Goal: Task Accomplishment & Management: Manage account settings

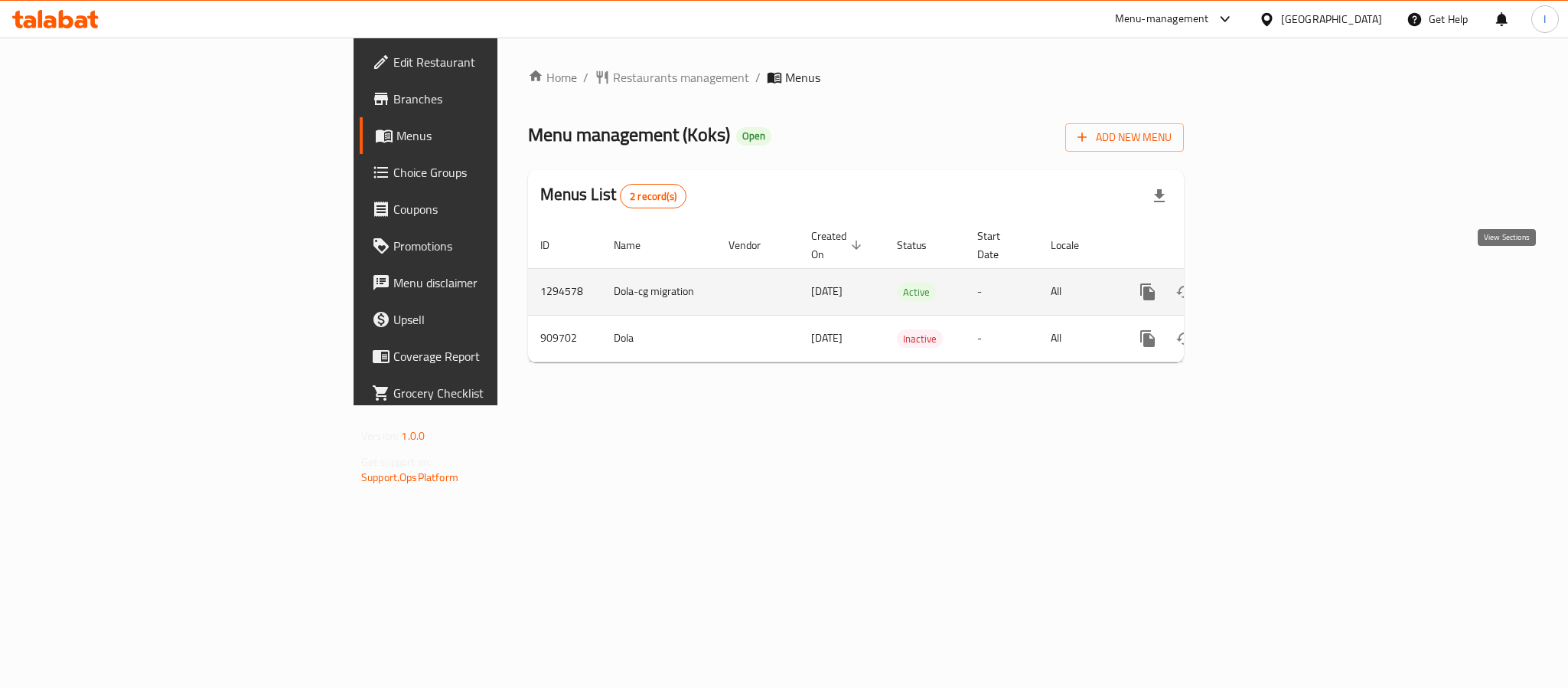
click at [1268, 283] on icon "enhanced table" at bounding box center [1258, 292] width 19 height 19
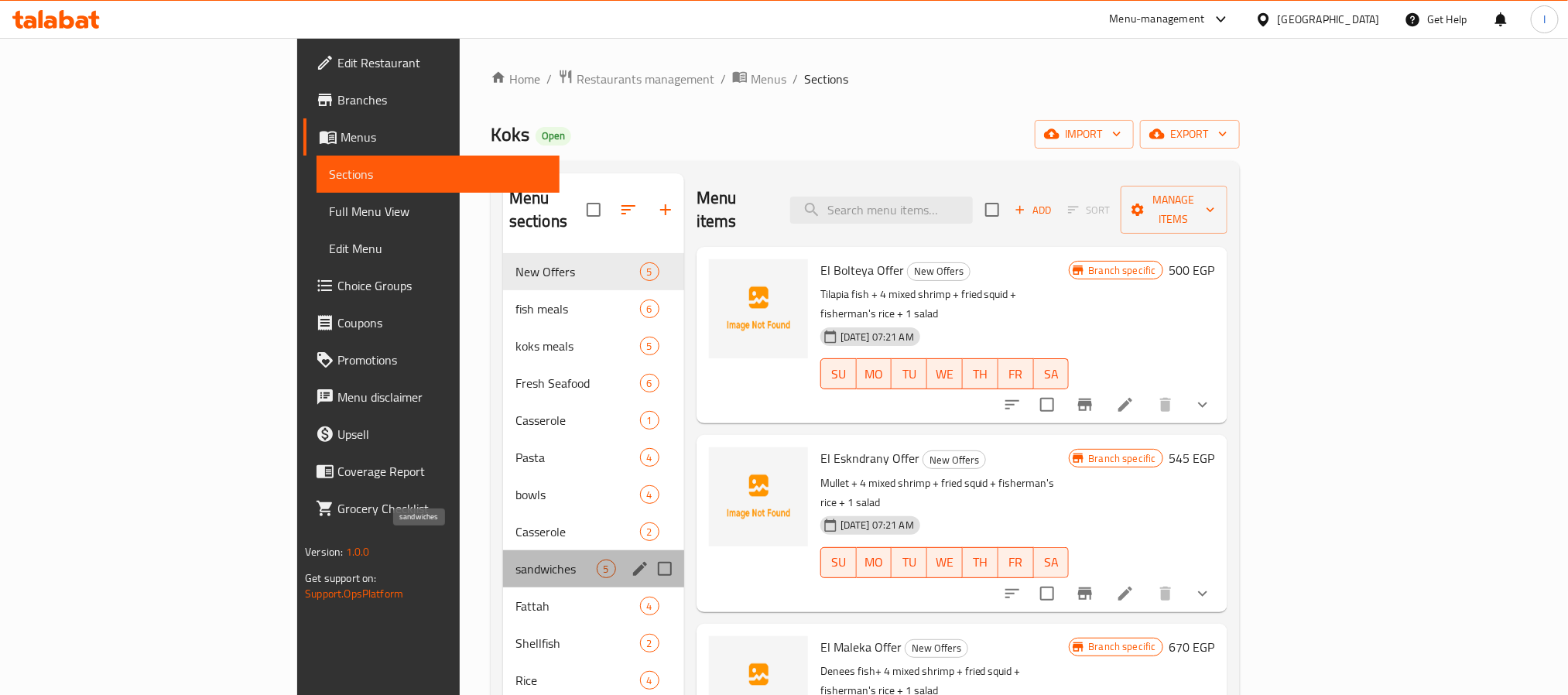
click at [516, 559] on span "sandwiches" at bounding box center [556, 568] width 81 height 19
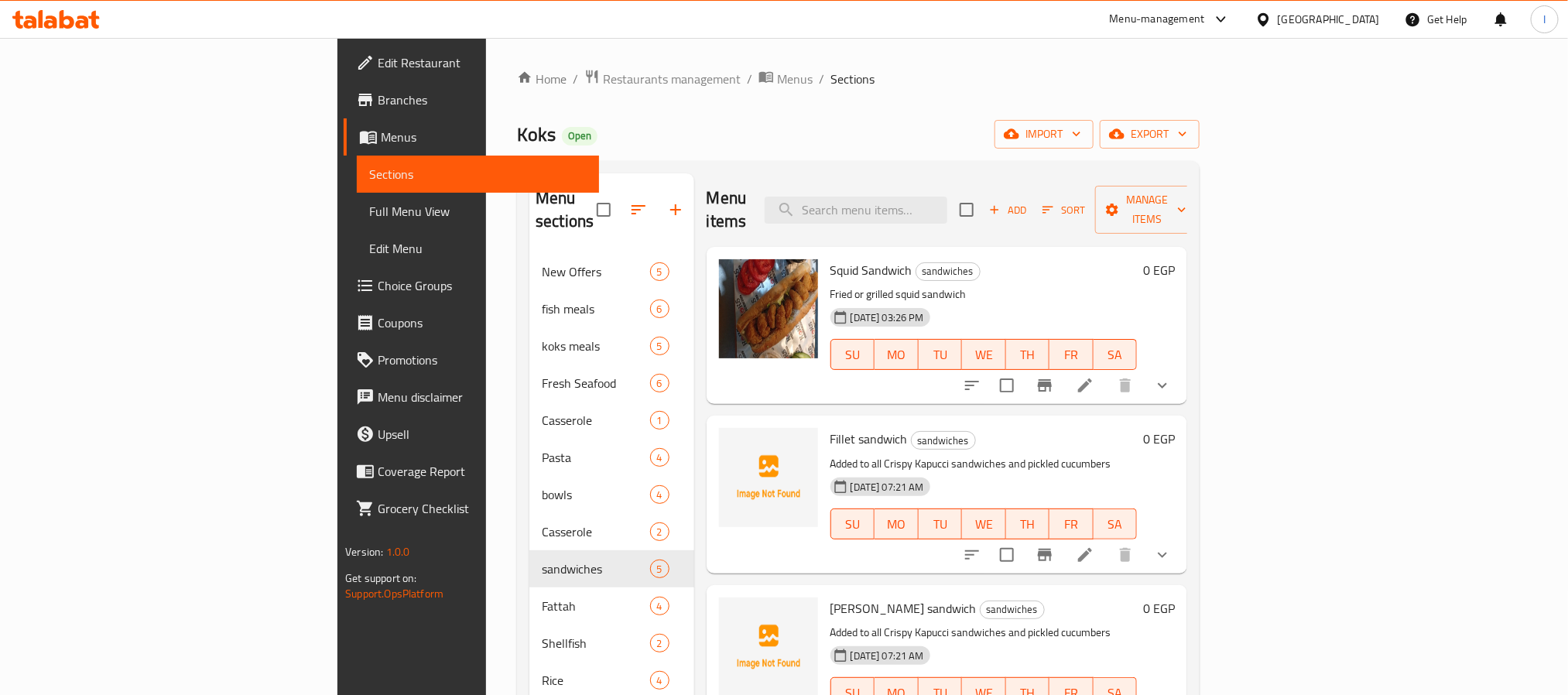
click at [804, 146] on div "Koks Open import export" at bounding box center [858, 134] width 683 height 29
click at [1029, 201] on span "Add" at bounding box center [1007, 209] width 42 height 18
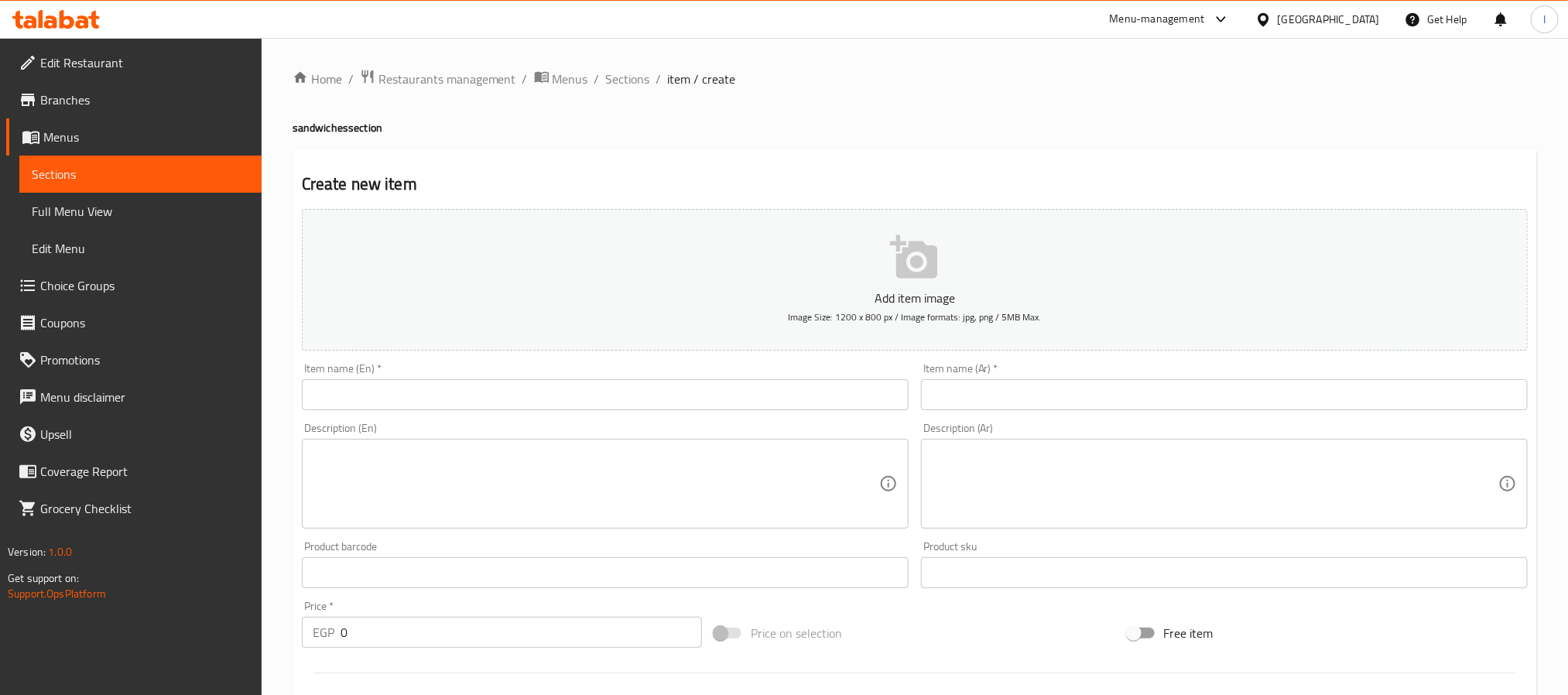
click at [551, 406] on input "text" at bounding box center [605, 395] width 607 height 31
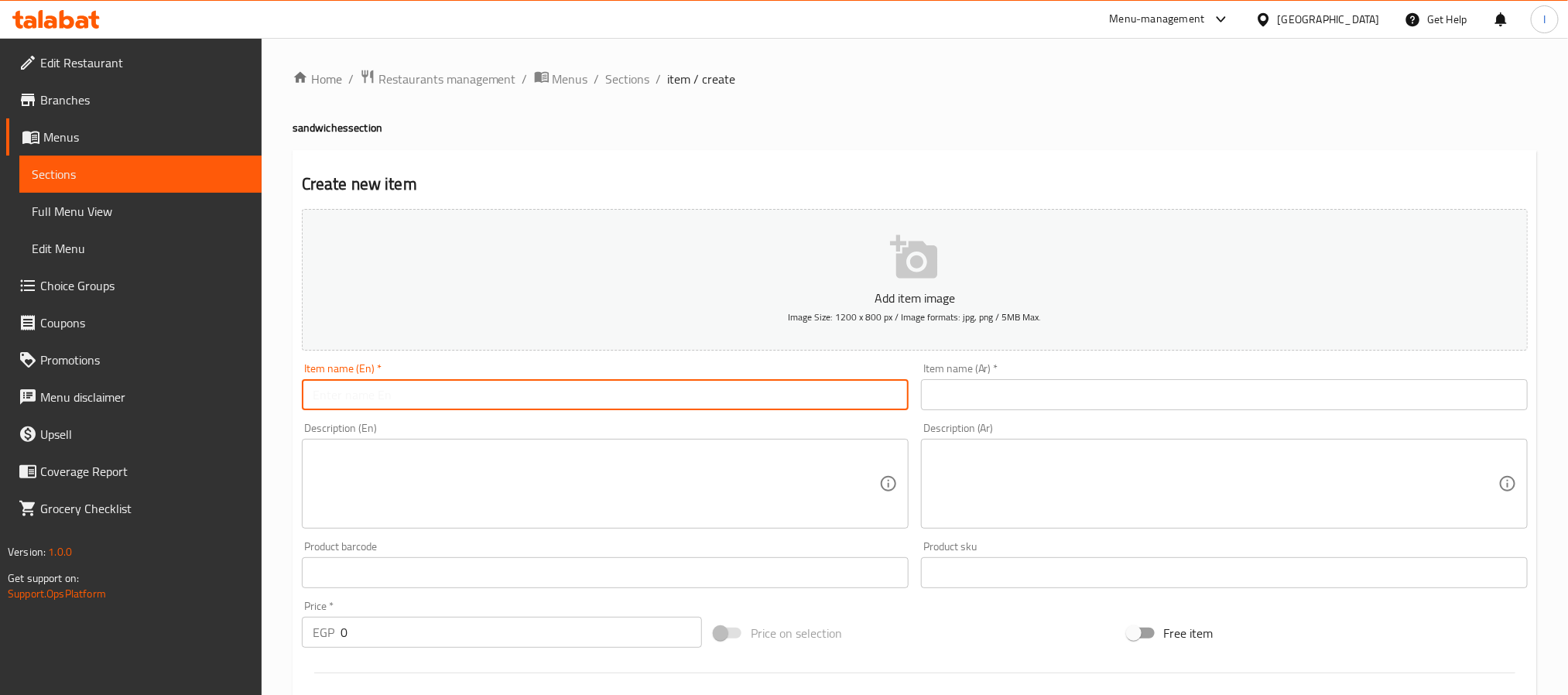
paste input "Shrimp Sandwich"
type input "Shrimp Sandwich"
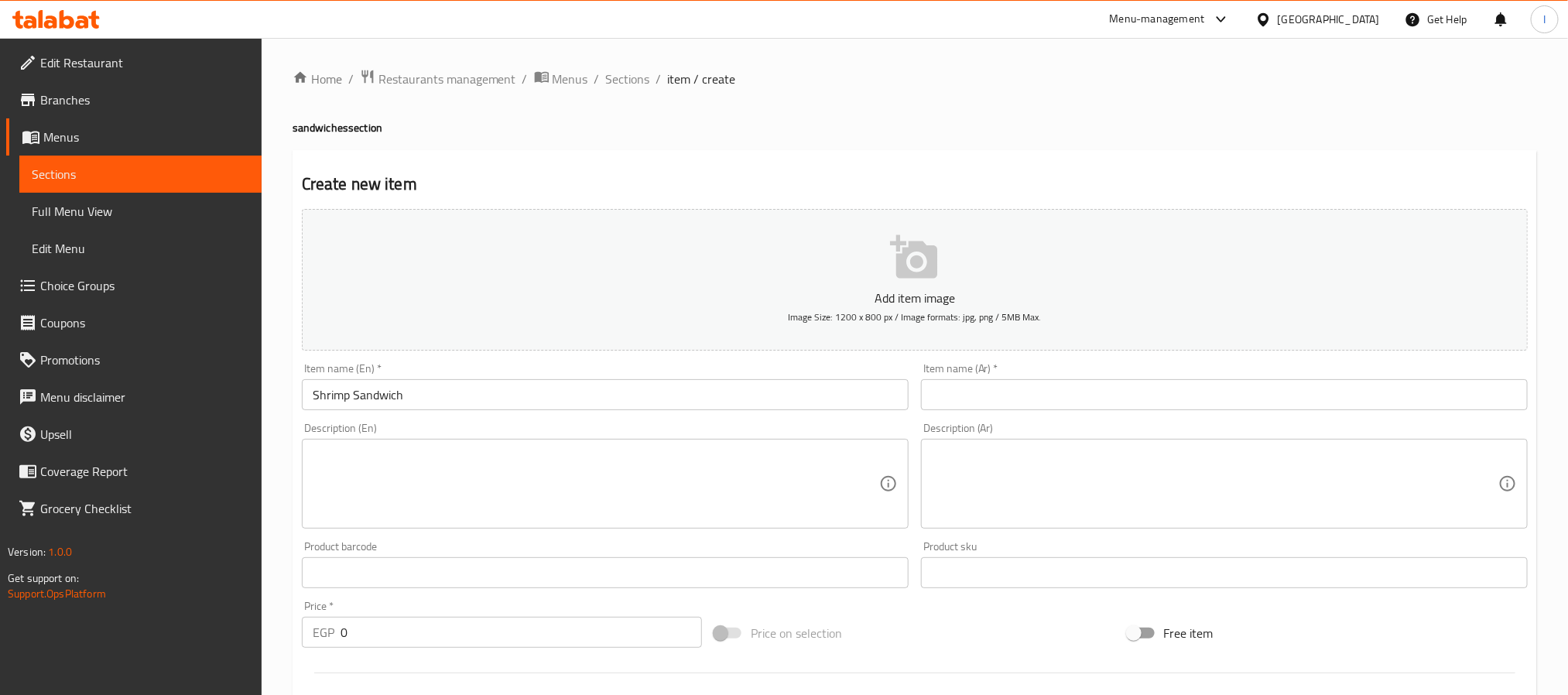
click at [734, 167] on div "Create new item Add item image Image Size: 1200 x 800 px / Image formats: jpg, …" at bounding box center [915, 600] width 1245 height 900
click at [1139, 413] on div "Item name (Ar)   * Item name (Ar) *" at bounding box center [1224, 386] width 619 height 60
click at [1141, 379] on input "text" at bounding box center [1224, 395] width 607 height 31
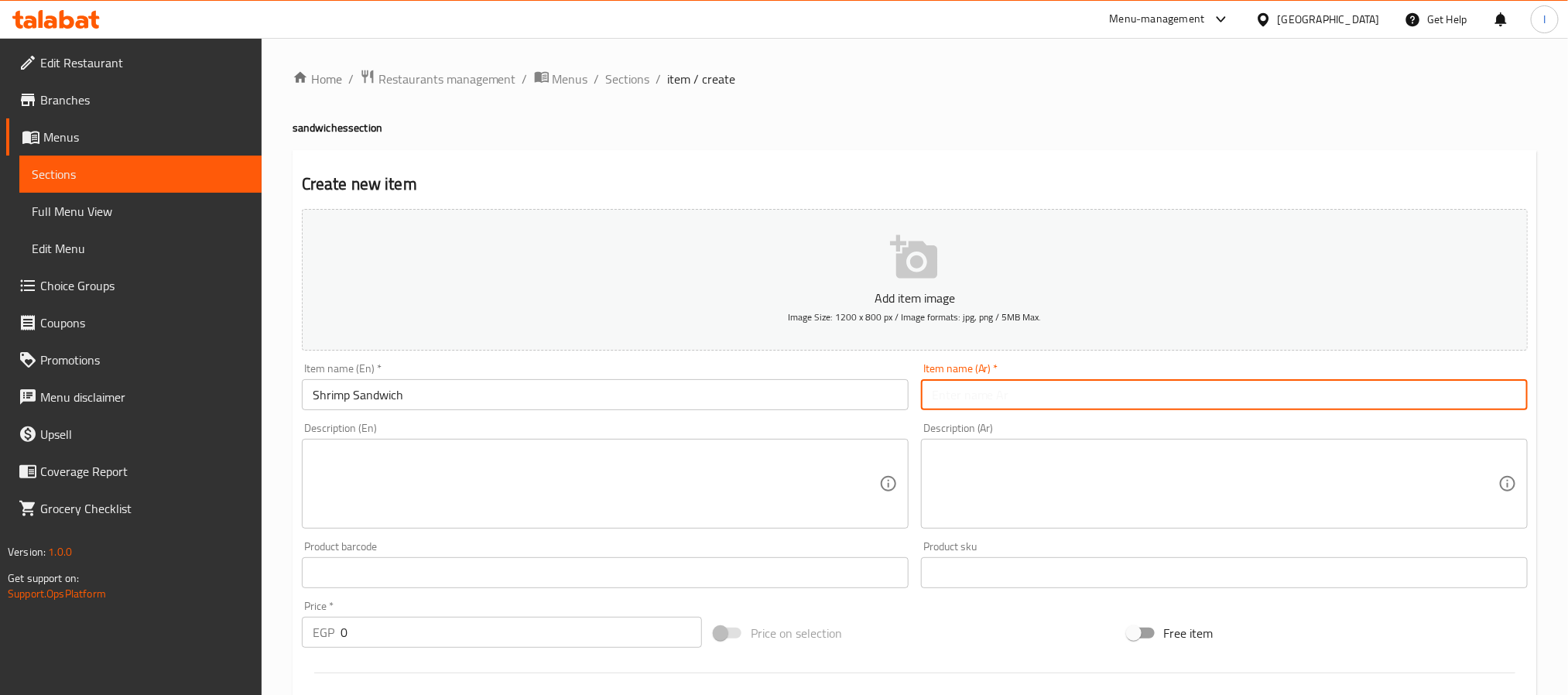
paste input "ساندوتش جمبري"
type input "ساندوتش جمبري"
click at [1164, 470] on textarea at bounding box center [1216, 484] width 567 height 73
paste textarea "جمبري طازج مشوي أو مقلي يقدم في ساندوتش شهي."
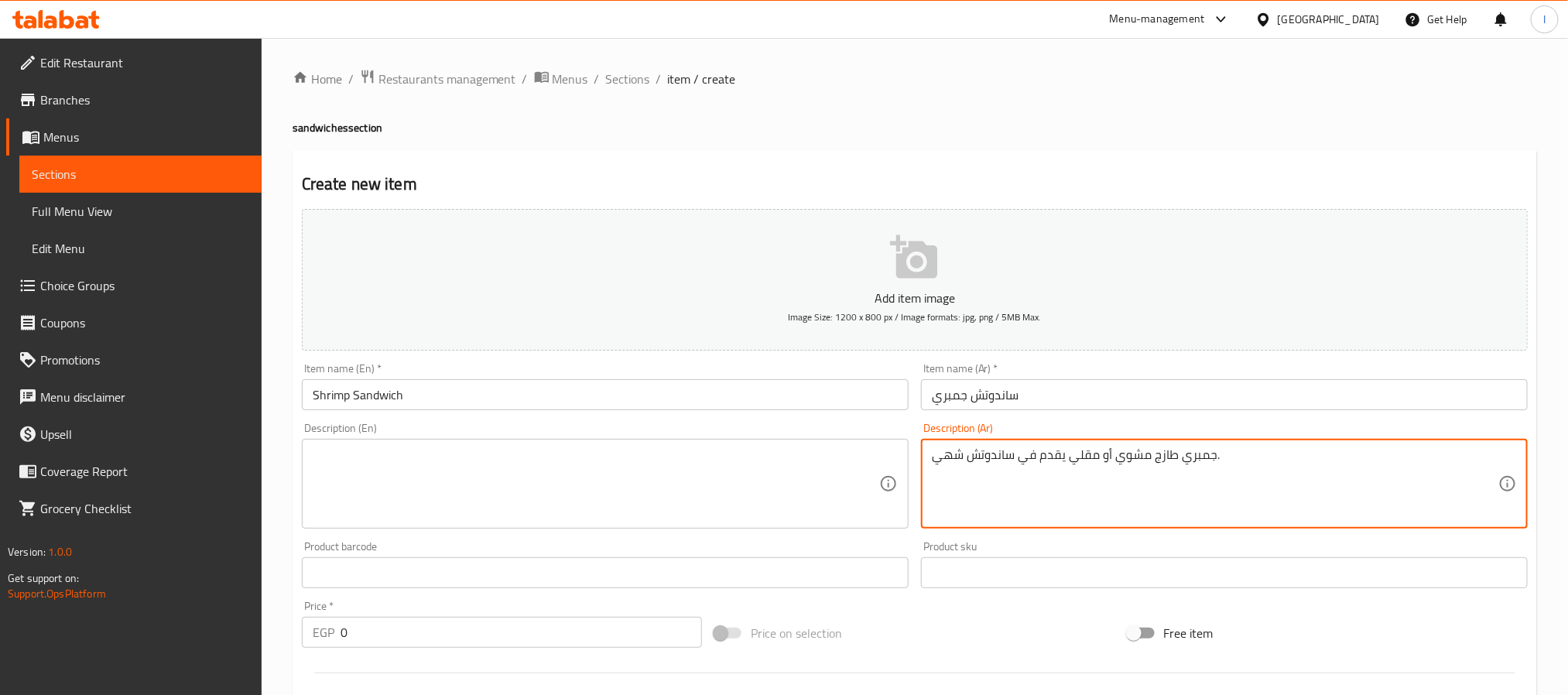
type textarea "جمبري طازج مشوي أو مقلي يقدم في ساندوتش شهي."
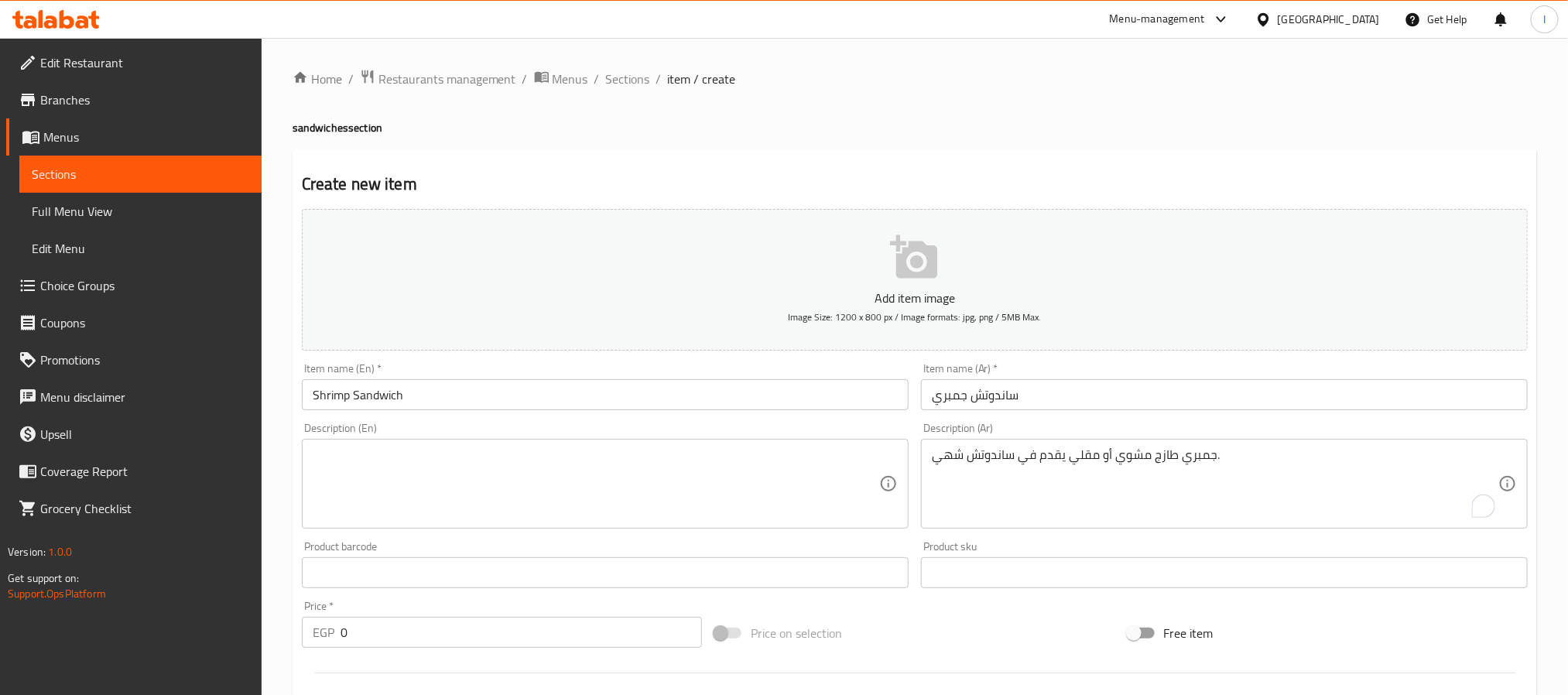
click at [657, 479] on textarea at bounding box center [596, 484] width 567 height 73
paste textarea "Fresh shrimp, grilled or fried, served in a delicious sandwich."
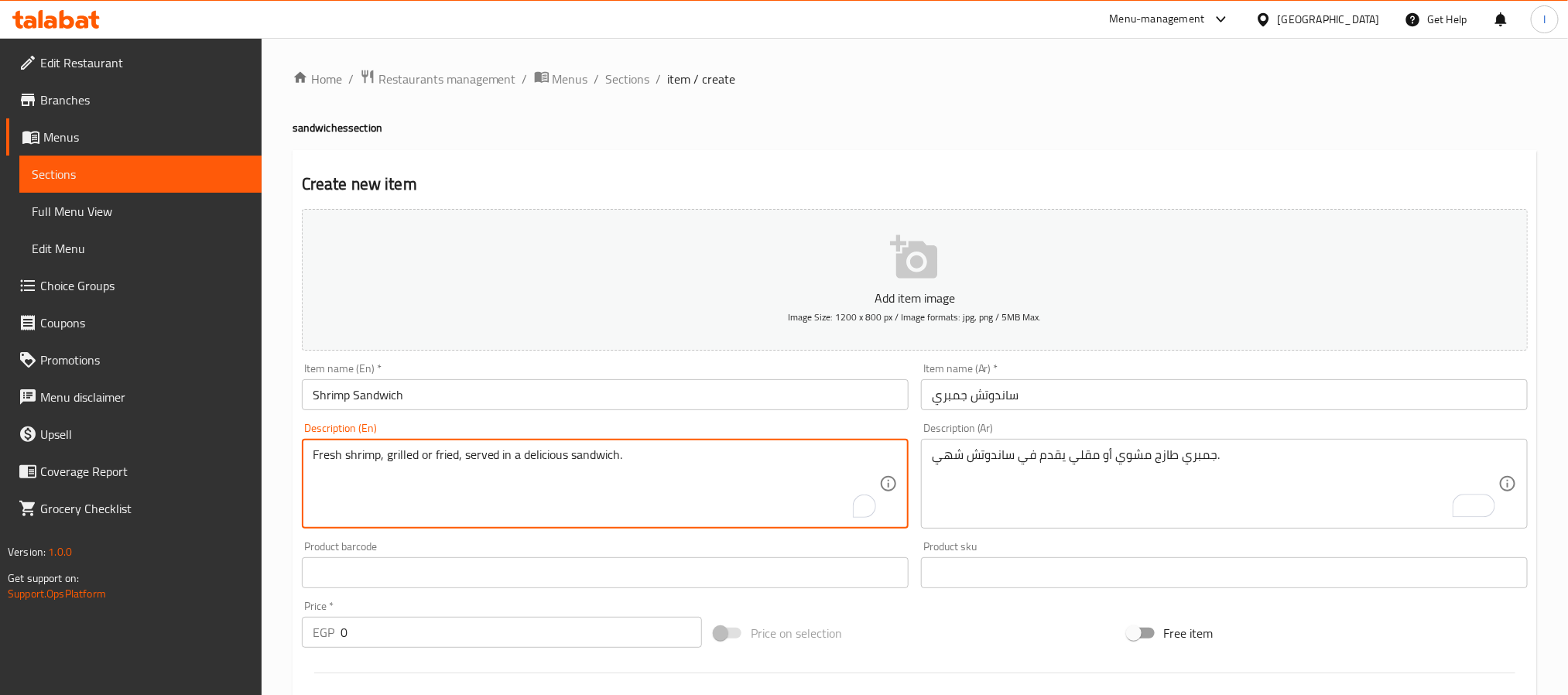
type textarea "Fresh shrimp, grilled or fried, served in a delicious sandwich."
click at [774, 176] on h2 "Create new item" at bounding box center [915, 184] width 1226 height 23
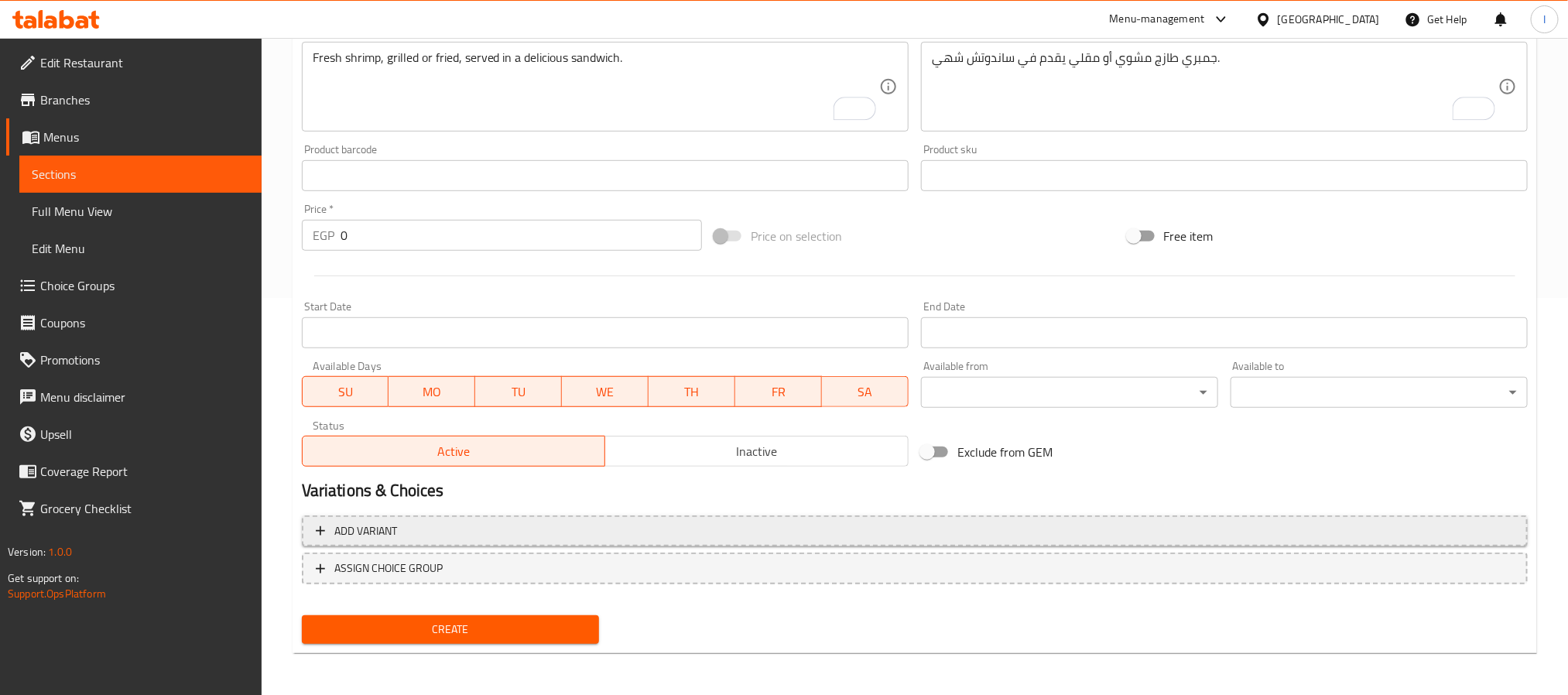
click at [622, 525] on span "Add variant" at bounding box center [915, 531] width 1199 height 20
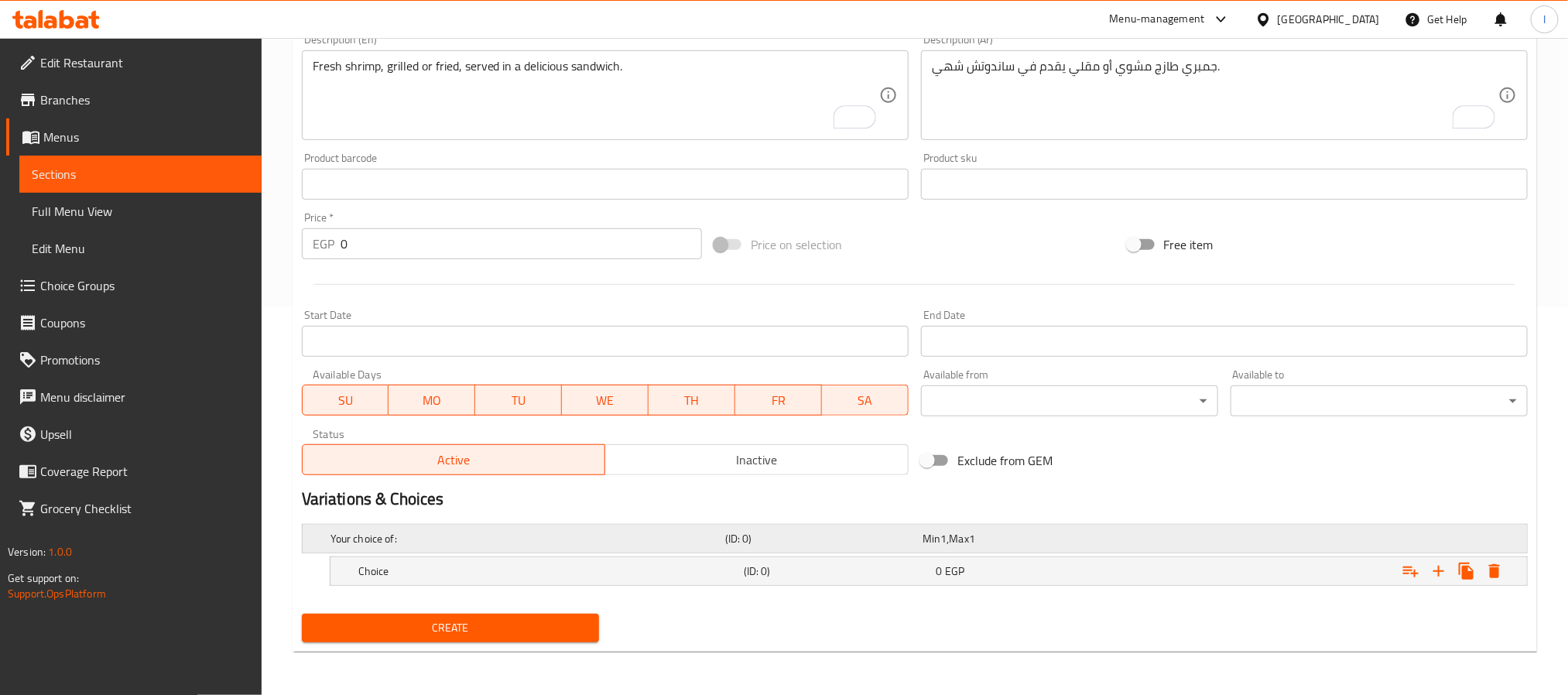
scroll to position [390, 0]
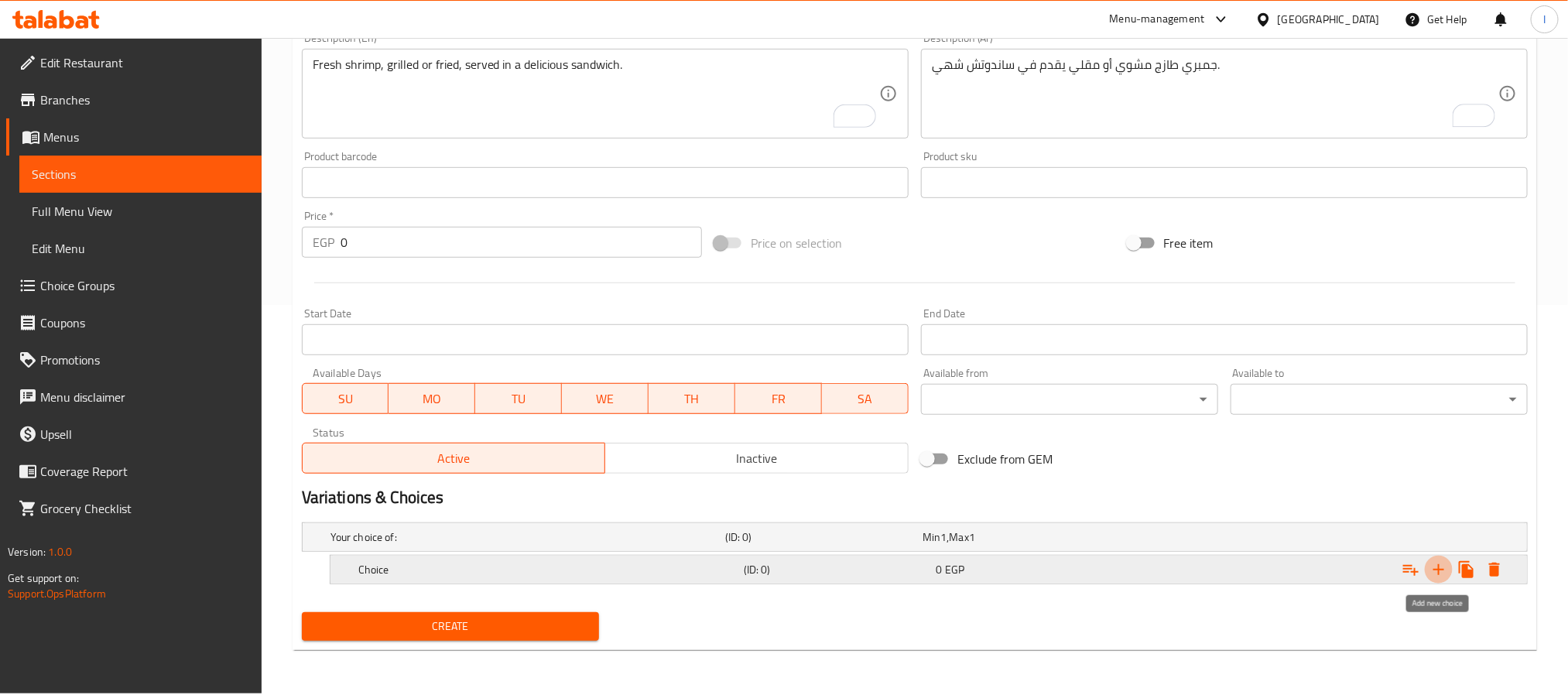
click at [1442, 573] on icon "Expand" at bounding box center [1439, 569] width 19 height 19
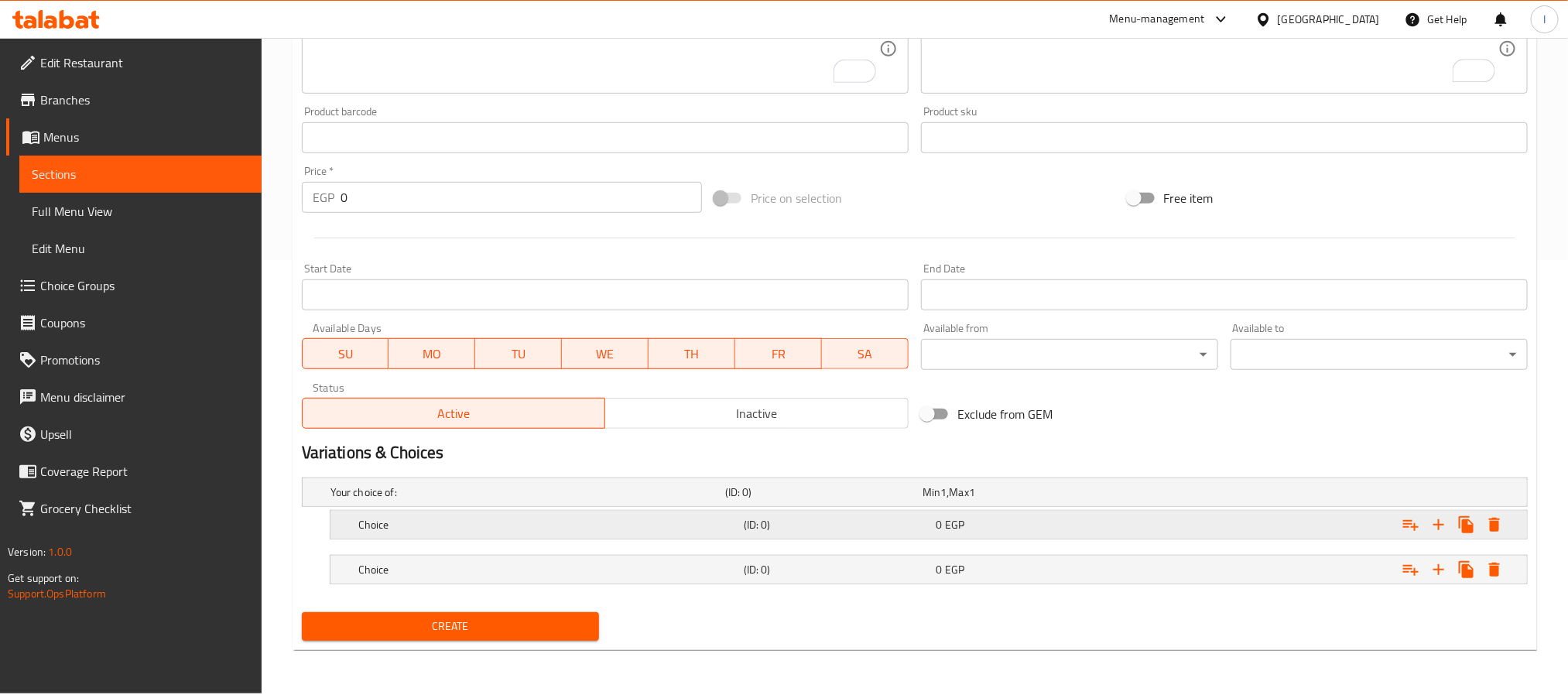
click at [861, 517] on h5 "(ID: 0)" at bounding box center [837, 524] width 186 height 15
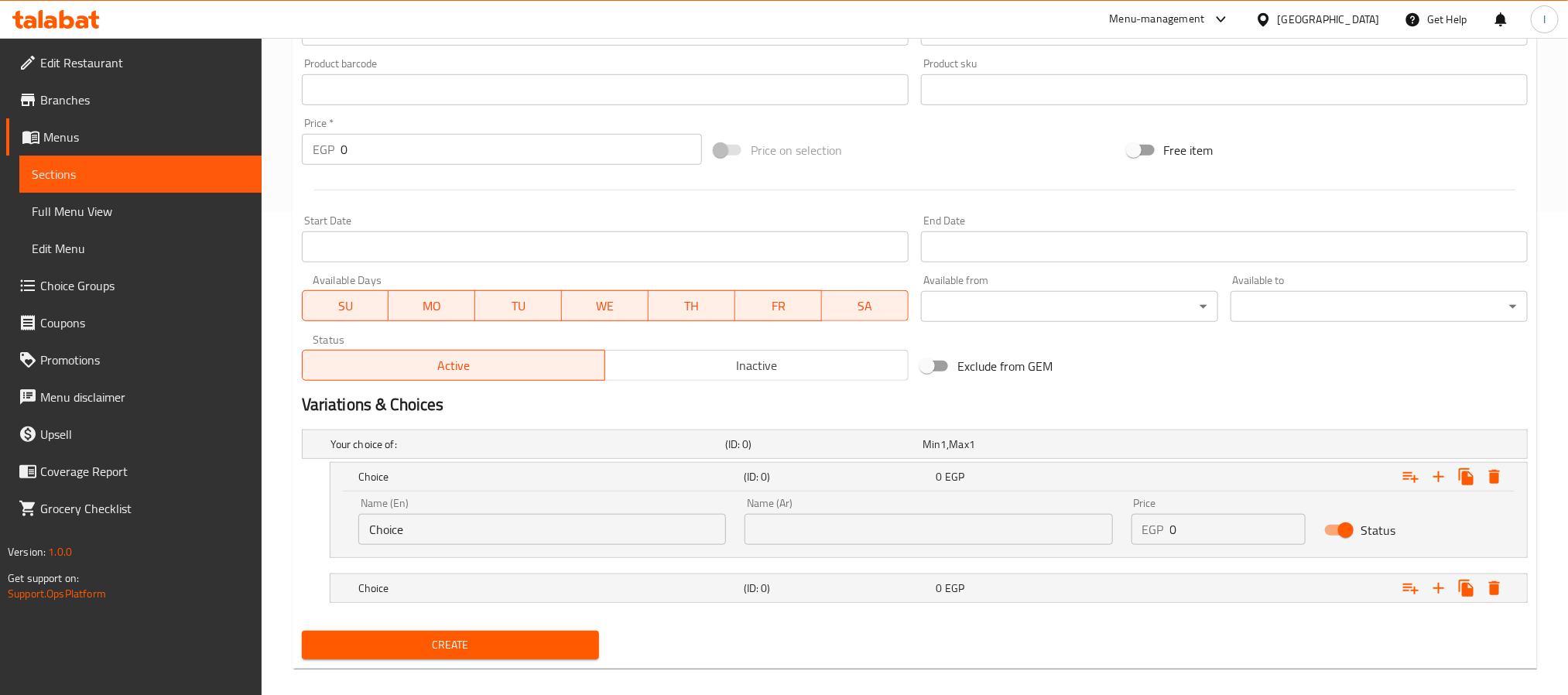
scroll to position [495, 0]
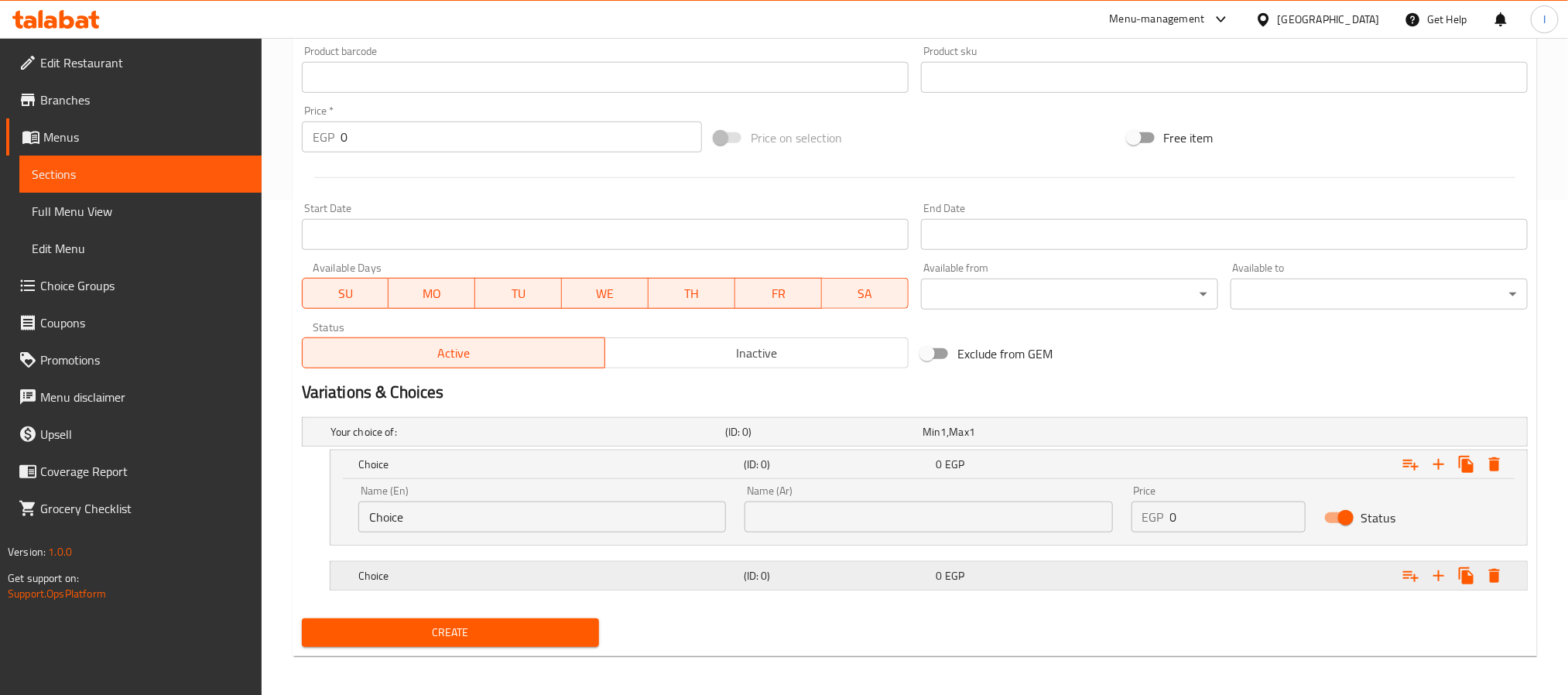
click at [857, 571] on h5 "(ID: 0)" at bounding box center [837, 575] width 186 height 15
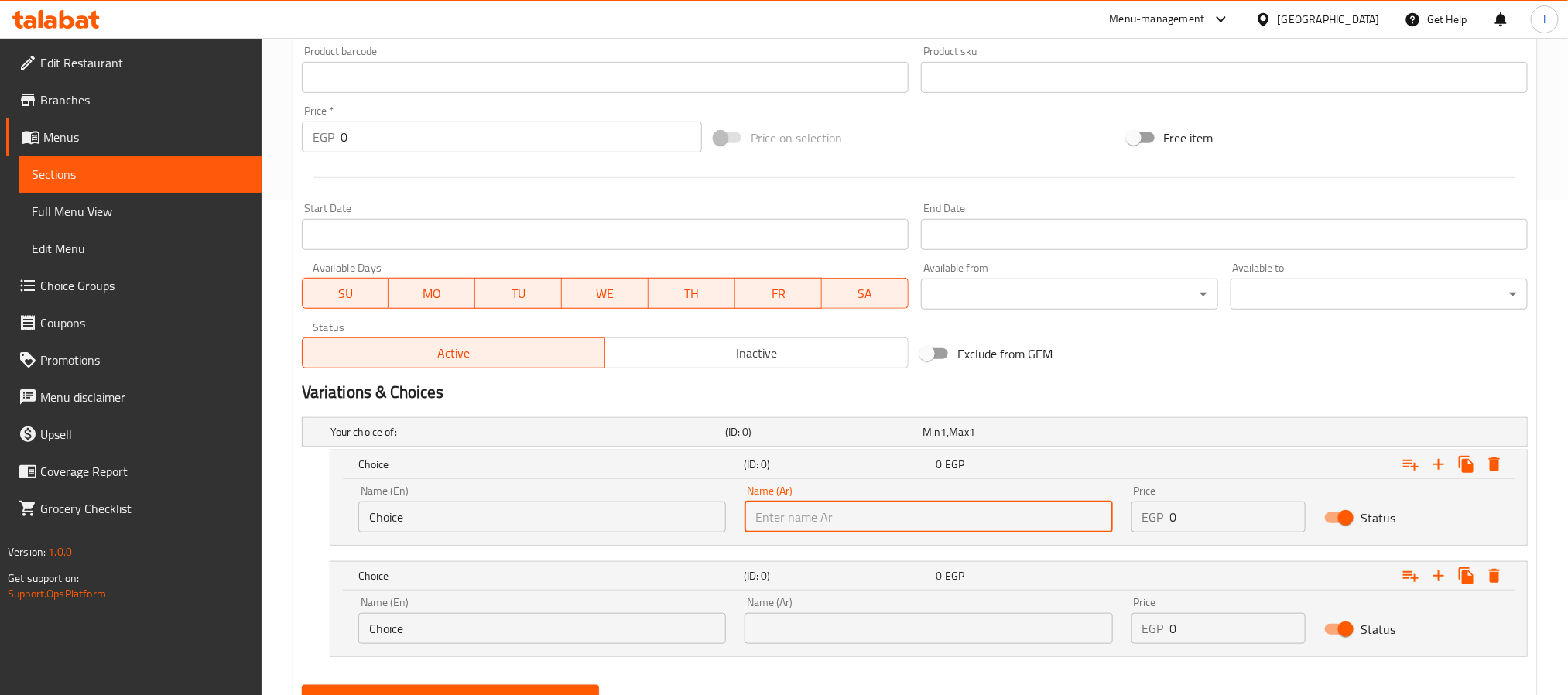
click at [1048, 514] on input "text" at bounding box center [929, 516] width 368 height 31
paste input "[PERSON_NAME]"
type input "[PERSON_NAME]"
click at [636, 517] on input "Choice" at bounding box center [542, 516] width 368 height 31
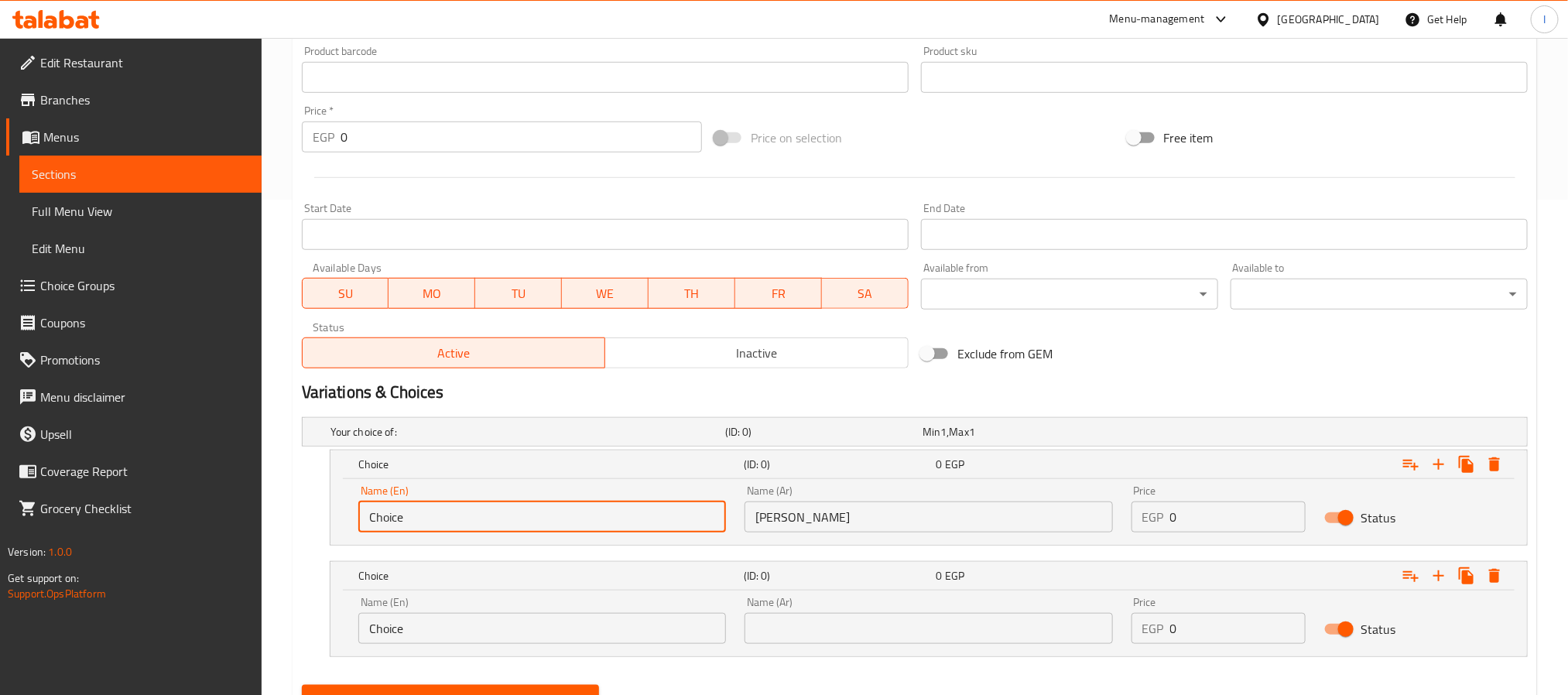
click at [636, 517] on input "Choice" at bounding box center [542, 516] width 368 height 31
paste input "Grilled Shrimp"
type input "Grilled Shrimp"
click at [1187, 527] on input "0" at bounding box center [1239, 516] width 136 height 31
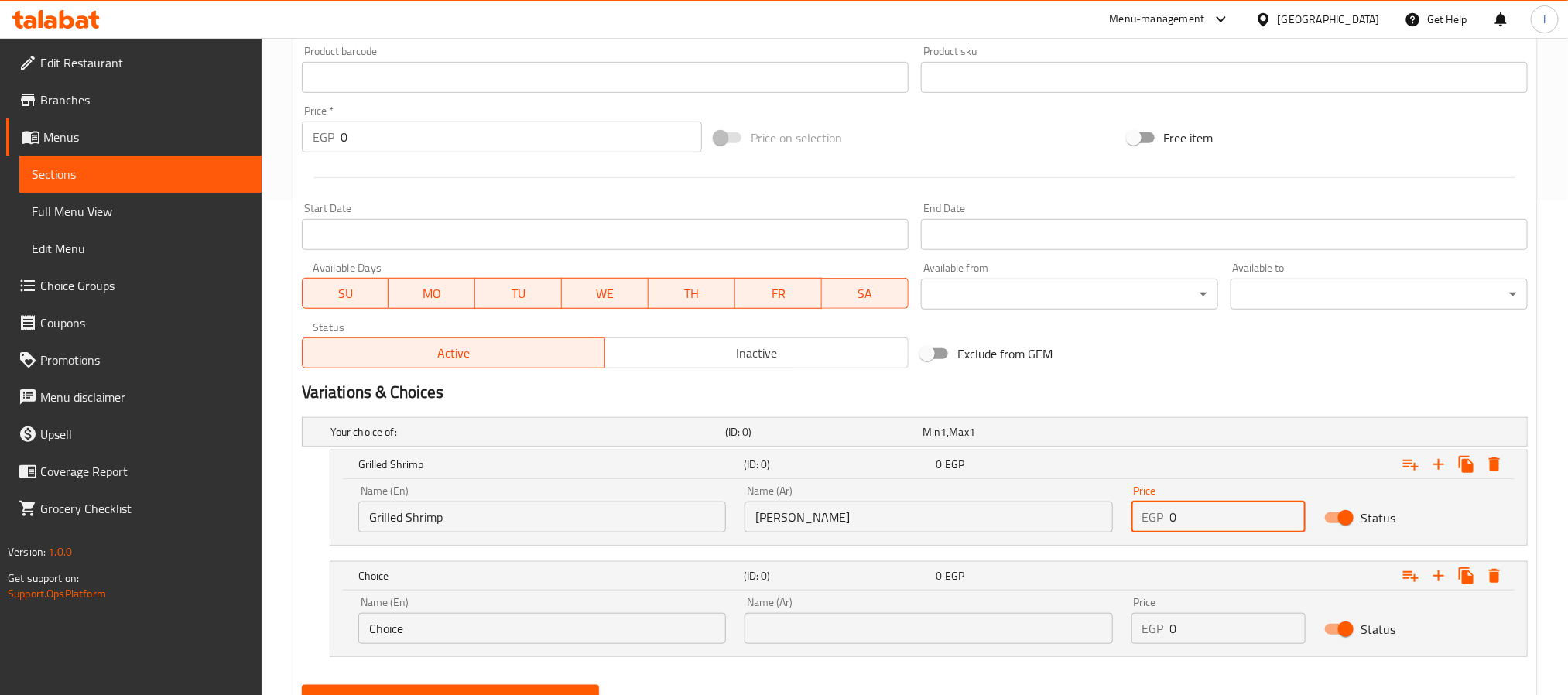
click at [1187, 527] on input "0" at bounding box center [1239, 516] width 136 height 31
type input "150"
click at [416, 634] on input "Choice" at bounding box center [542, 628] width 368 height 31
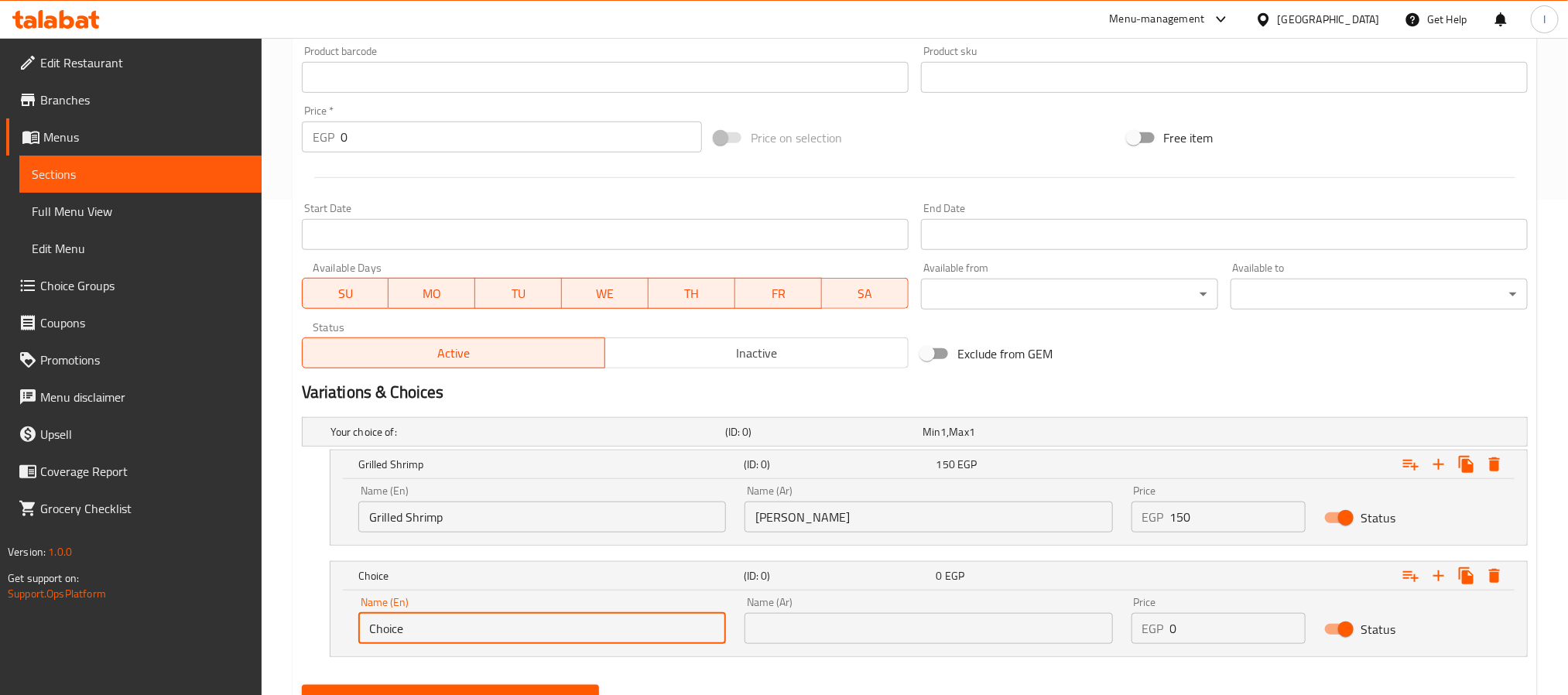
click at [416, 634] on input "Choice" at bounding box center [542, 628] width 368 height 31
paste input "Fried Shrimp"
type input "Fried Shrimp"
click at [934, 622] on input "text" at bounding box center [929, 628] width 368 height 31
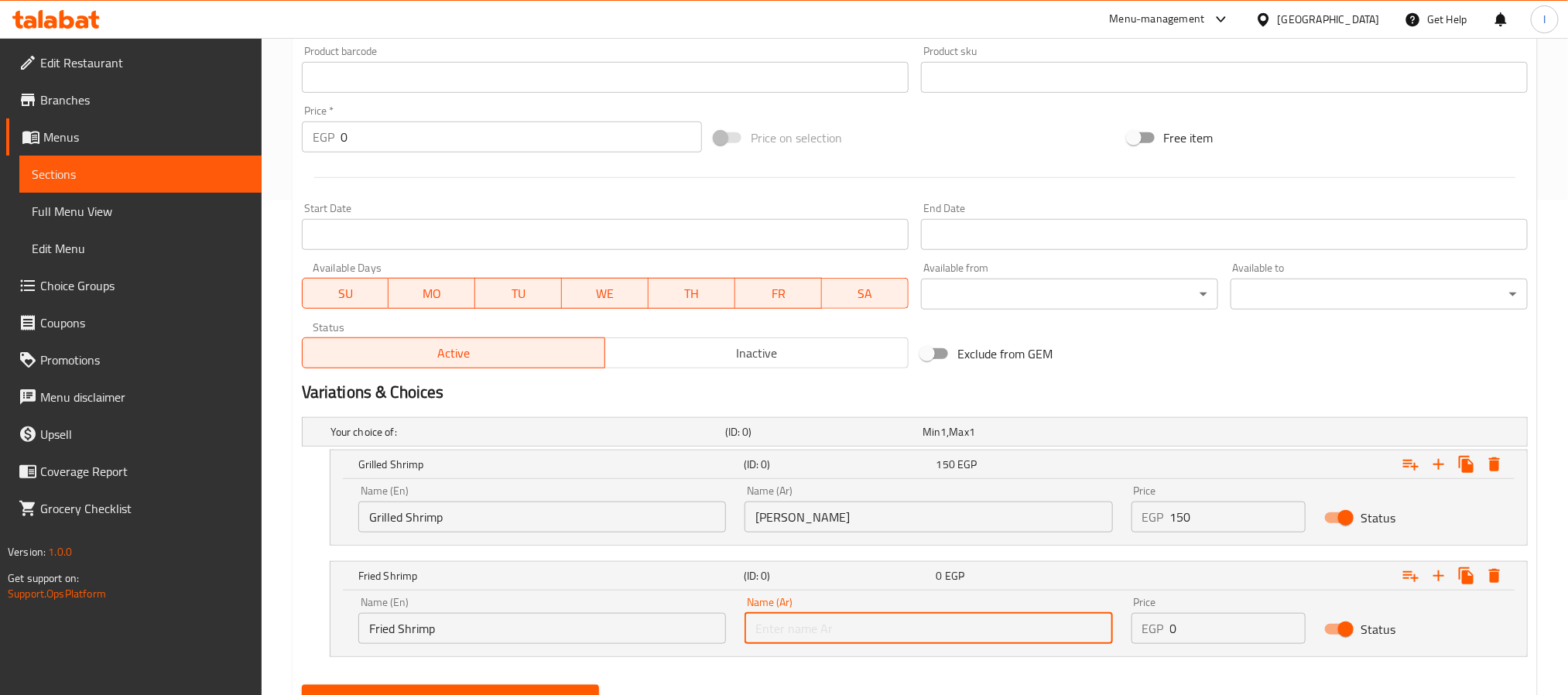
paste input "[PERSON_NAME]"
type input "[PERSON_NAME]"
click at [1233, 632] on input "0" at bounding box center [1239, 628] width 136 height 31
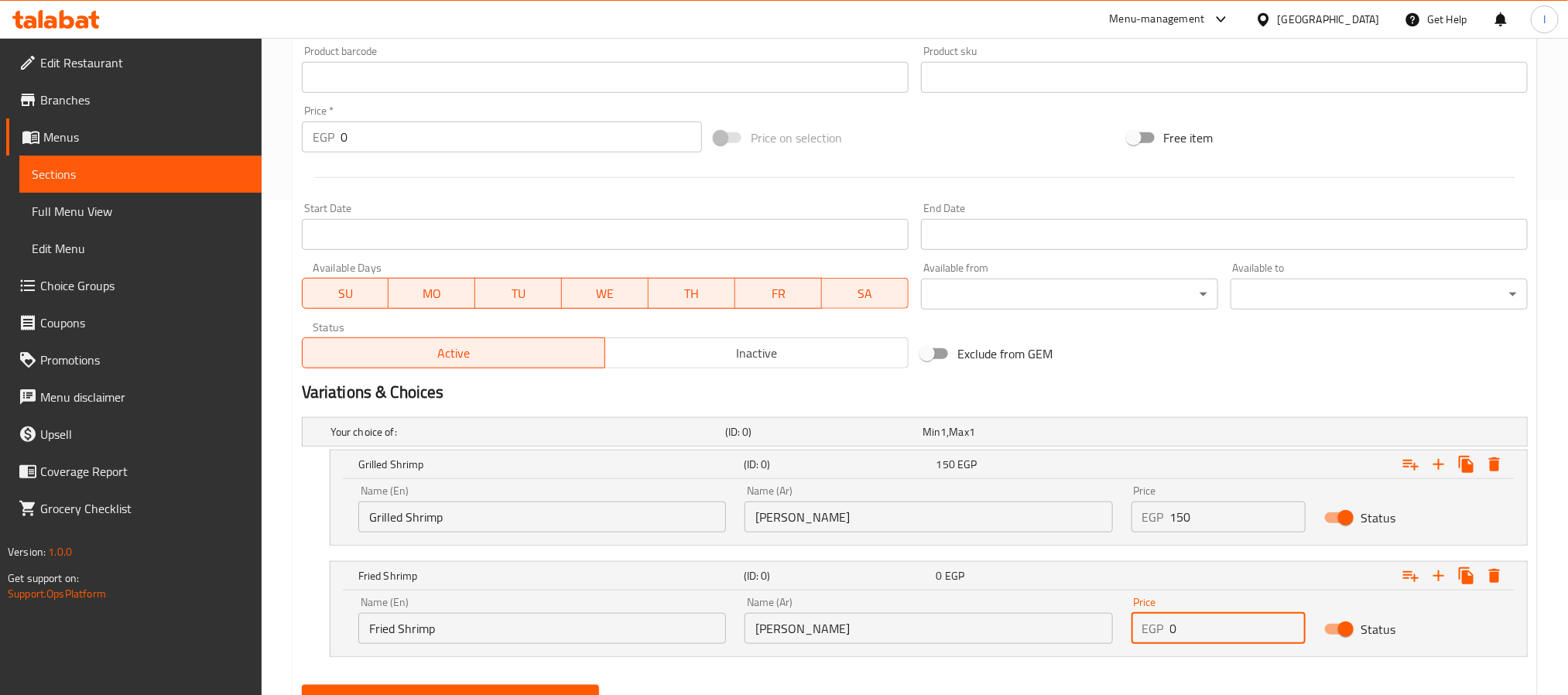
click at [1233, 632] on input "0" at bounding box center [1239, 628] width 136 height 31
type input "137.5"
click at [1131, 384] on h2 "Variations & Choices" at bounding box center [915, 391] width 1226 height 23
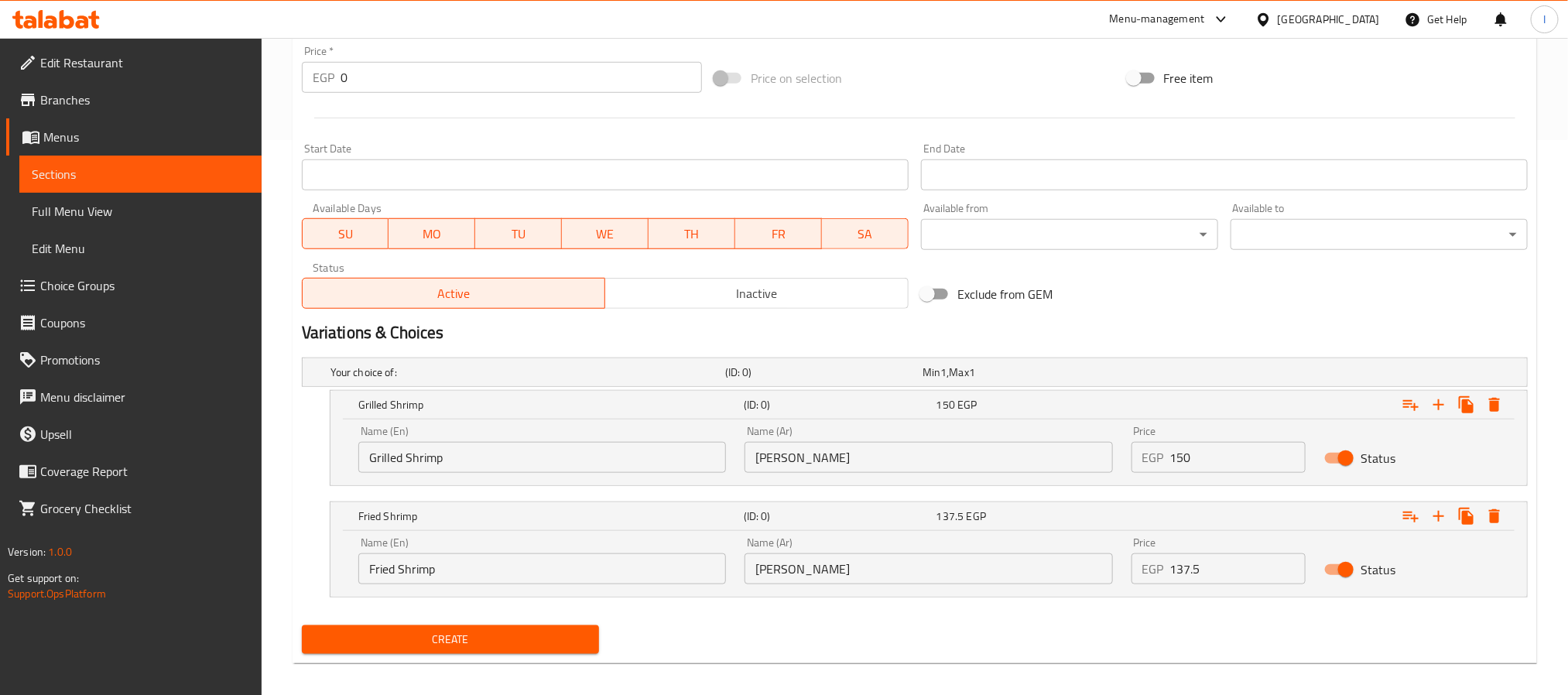
scroll to position [567, 0]
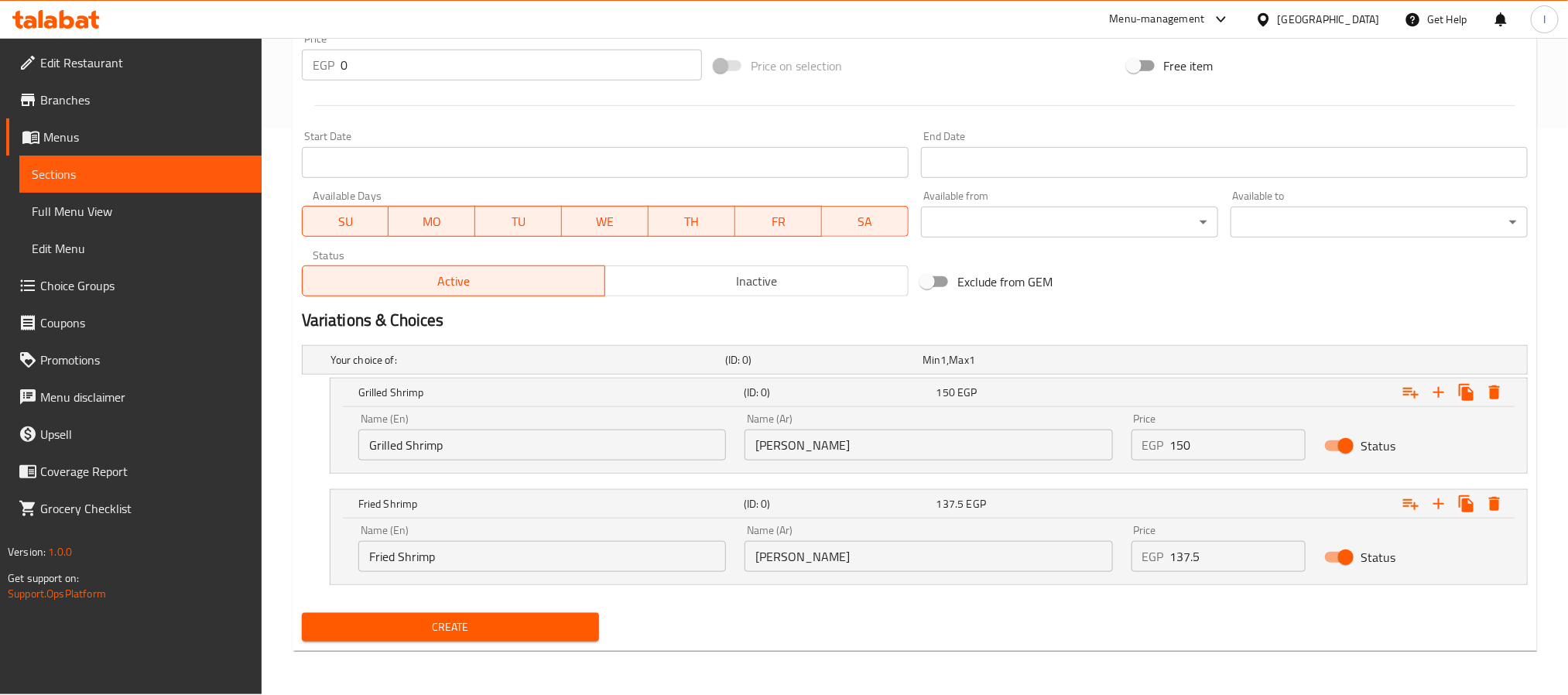
click at [558, 646] on div "Create" at bounding box center [450, 627] width 310 height 41
click at [558, 635] on span "Create" at bounding box center [450, 627] width 272 height 20
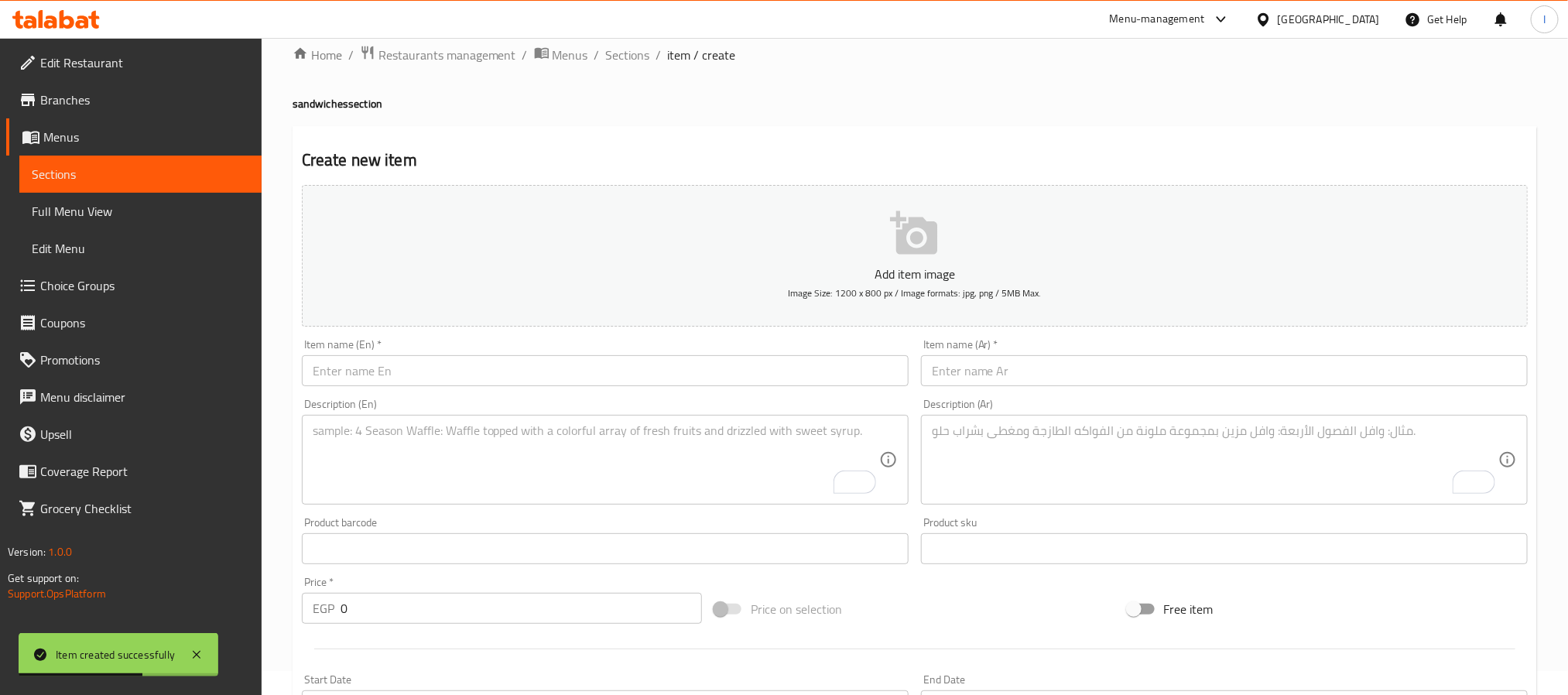
scroll to position [0, 0]
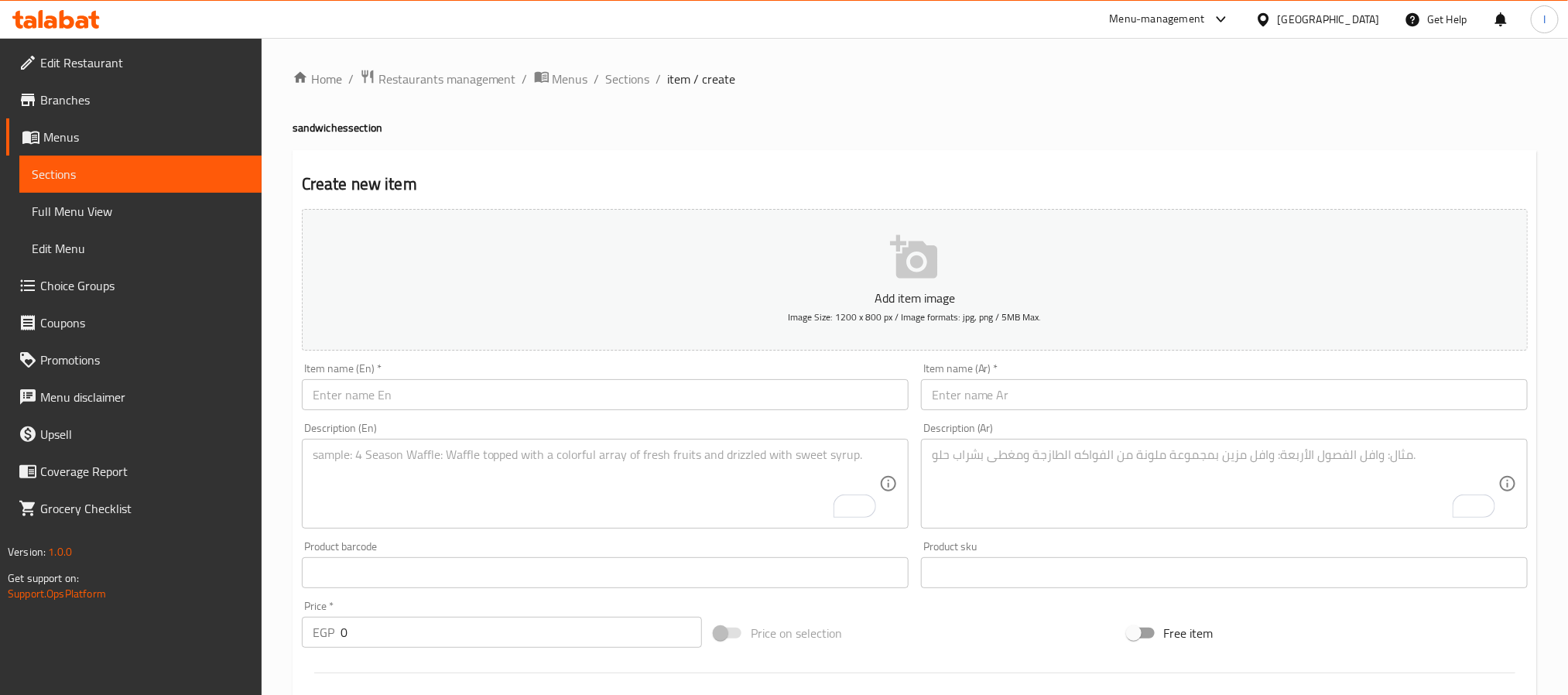
click at [1045, 393] on input "text" at bounding box center [1224, 395] width 607 height 31
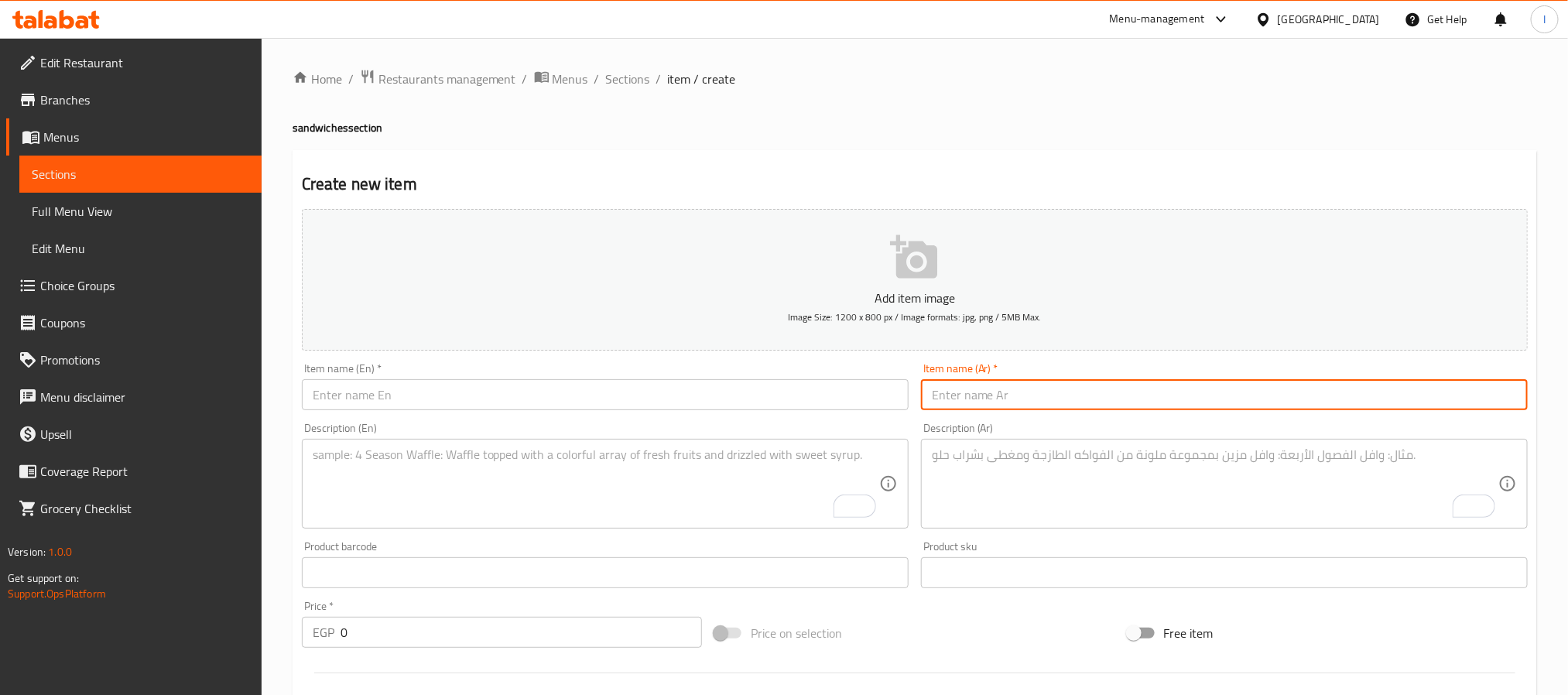
paste input "ساندوتش ميكس كوكس"
type input "ساندوتش ميكس كوكس"
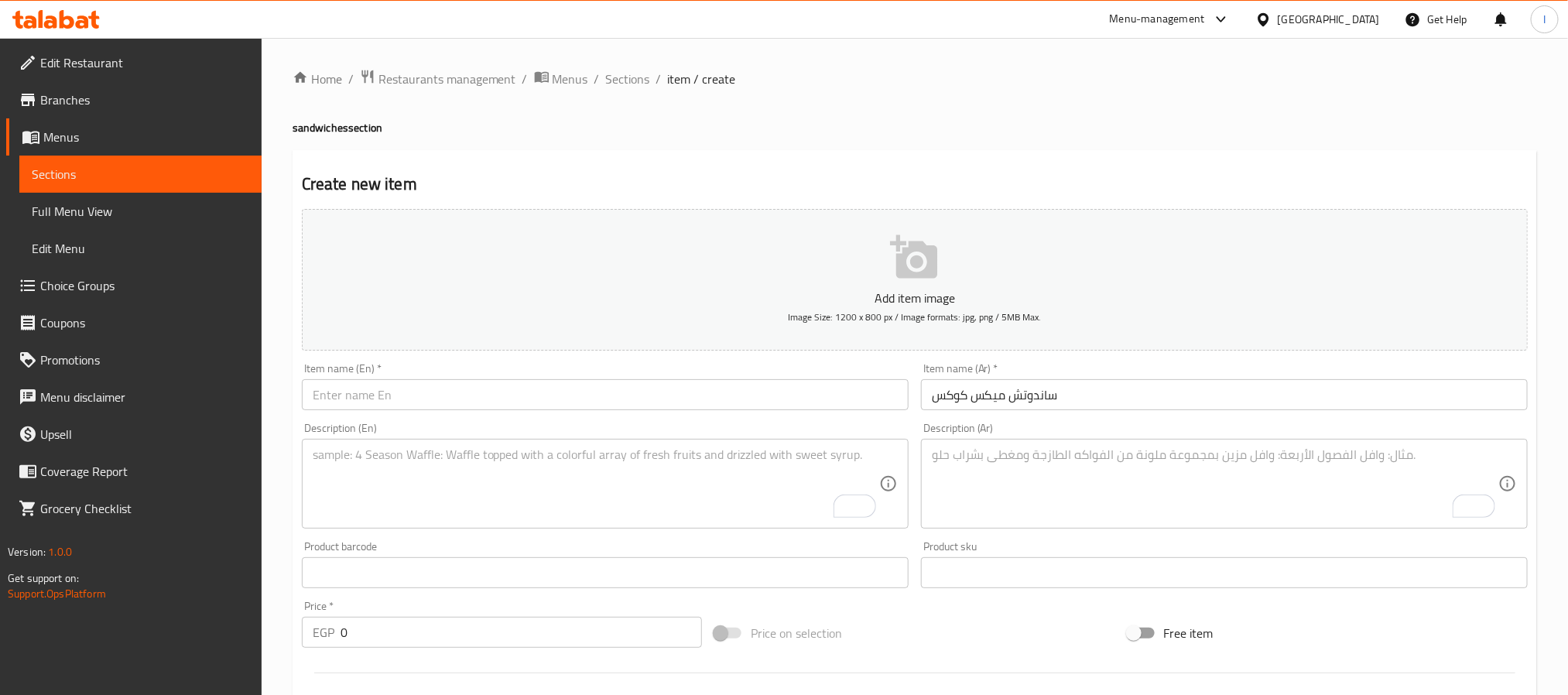
click at [644, 405] on input "text" at bounding box center [605, 395] width 607 height 31
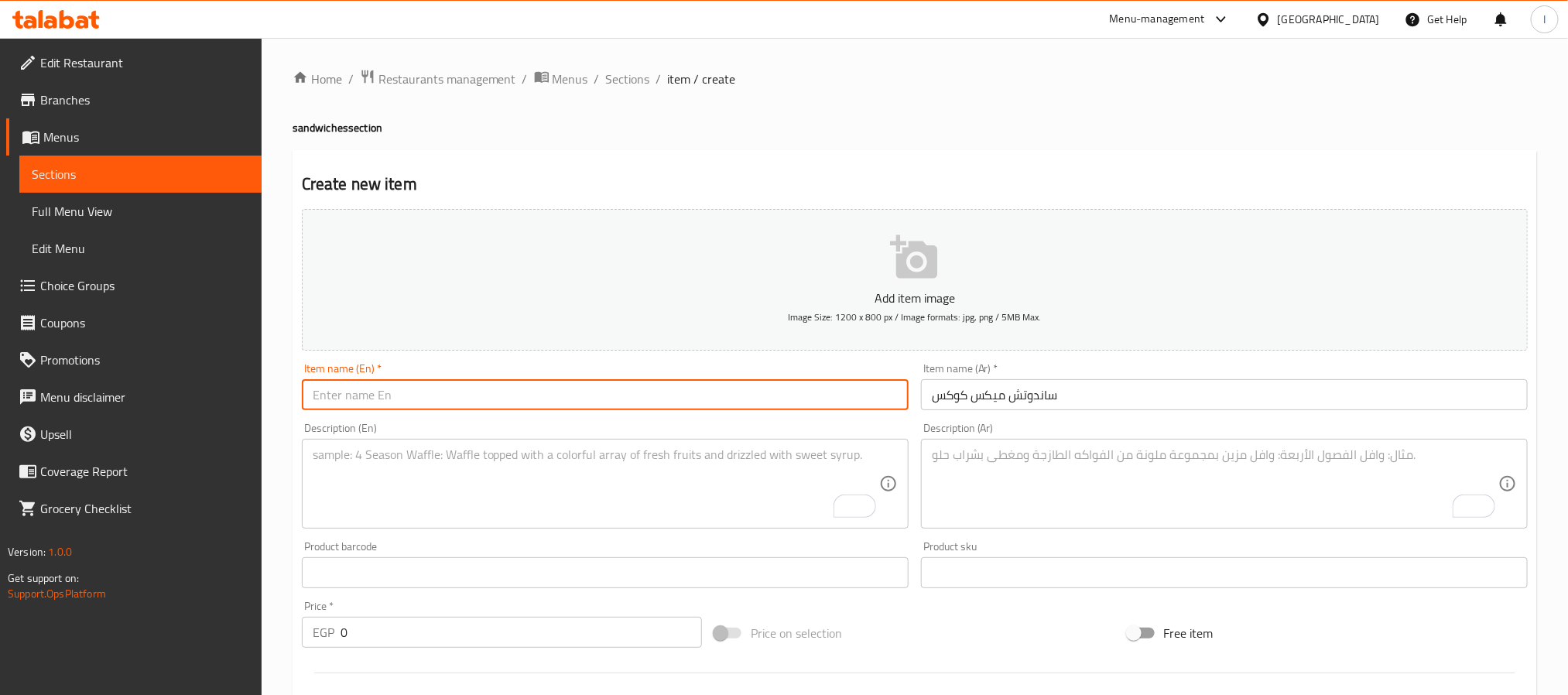
paste input "Mix Cocks Sandwich"
type input "Mix Cocks Sandwich"
click at [1143, 485] on textarea "To enrich screen reader interactions, please activate Accessibility in Grammarl…" at bounding box center [1216, 484] width 567 height 73
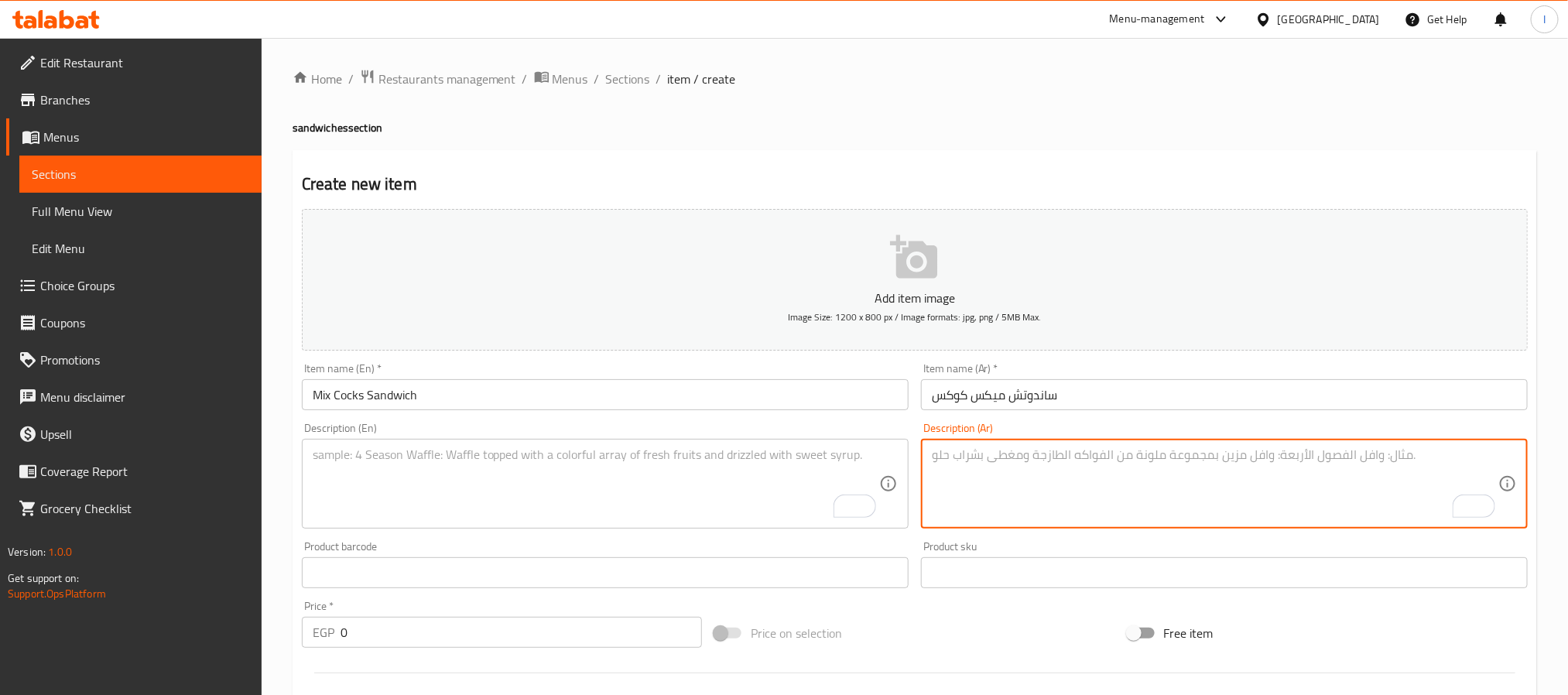
paste textarea "ساندوتش ميكس دجاج مطهو بطريقة مشوية أو [GEOGRAPHIC_DATA] حسب اختيارك."
type textarea "ساندوتش ميكس دجاج مطهو بطريقة مشوية أو [GEOGRAPHIC_DATA] حسب اختيارك."
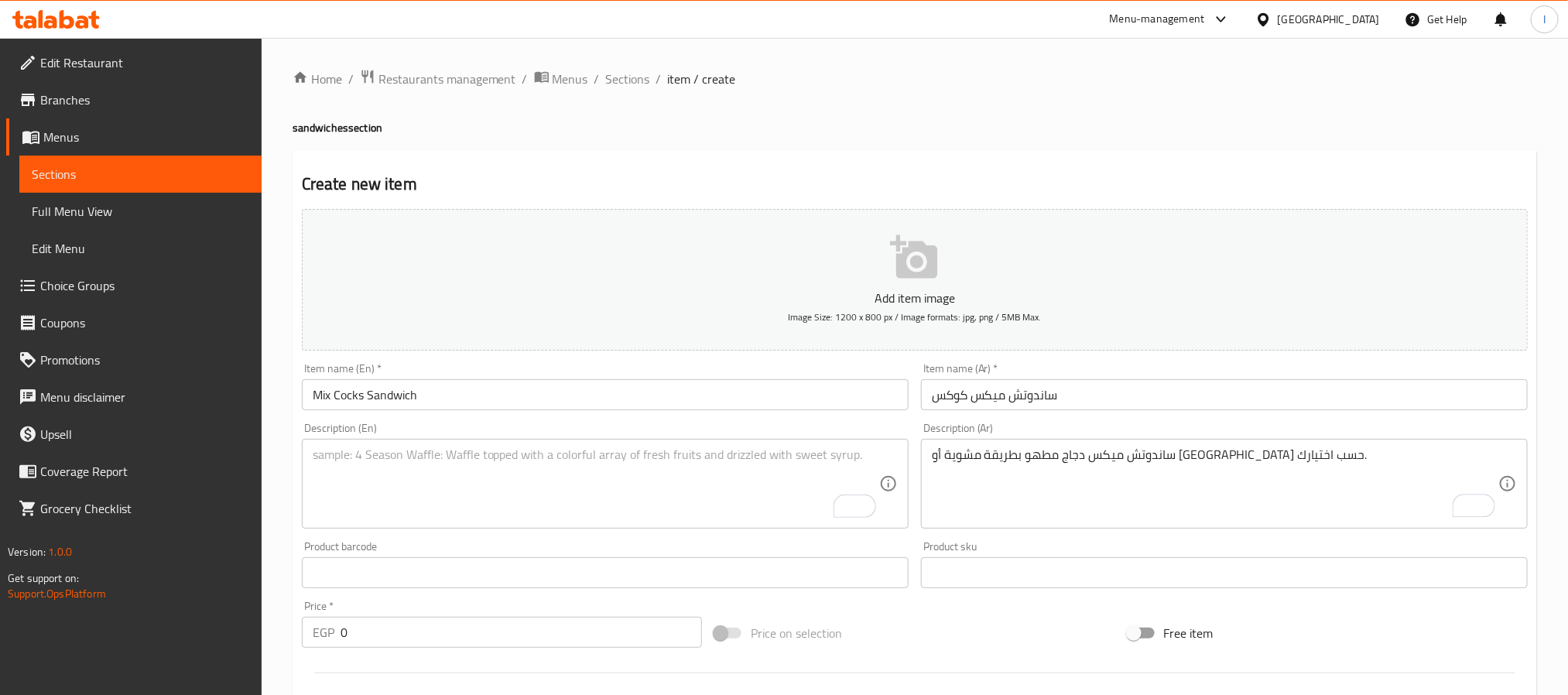
click at [722, 511] on textarea "To enrich screen reader interactions, please activate Accessibility in Grammarl…" at bounding box center [596, 484] width 567 height 73
paste textarea "Mixed chicken sandwich, cooked grilled or fried as per your choice."
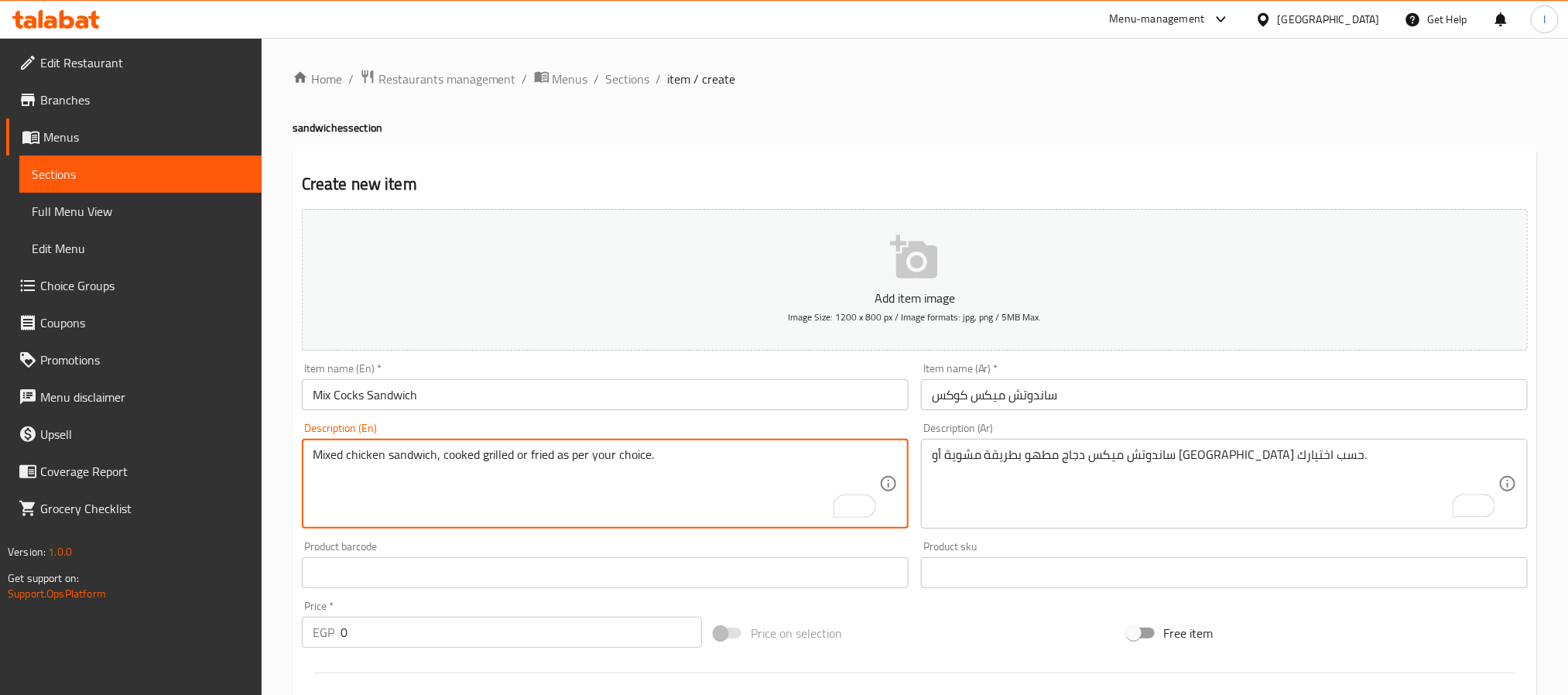
type textarea "Mixed chicken sandwich, cooked grilled or fried as per your choice."
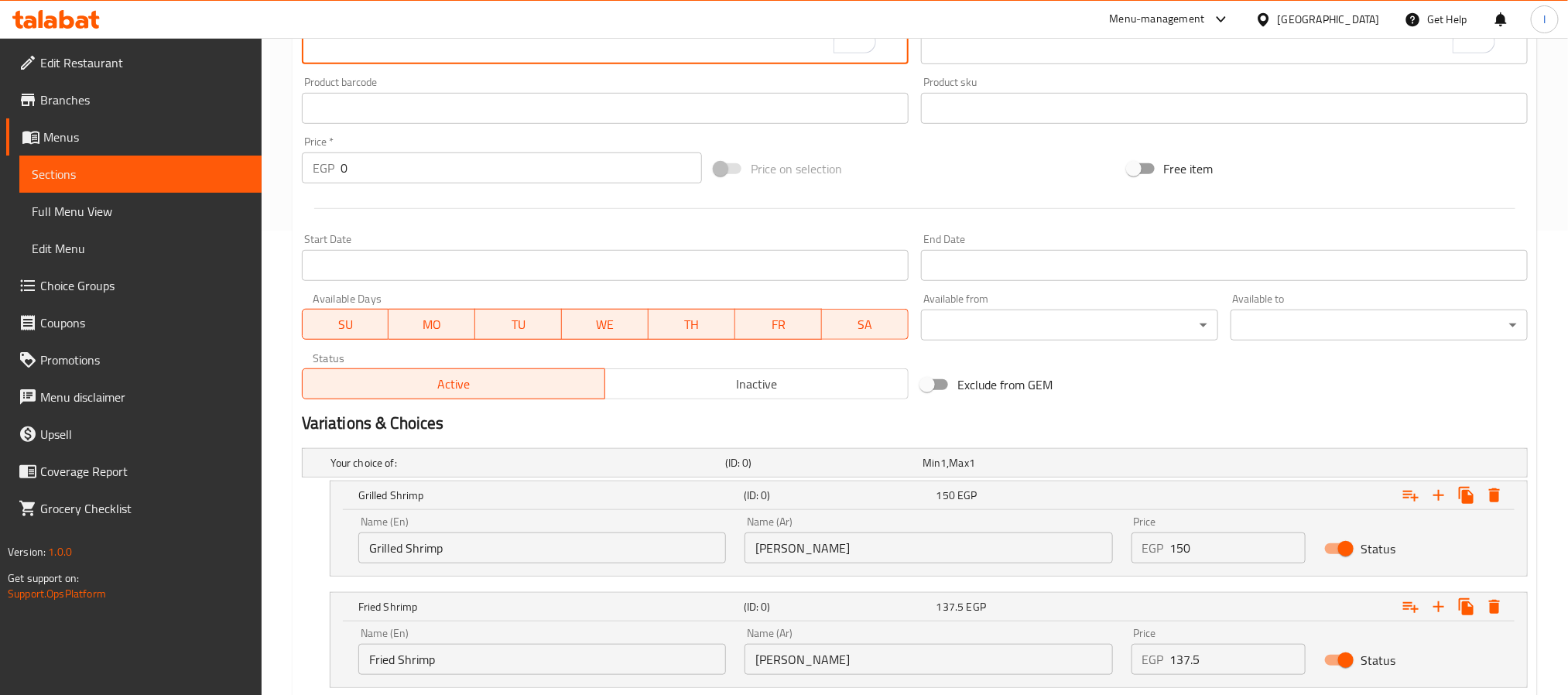
scroll to position [567, 0]
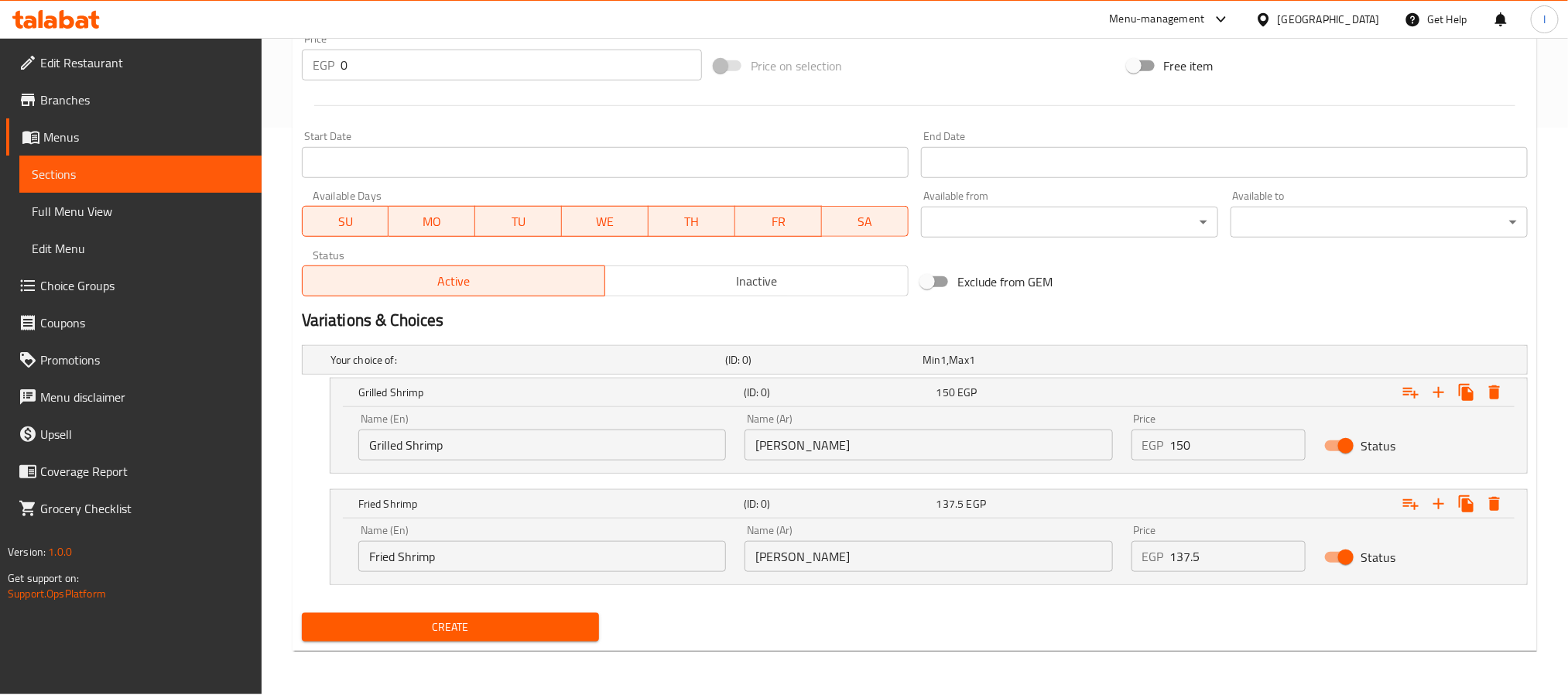
click at [667, 448] on input "Grilled Shrimp" at bounding box center [542, 445] width 368 height 31
click at [667, 448] on input "Choice" at bounding box center [542, 445] width 368 height 31
paste input "Grilled"
type input "Grilled"
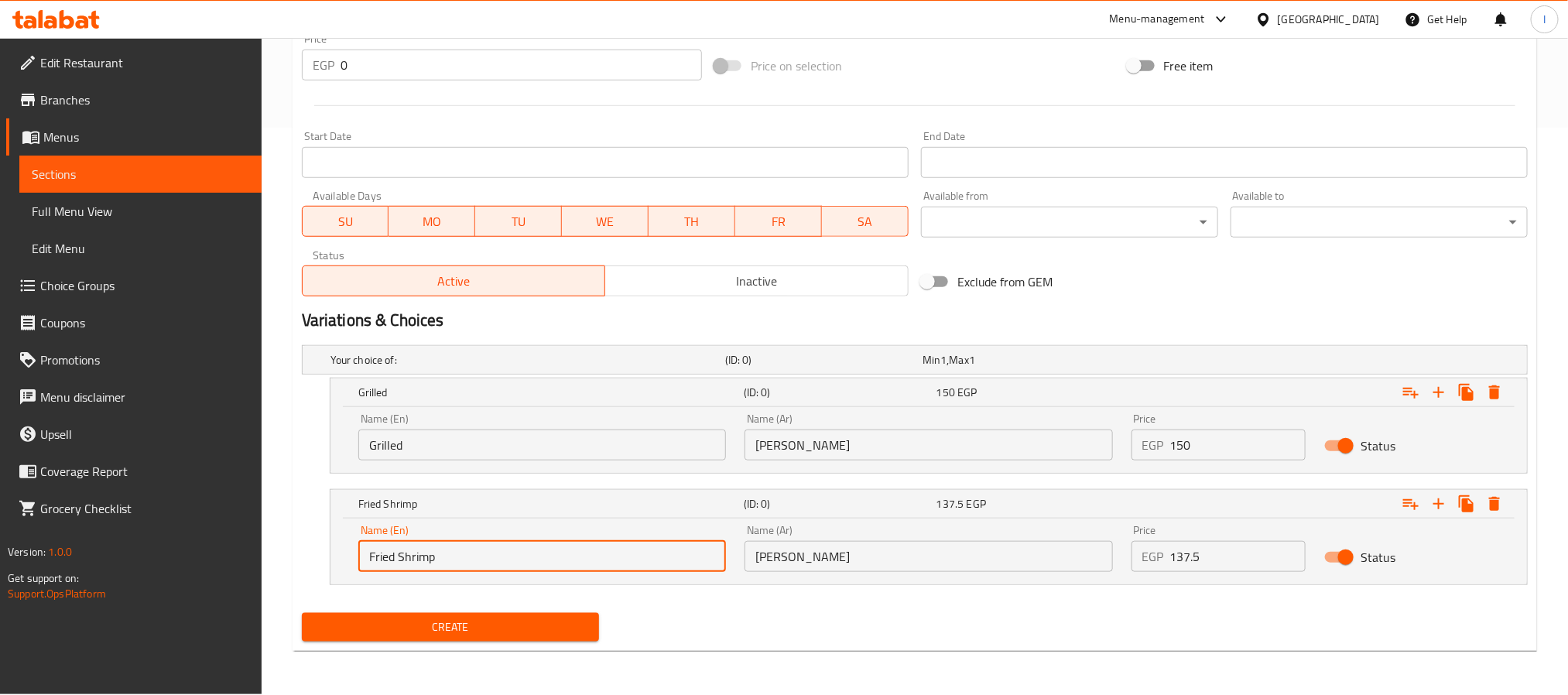
click at [558, 559] on input "Fried Shrimp" at bounding box center [542, 556] width 368 height 31
click at [558, 559] on input "Choice" at bounding box center [542, 556] width 368 height 31
paste input "Fried"
type input "Fried"
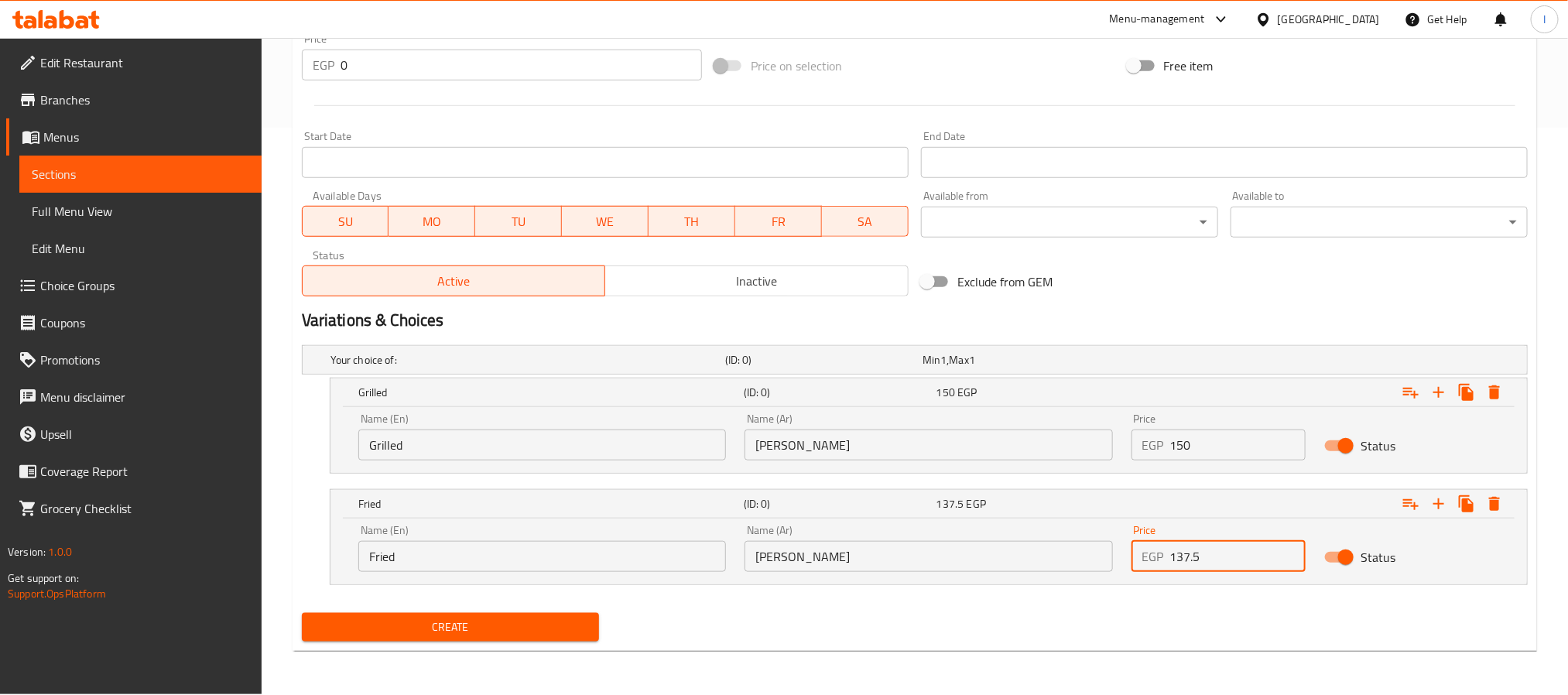
click at [1235, 553] on input "137.5" at bounding box center [1239, 556] width 136 height 31
type input "150"
click at [1240, 453] on input "150" at bounding box center [1239, 445] width 136 height 31
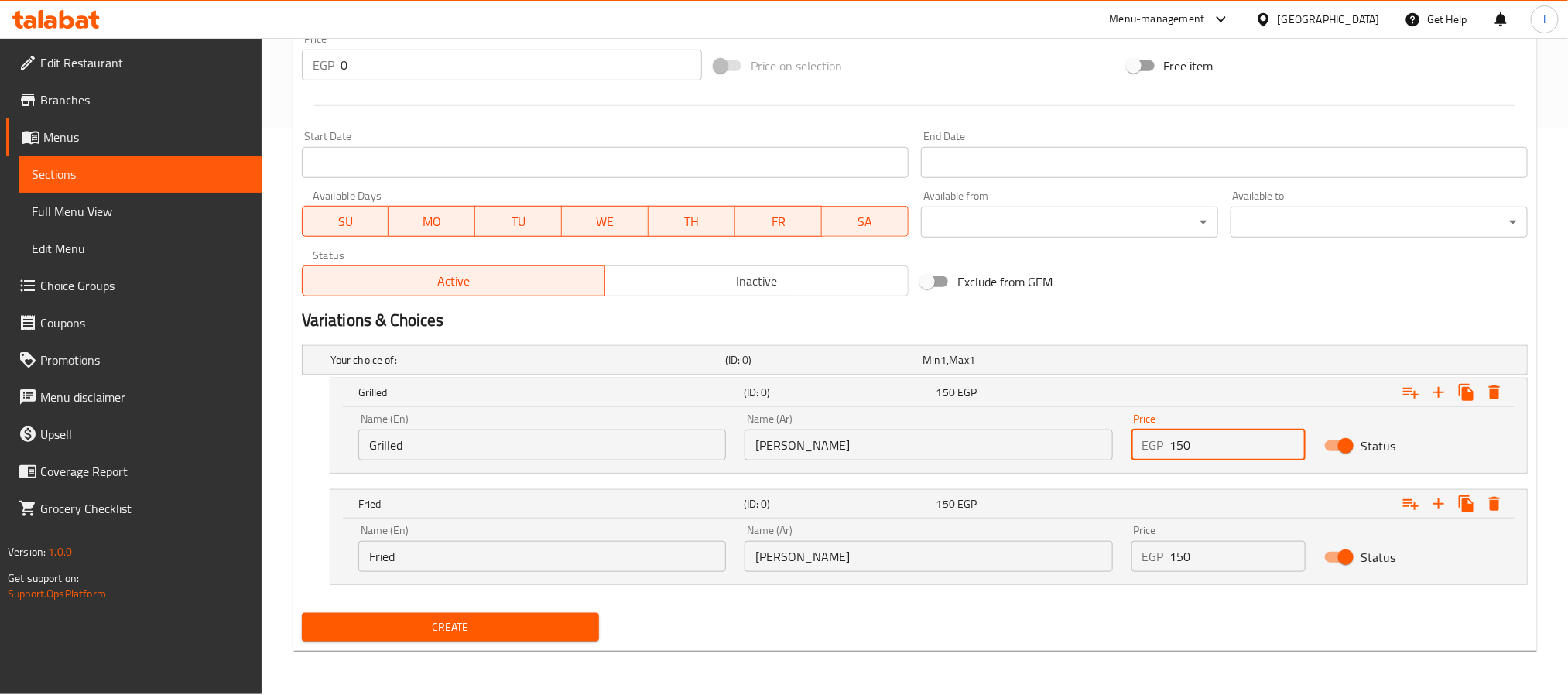
click at [1240, 453] on input "150" at bounding box center [1239, 445] width 136 height 31
type input "162.5"
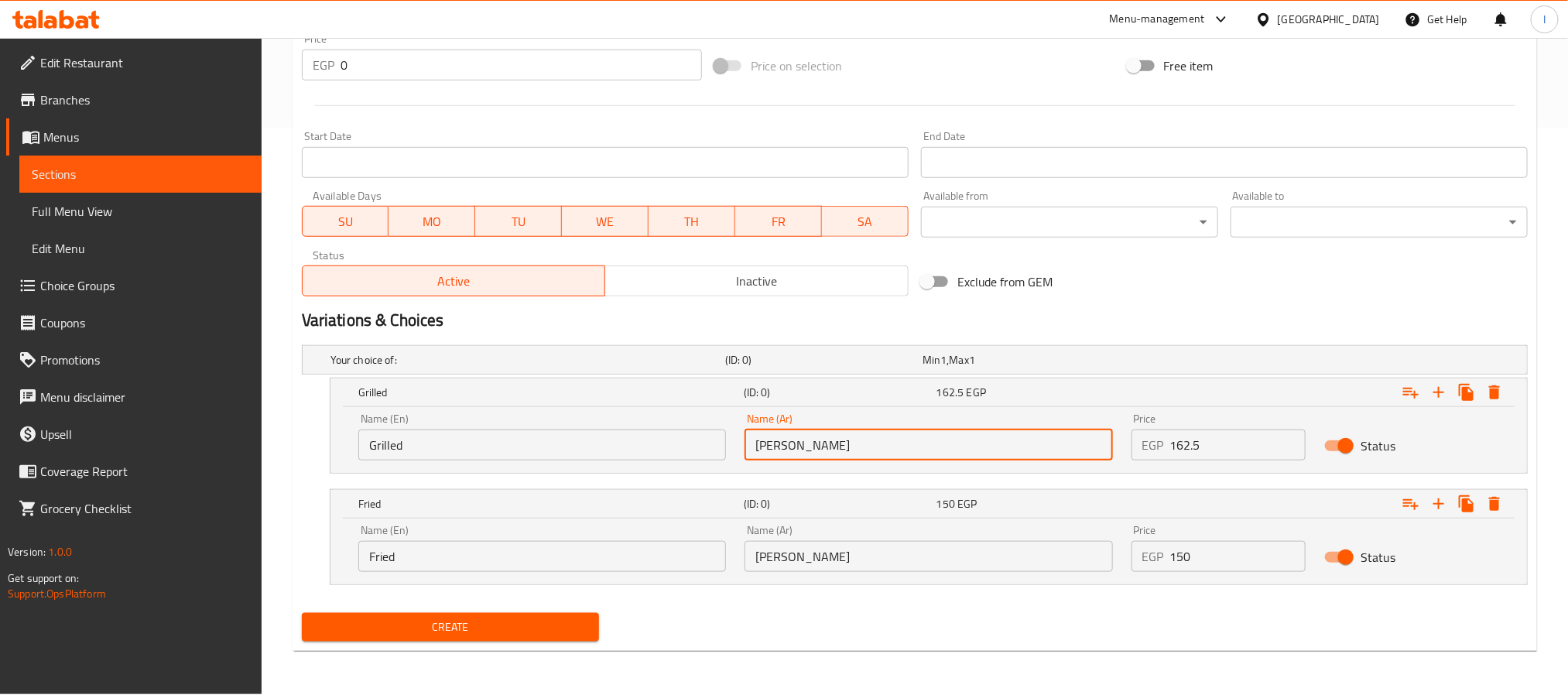
click at [811, 440] on input "[PERSON_NAME]" at bounding box center [929, 445] width 368 height 31
paste input "مشوي"
type input "مشوي"
click at [1187, 304] on div "Variations & Choices" at bounding box center [914, 321] width 1239 height 36
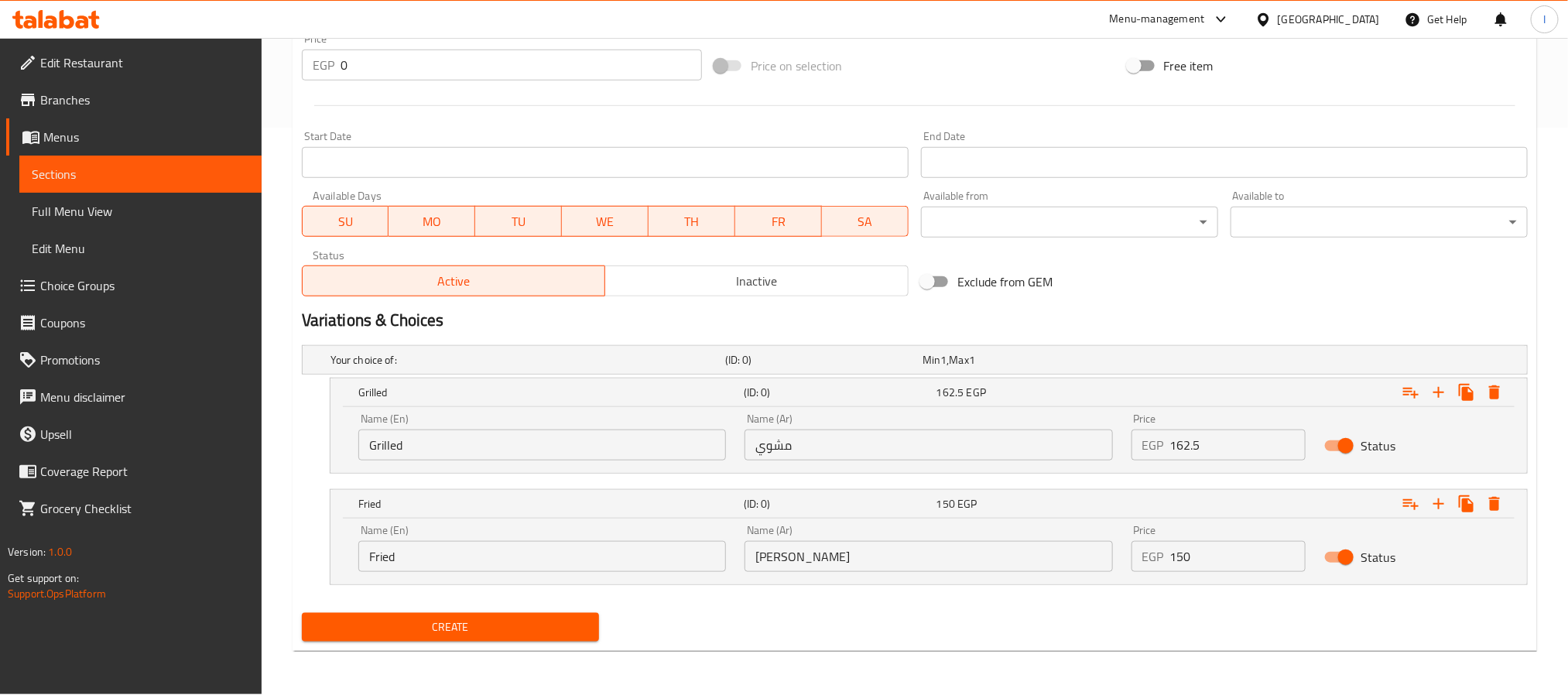
click at [832, 555] on input "[PERSON_NAME]" at bounding box center [929, 556] width 368 height 31
paste input "مقلي"
type input "مقلي"
click at [552, 624] on span "Create" at bounding box center [450, 627] width 272 height 20
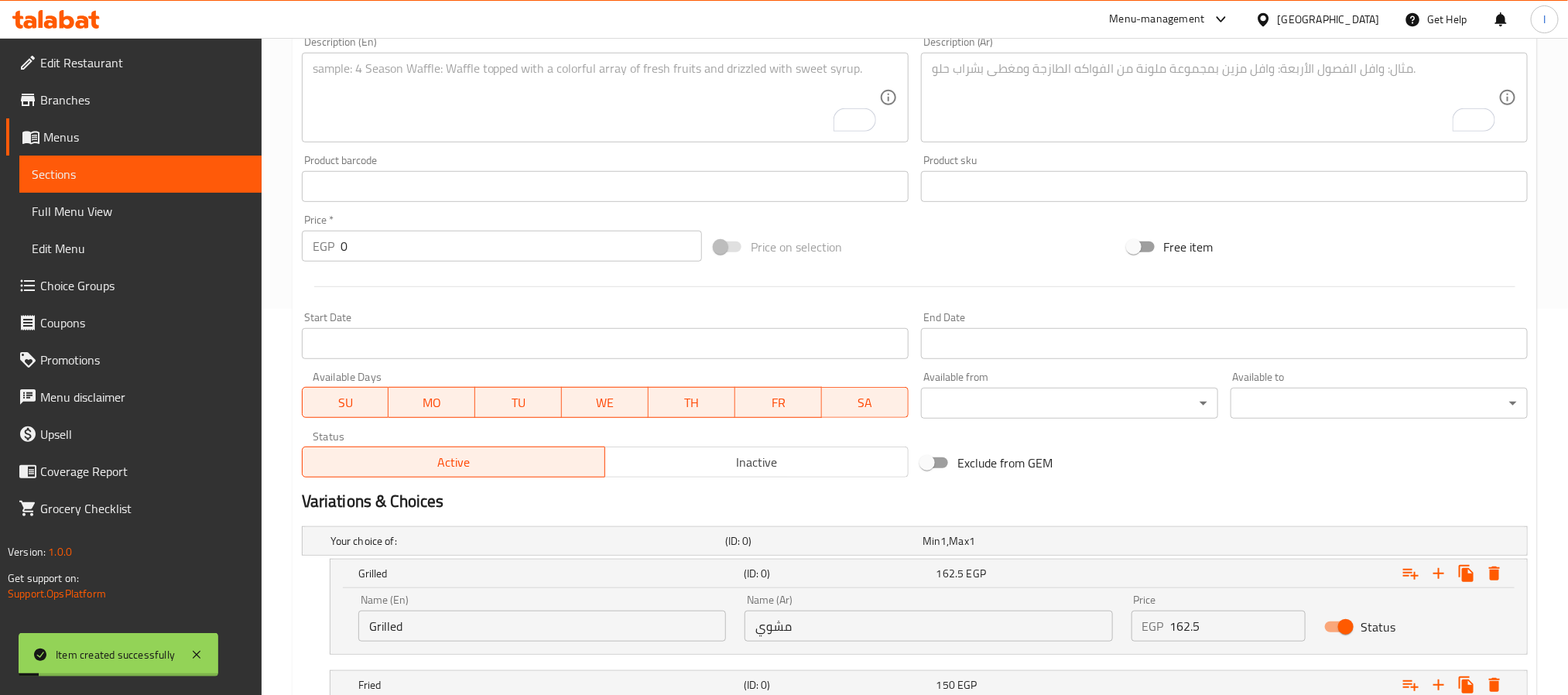
scroll to position [0, 0]
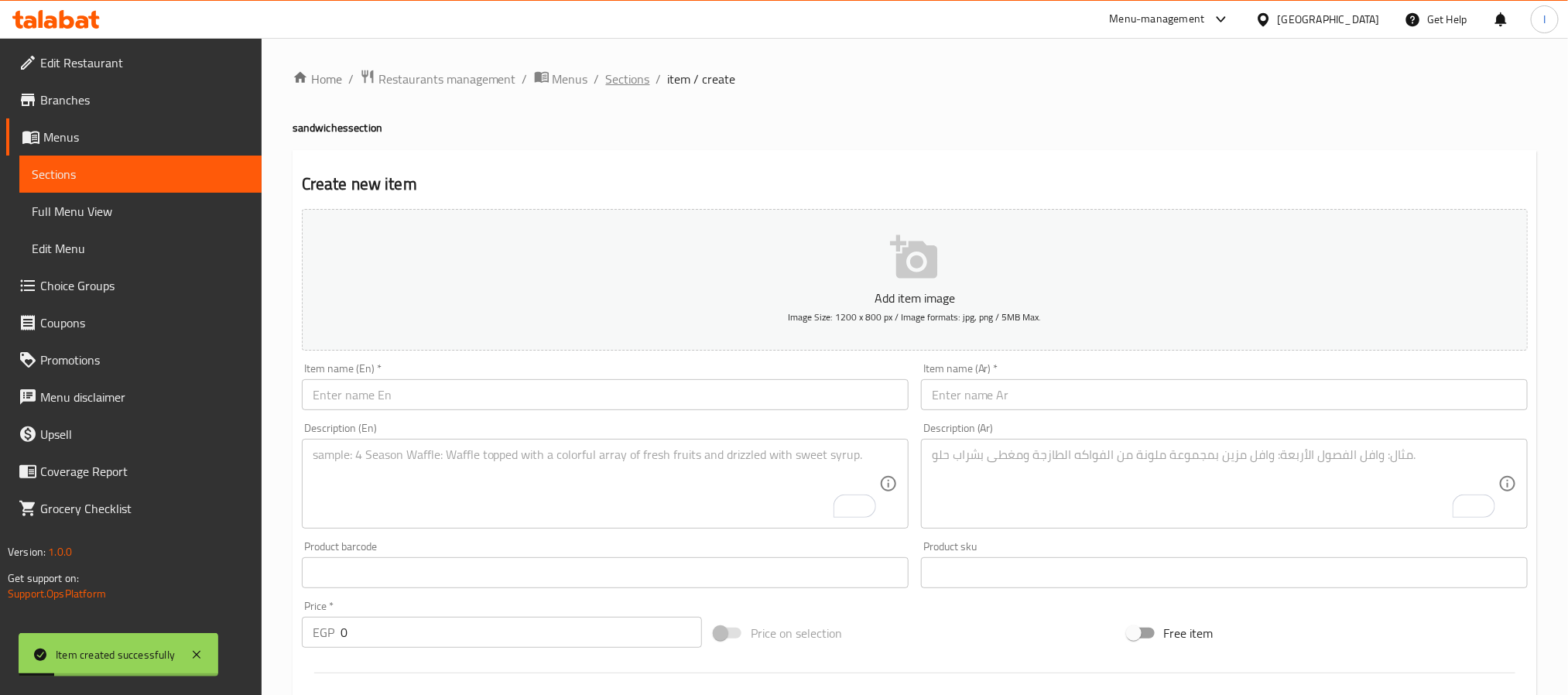
click at [639, 83] on span "Sections" at bounding box center [628, 79] width 44 height 19
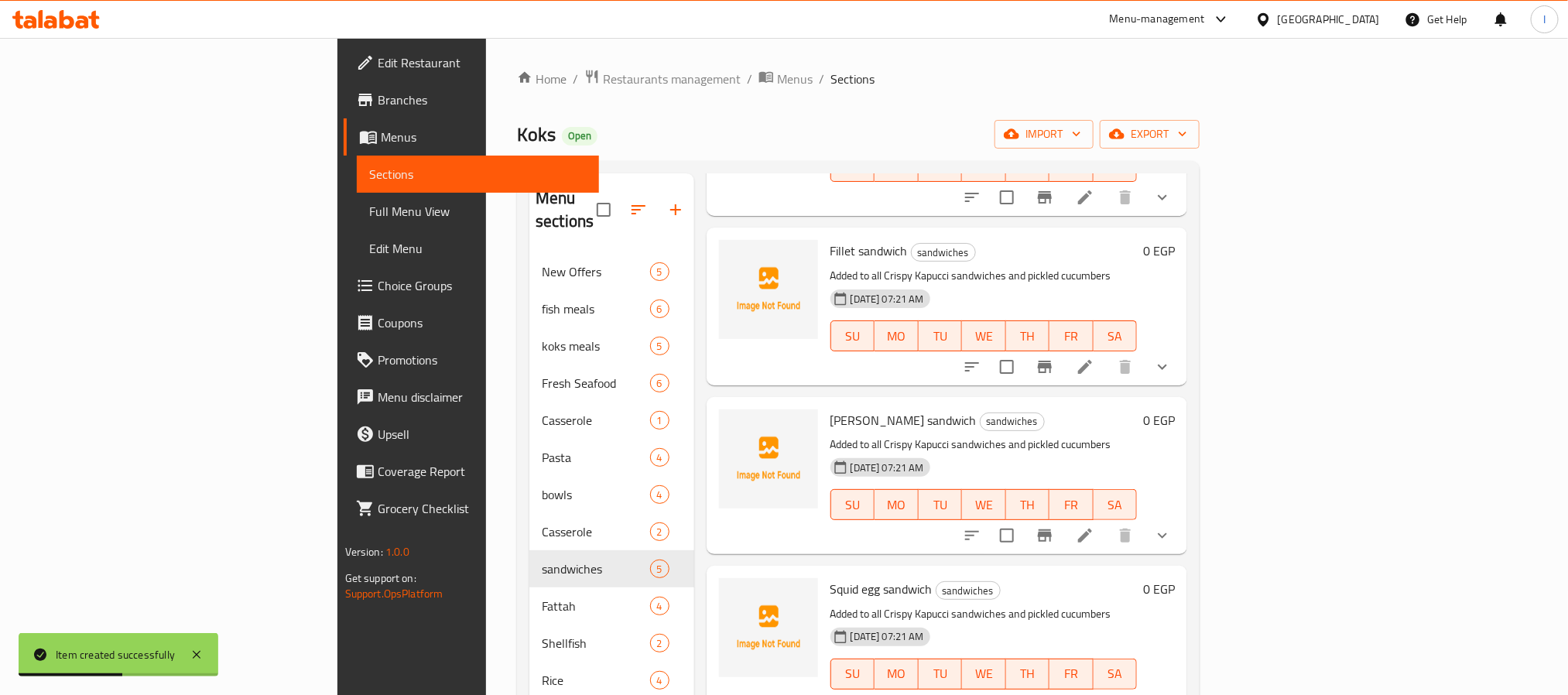
click at [831, 239] on span "Fillet sandwich" at bounding box center [869, 250] width 77 height 23
click at [831, 239] on span "Shrimp Sandwich" at bounding box center [876, 250] width 90 height 23
copy h6 "Shrimp Sandwich"
click at [831, 239] on span "Shrimp Sandwich" at bounding box center [876, 250] width 90 height 23
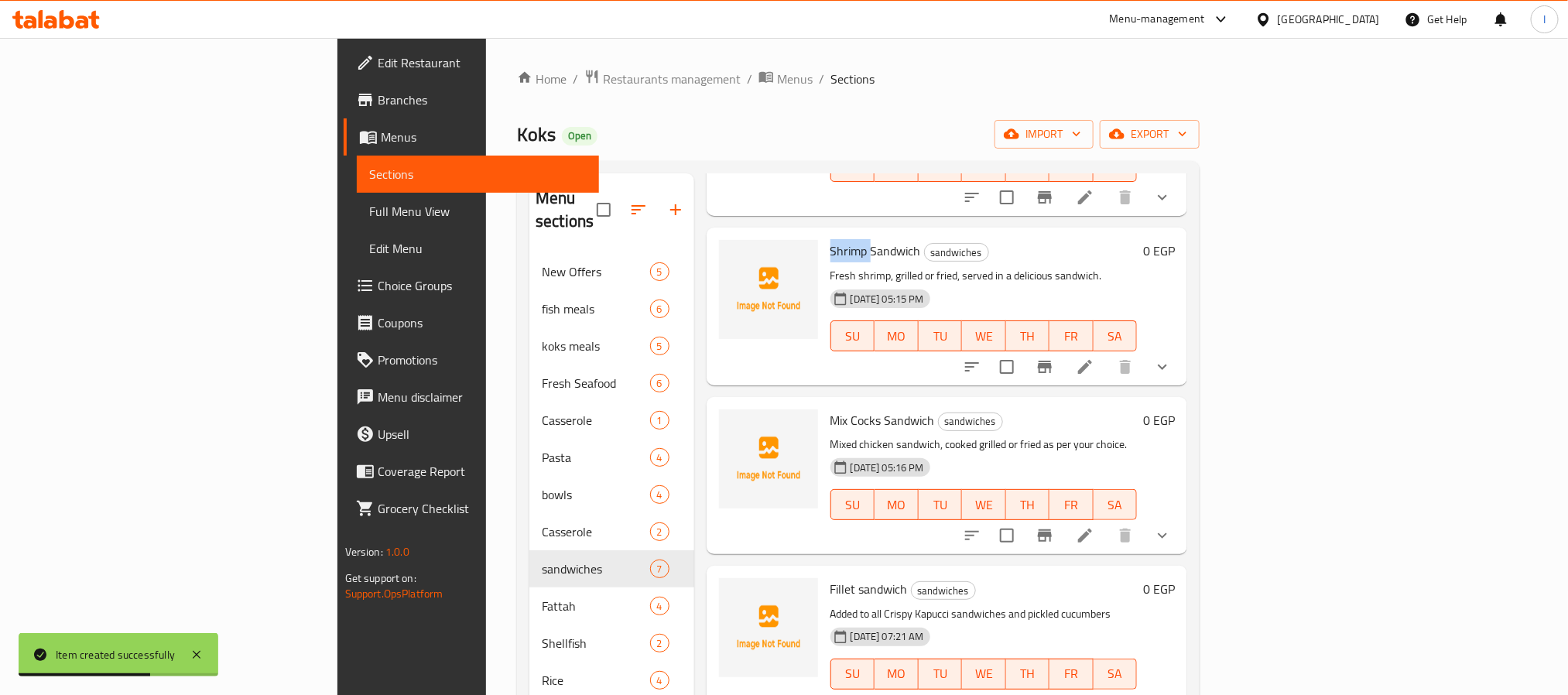
click at [831, 239] on span "Shrimp Sandwich" at bounding box center [876, 250] width 90 height 23
click at [733, 254] on icon "upload picture" at bounding box center [741, 260] width 15 height 14
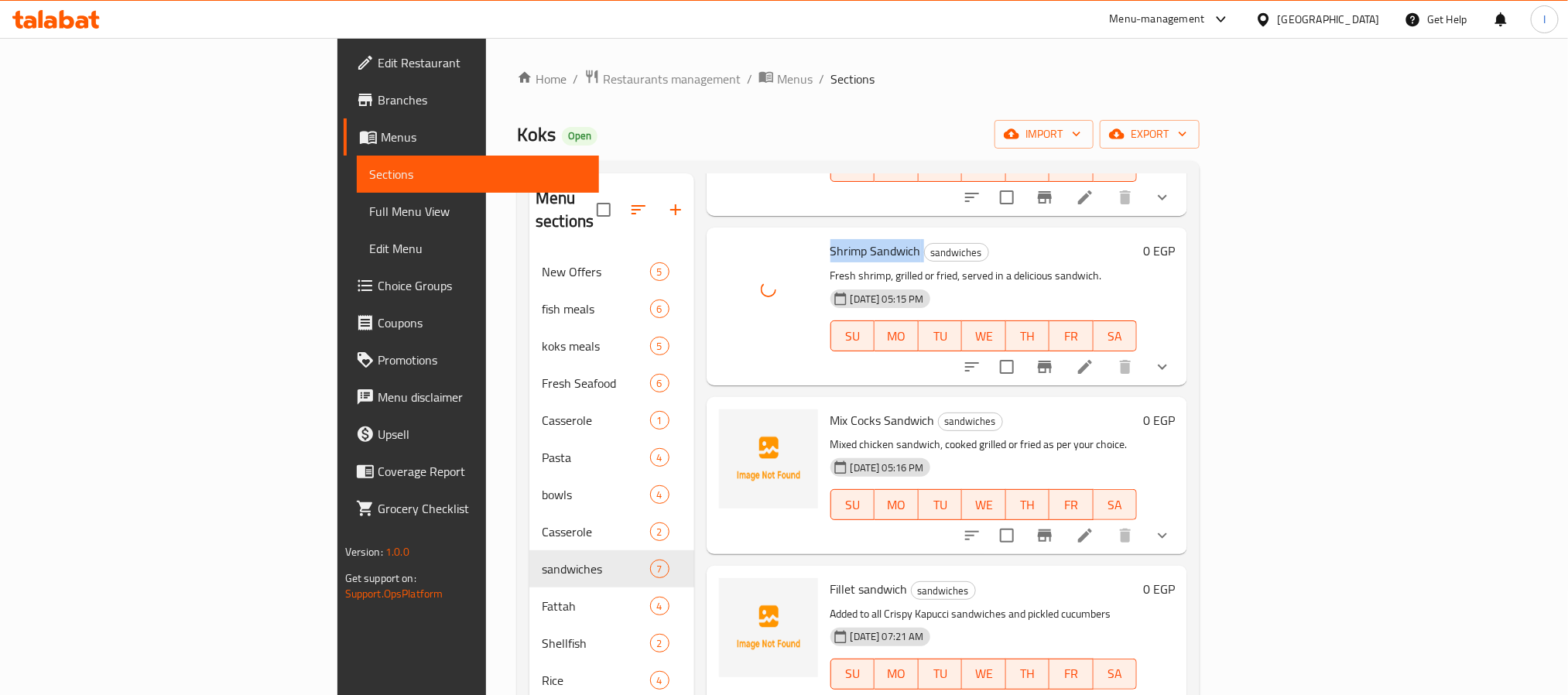
scroll to position [304, 0]
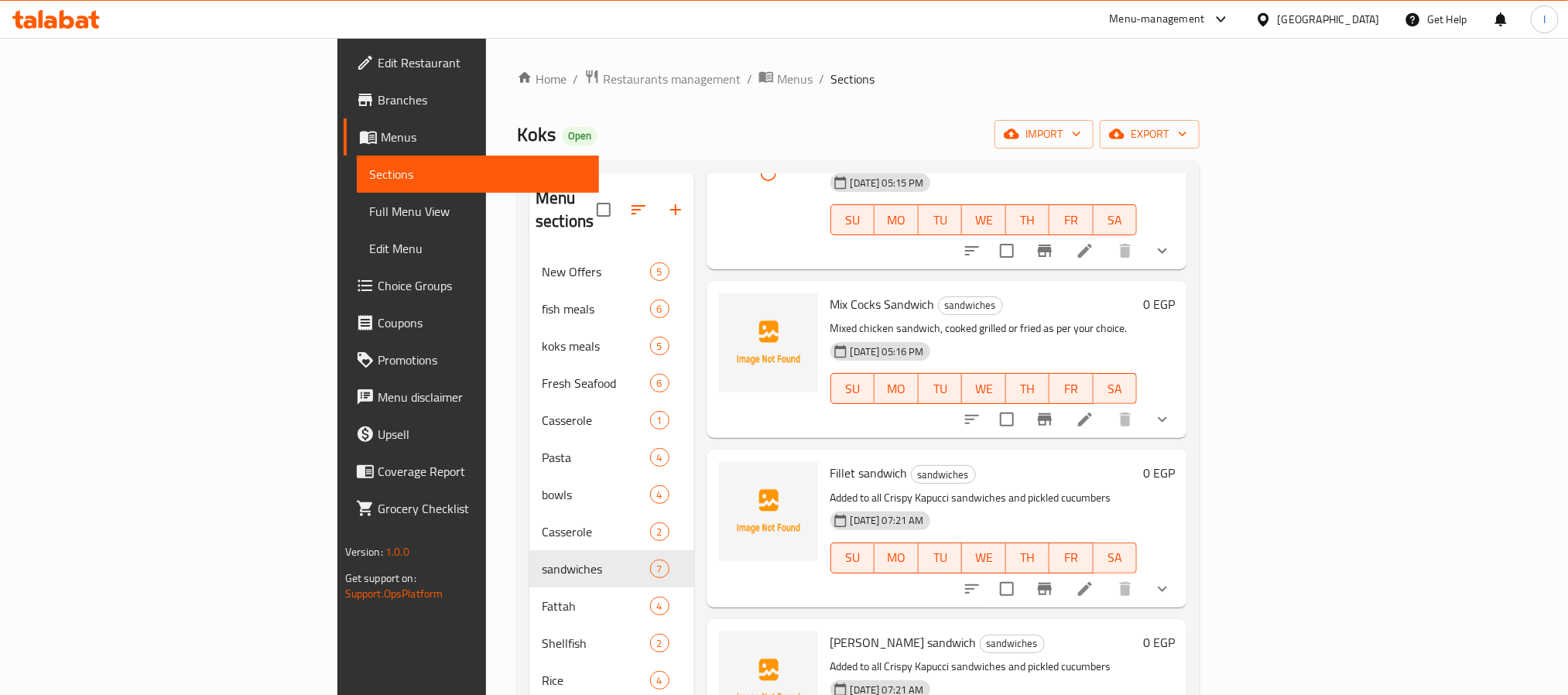
click at [831, 461] on span "Fillet sandwich" at bounding box center [869, 472] width 77 height 23
copy h6 "Fillet sandwich"
click at [733, 476] on icon "upload picture" at bounding box center [741, 482] width 15 height 14
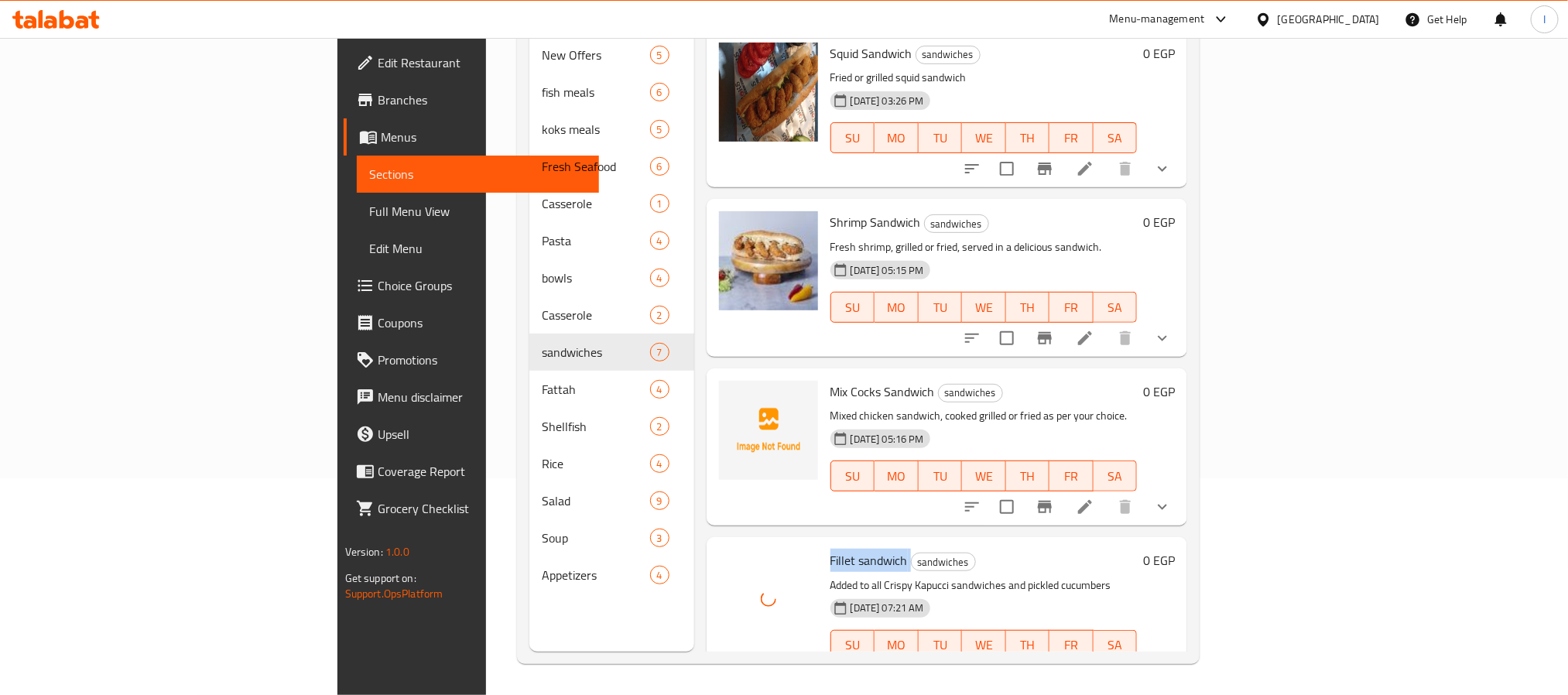
scroll to position [100, 0]
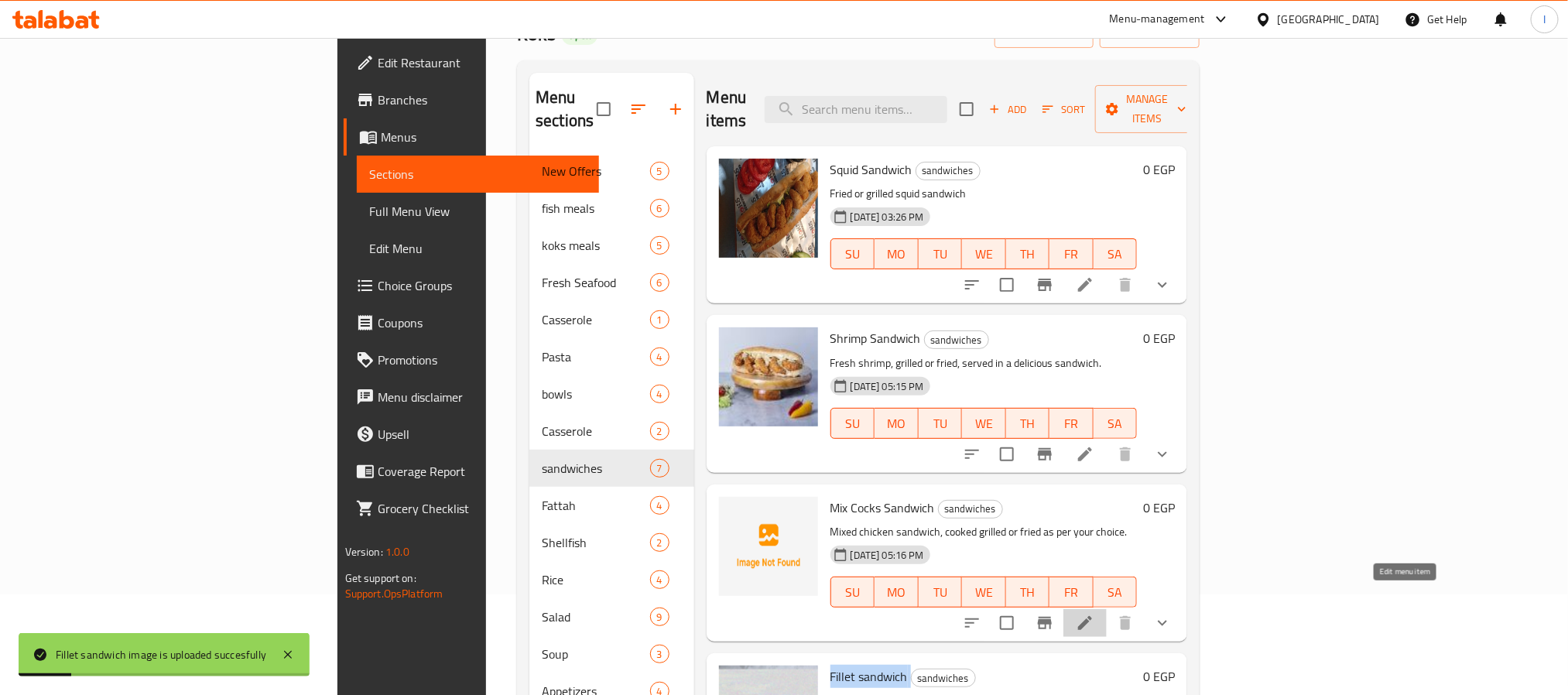
click at [1092, 616] on icon at bounding box center [1085, 623] width 14 height 14
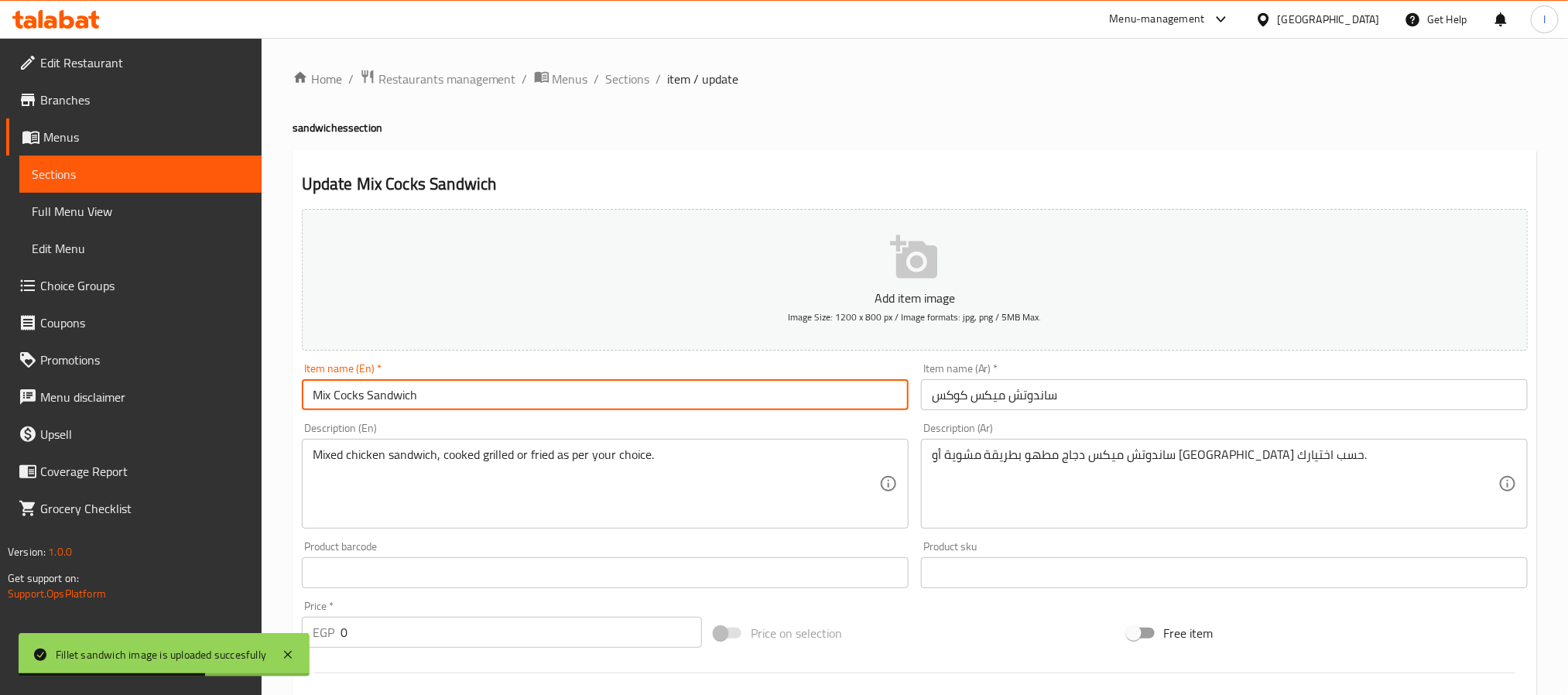
click at [344, 399] on input "Mix Cocks Sandwich" at bounding box center [605, 395] width 607 height 31
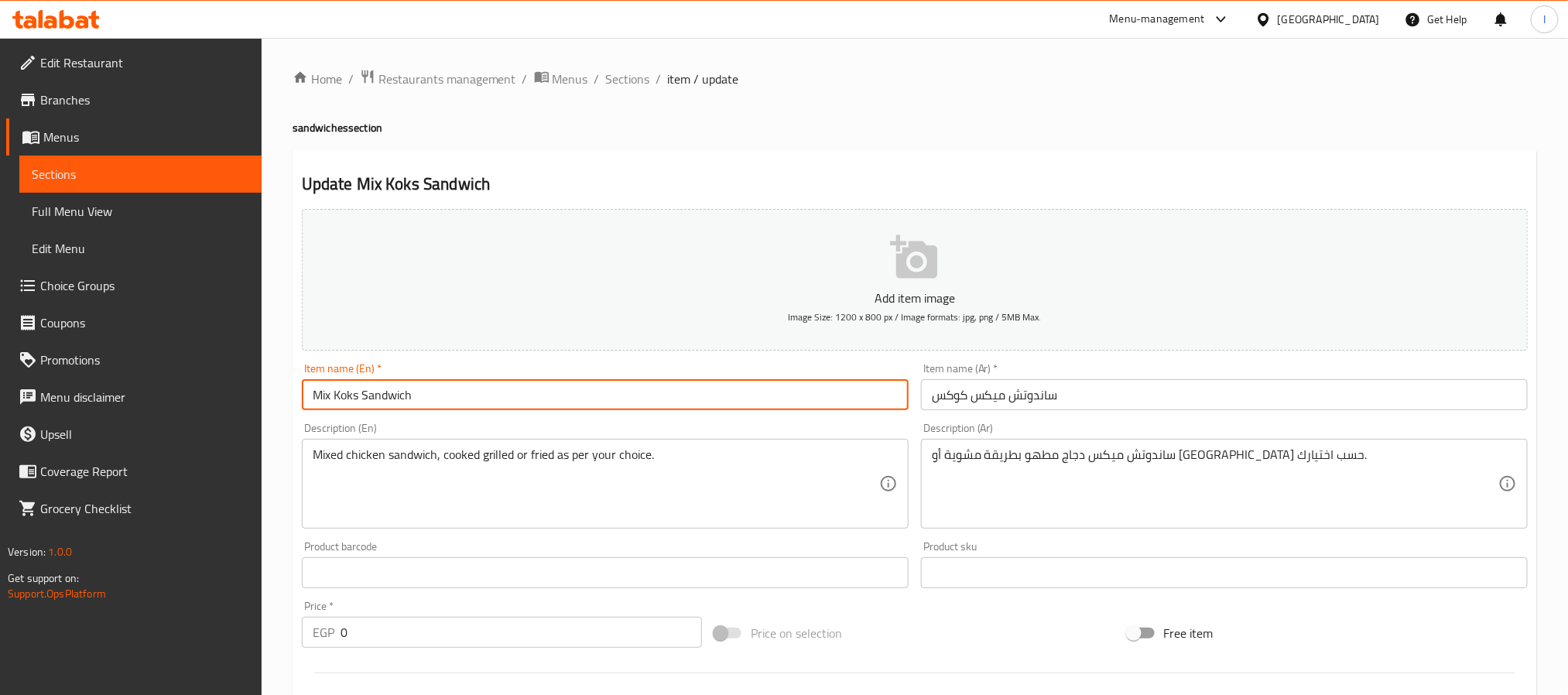
type input "Mix Koks Sandwich"
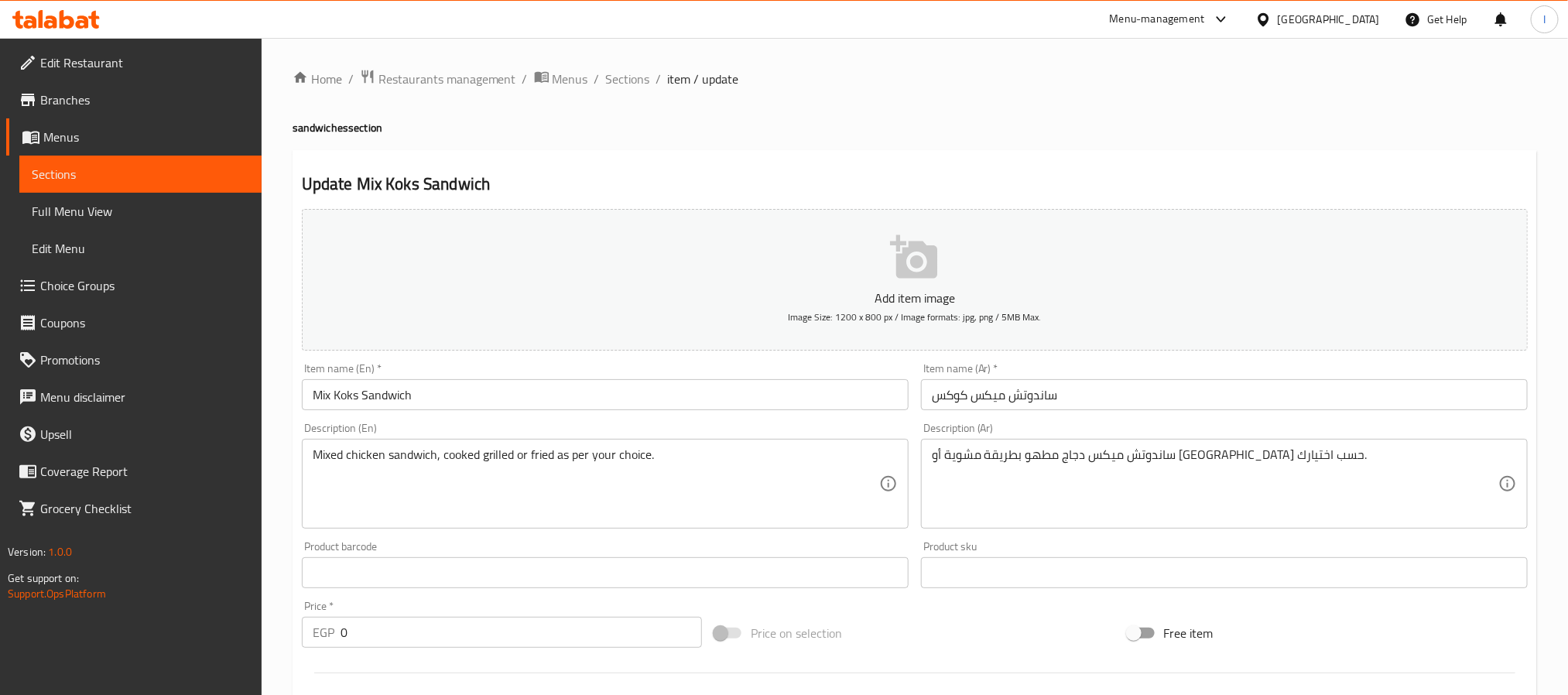
drag, startPoint x: 910, startPoint y: 153, endPoint x: 853, endPoint y: 323, distance: 179.3
click at [909, 153] on div "Update Mix Koks Sandwich Add item image Image Size: 1200 x 800 px / Image forma…" at bounding box center [915, 617] width 1245 height 934
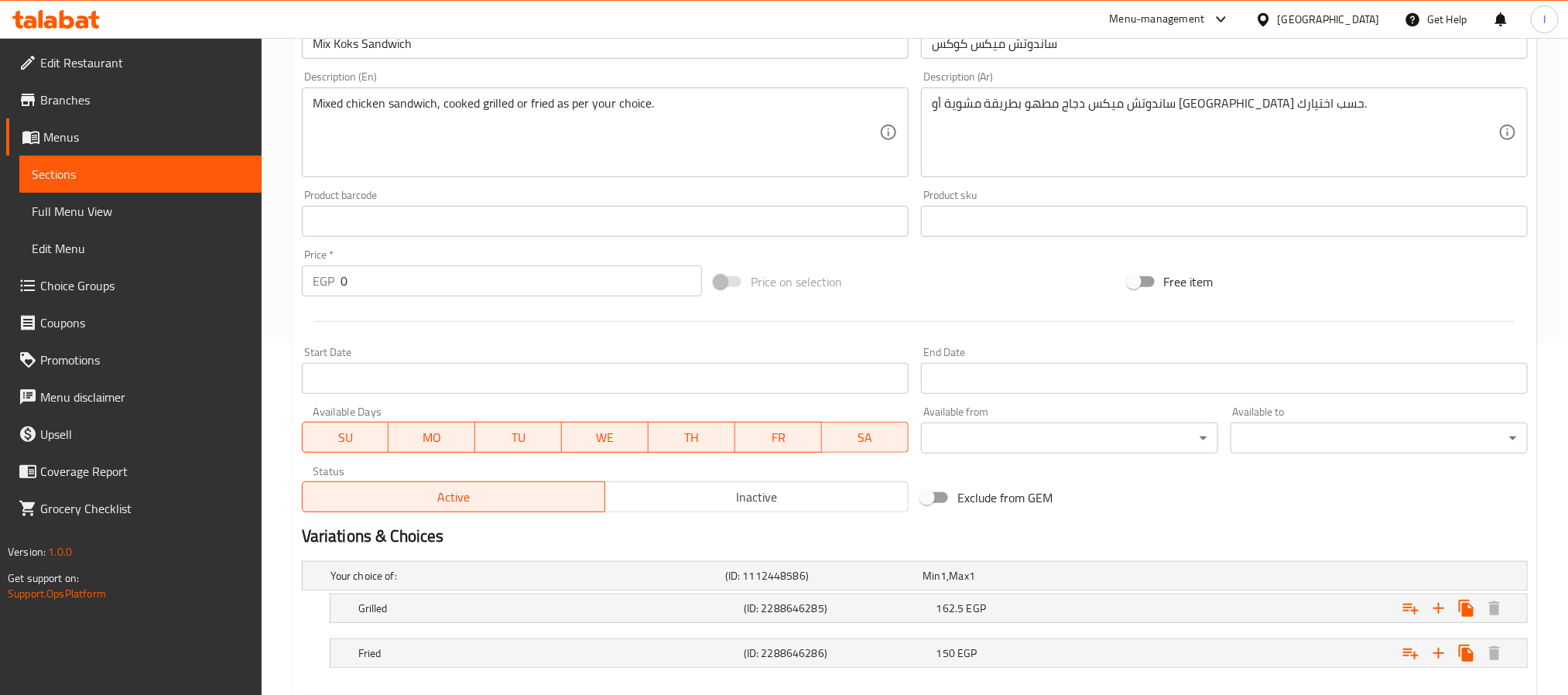
scroll to position [435, 0]
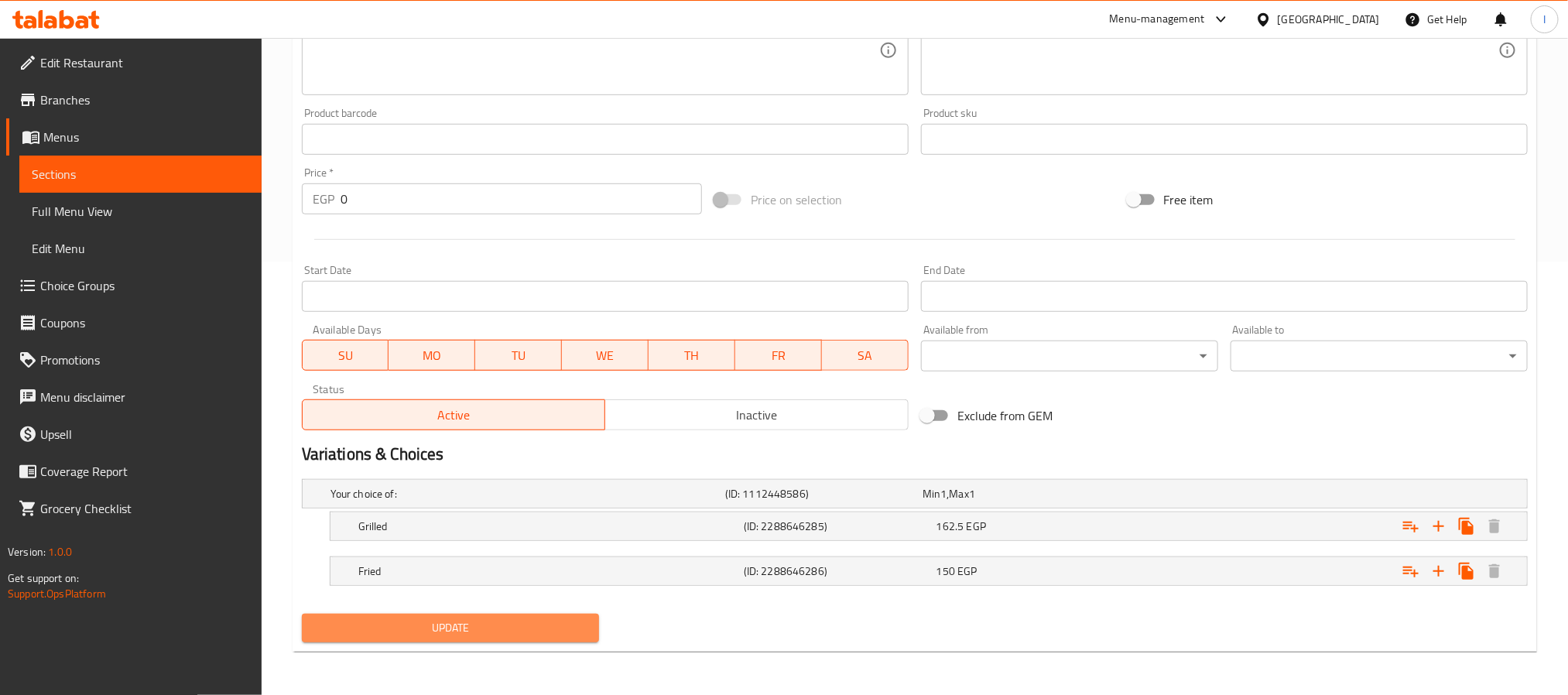
click at [528, 627] on span "Update" at bounding box center [450, 628] width 272 height 20
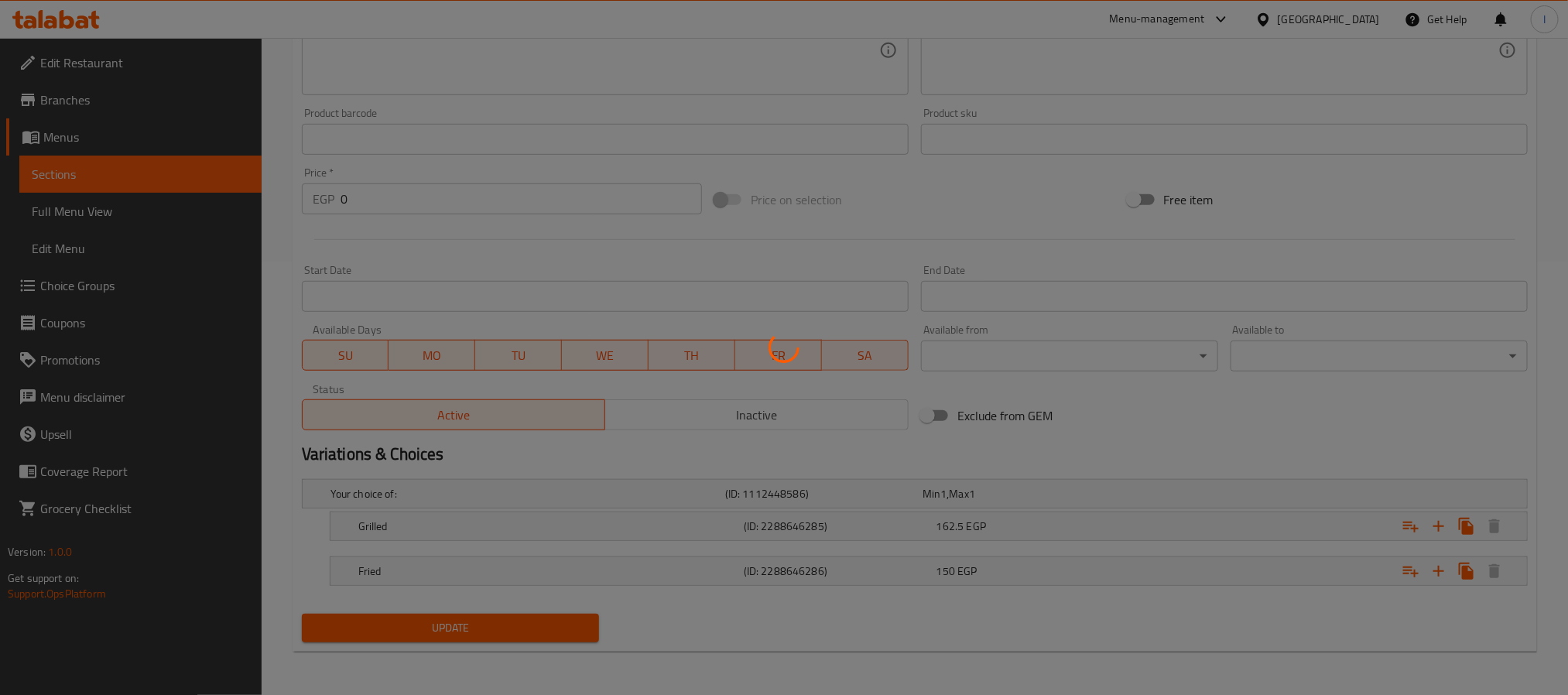
scroll to position [0, 0]
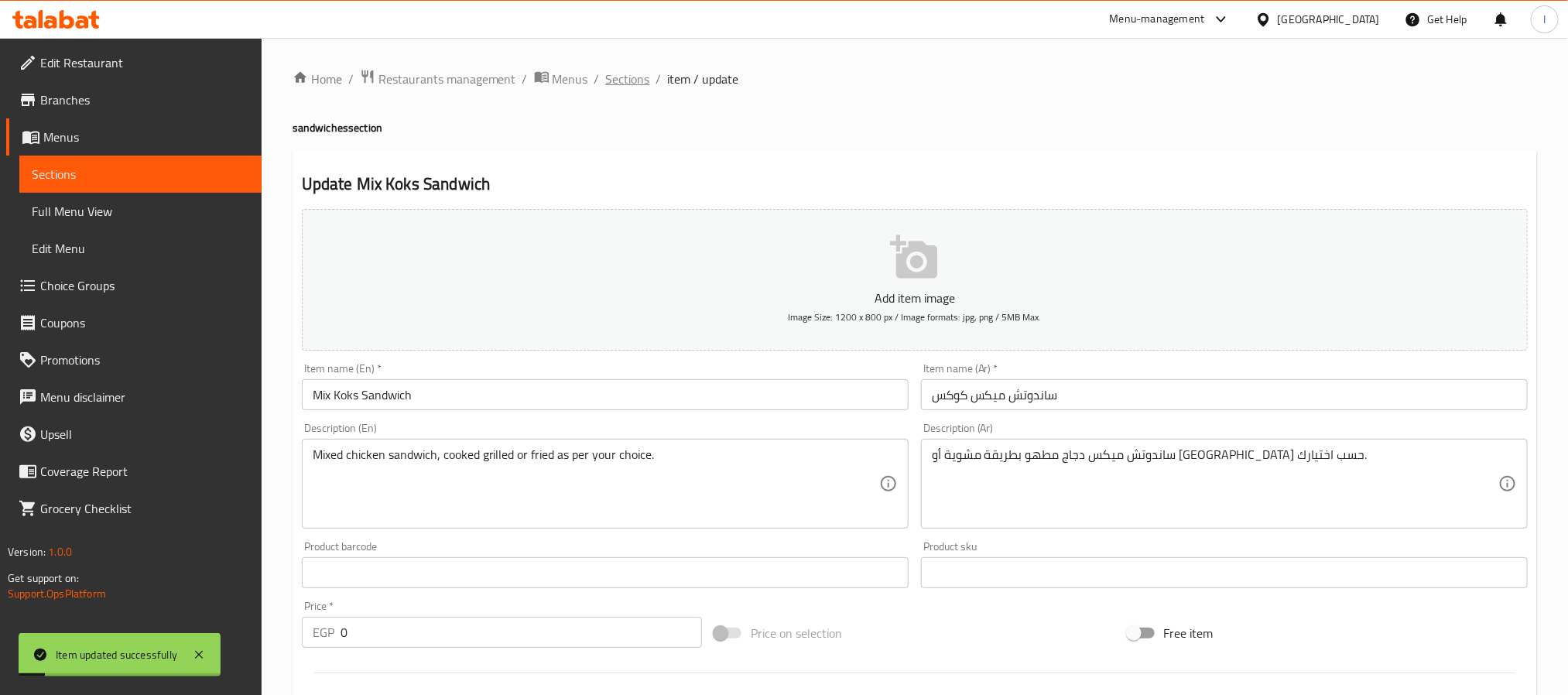
click at [620, 86] on span "Sections" at bounding box center [628, 79] width 44 height 19
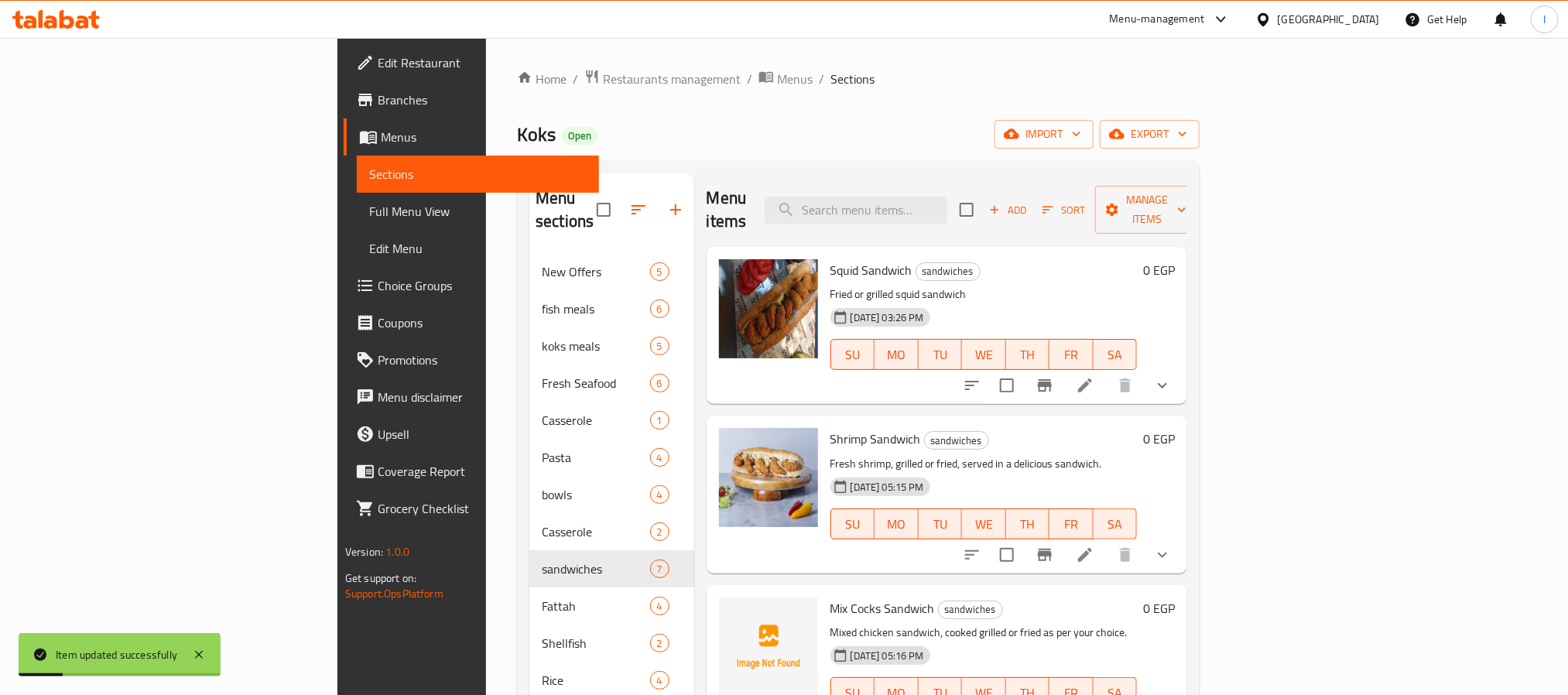
click at [850, 149] on div "Koks Open import export" at bounding box center [858, 134] width 683 height 29
click at [517, 133] on span "Koks" at bounding box center [535, 134] width 38 height 35
copy span "Koks"
click at [378, 105] on span "Branches" at bounding box center [483, 100] width 209 height 19
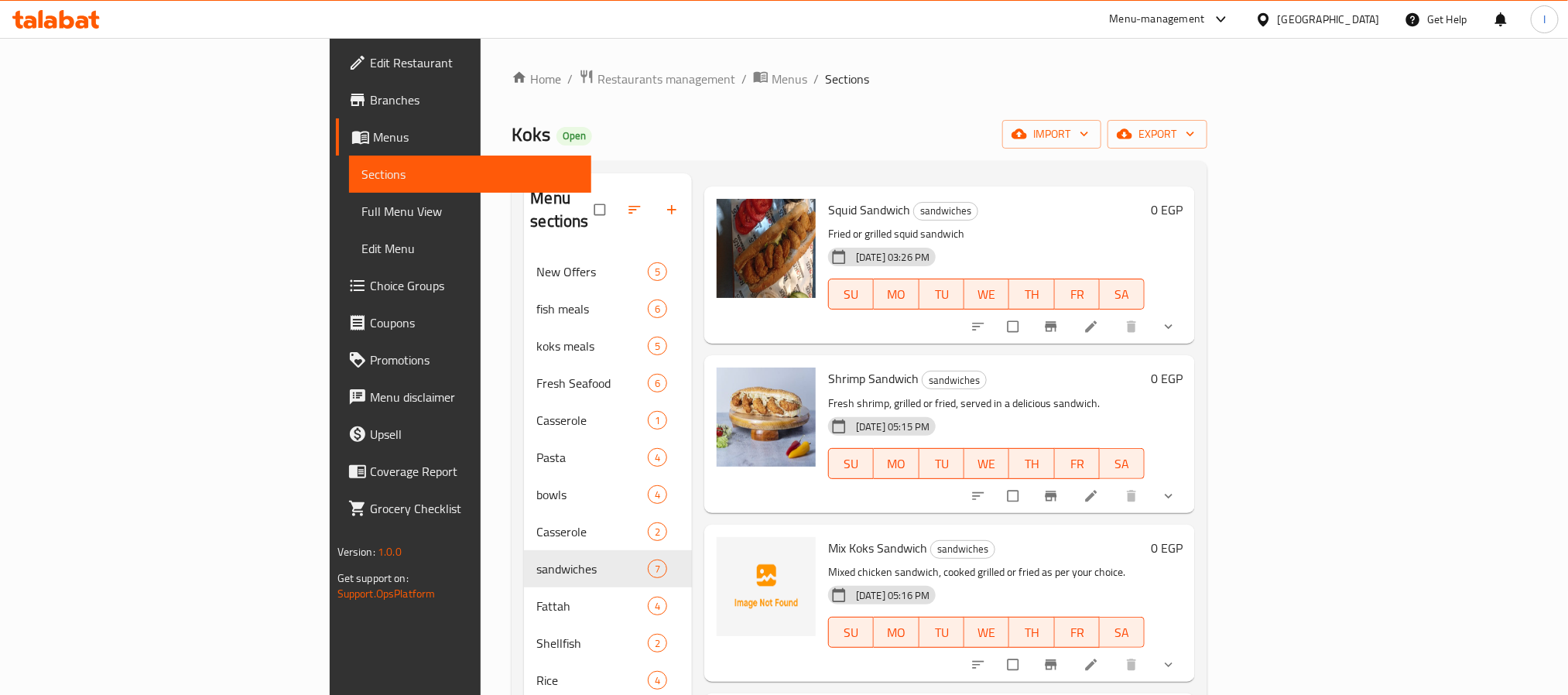
scroll to position [116, 0]
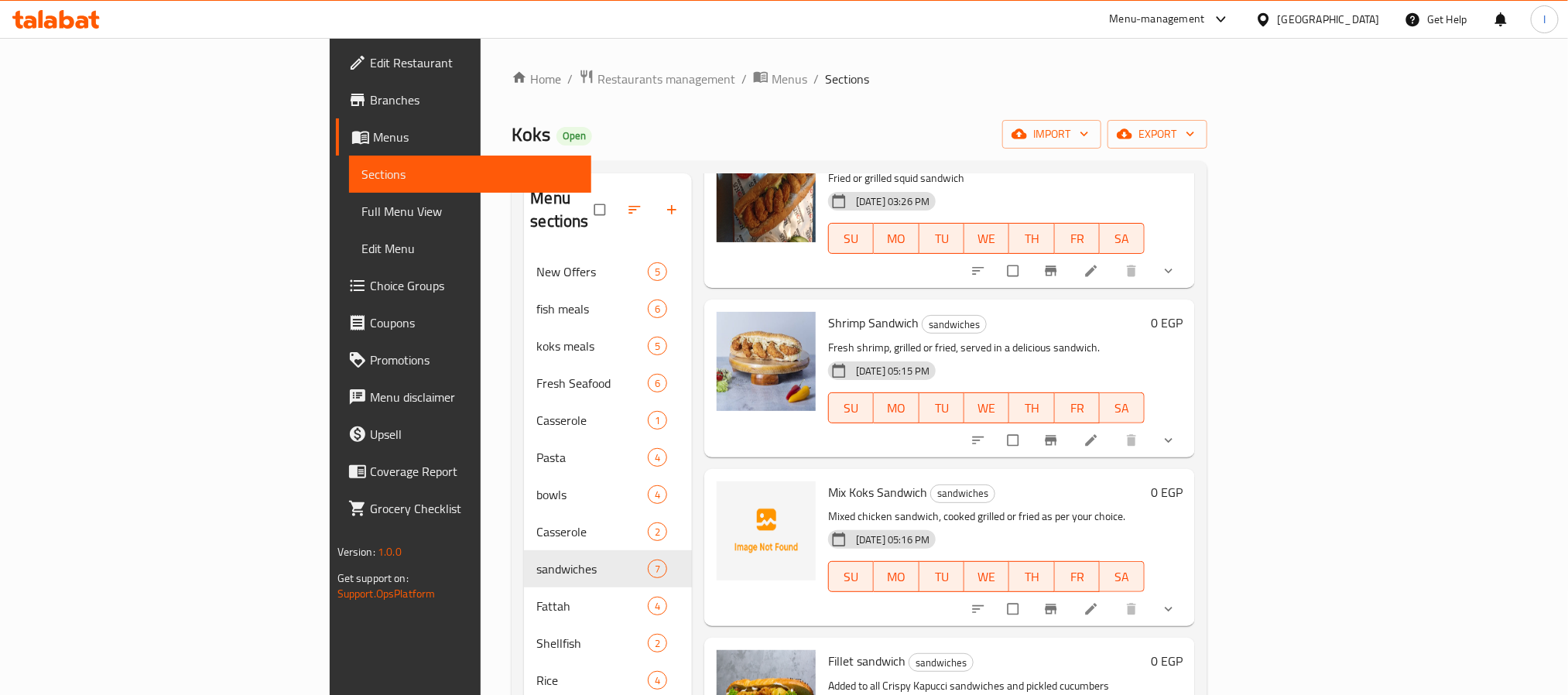
click at [1099, 601] on icon at bounding box center [1091, 609] width 15 height 15
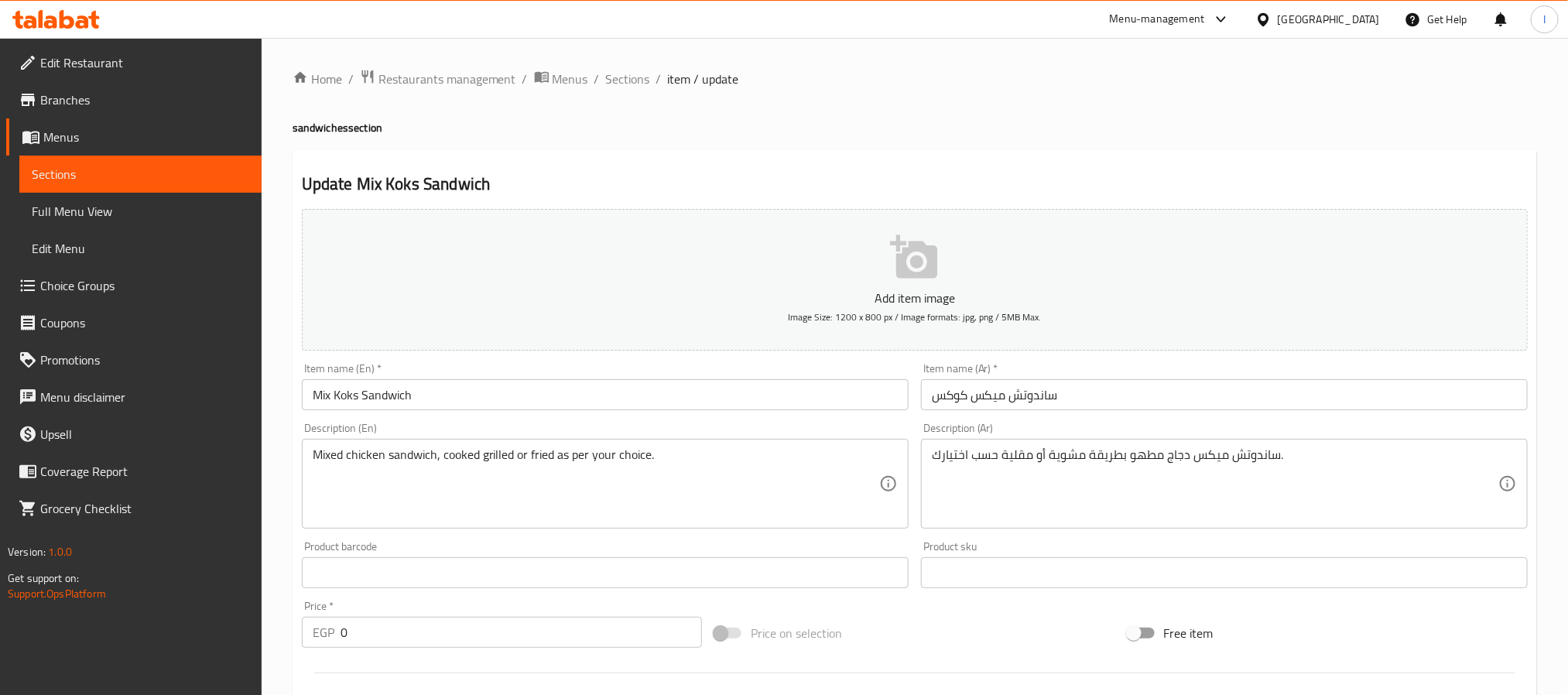
click at [585, 456] on textarea "Mixed chicken sandwich, cooked grilled or fried as per your choice." at bounding box center [596, 484] width 567 height 73
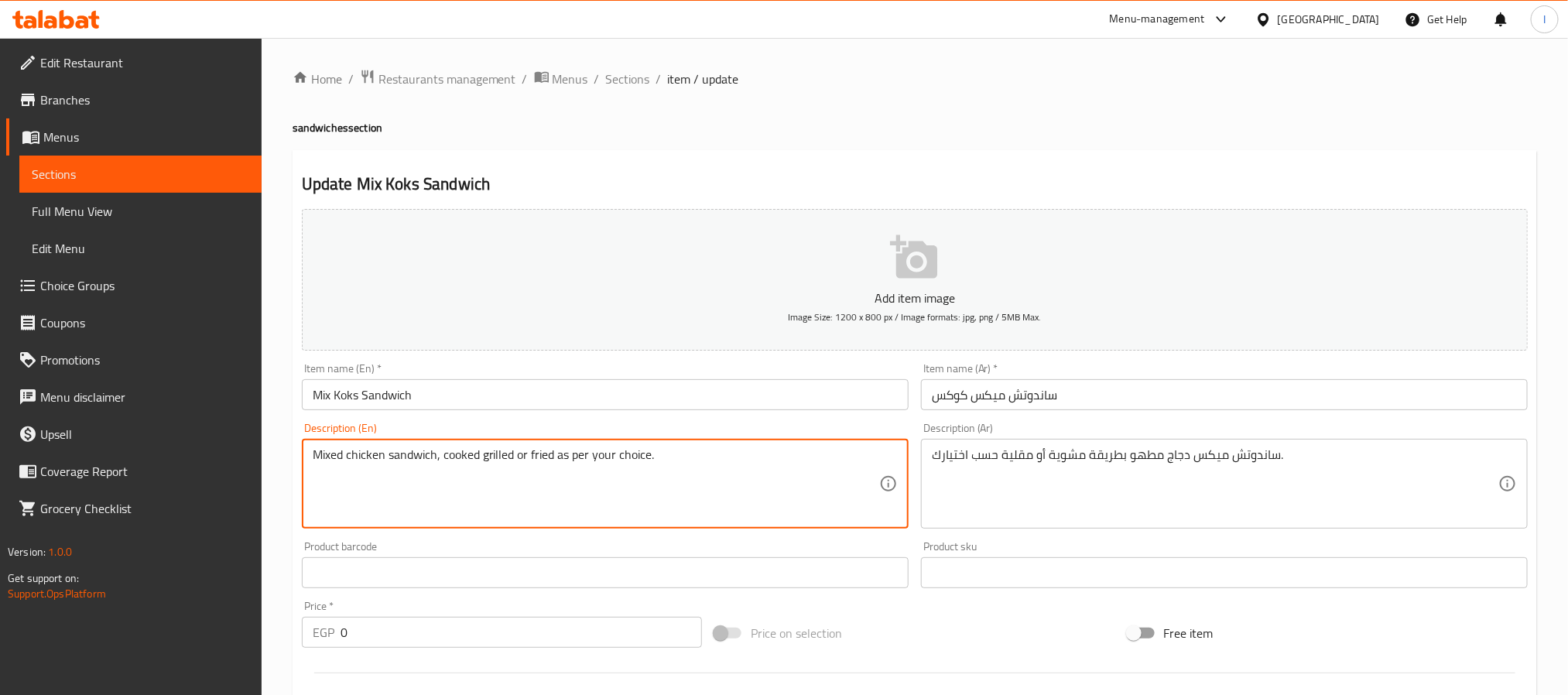
click at [585, 456] on textarea "Mixed chicken sandwich, cooked grilled or fried as per your choice." at bounding box center [596, 484] width 567 height 73
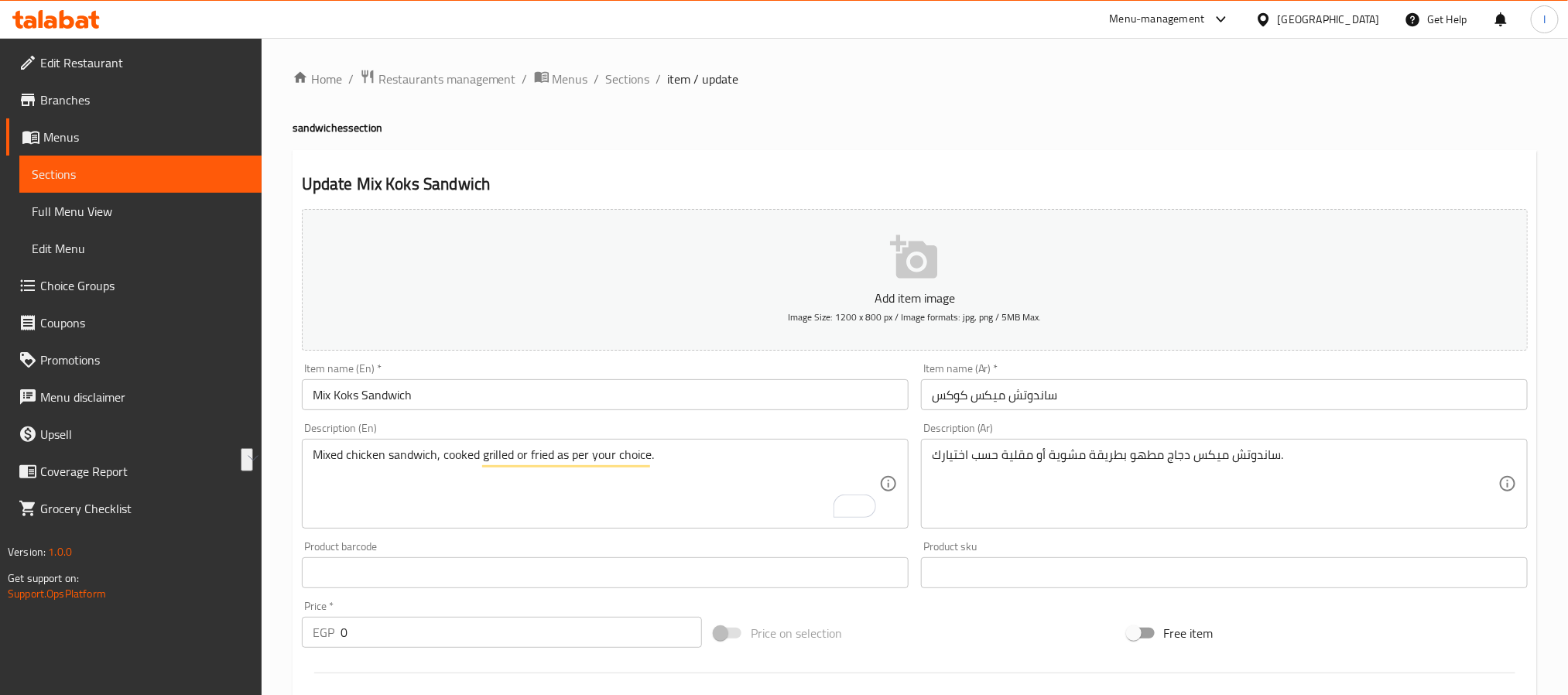
click at [392, 386] on input "Mix Koks Sandwich" at bounding box center [605, 395] width 607 height 31
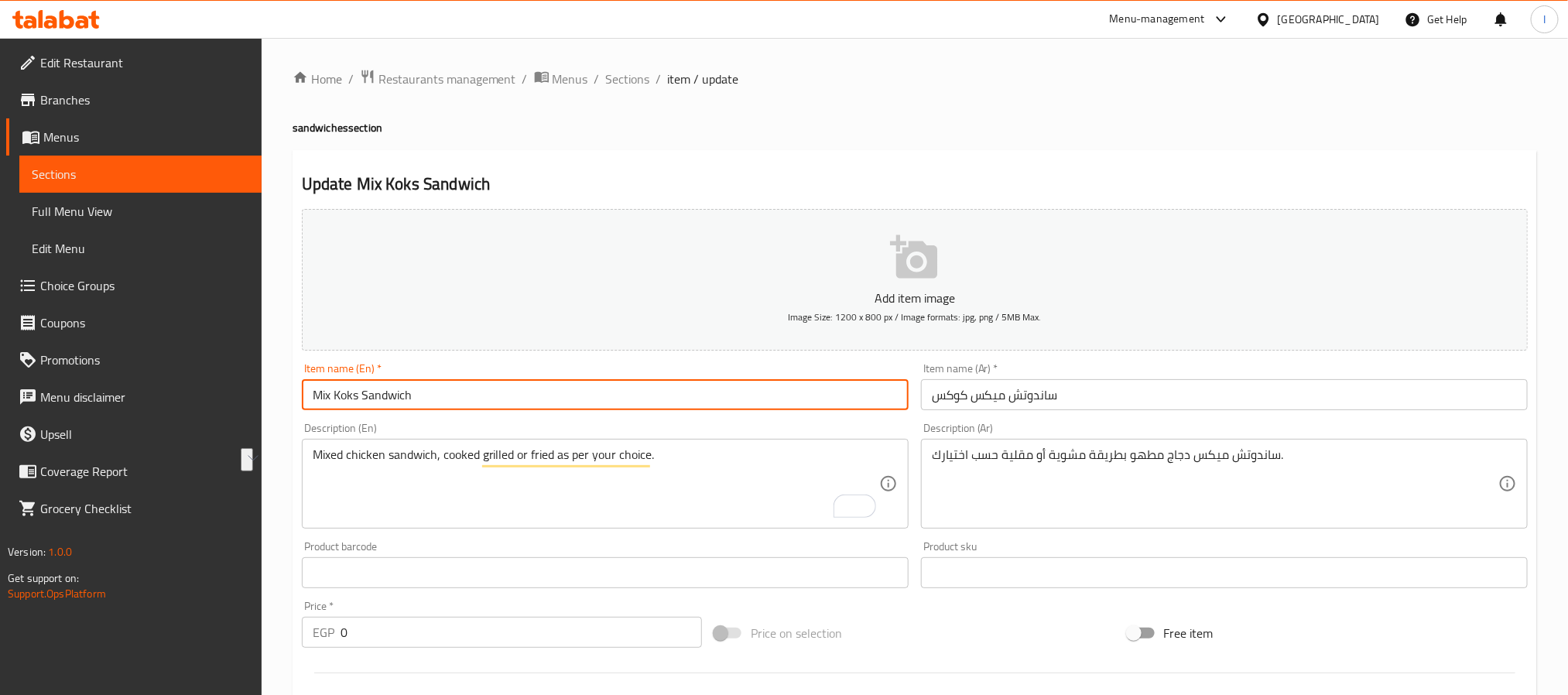
click at [392, 386] on input "Mix Koks Sandwich" at bounding box center [605, 395] width 607 height 31
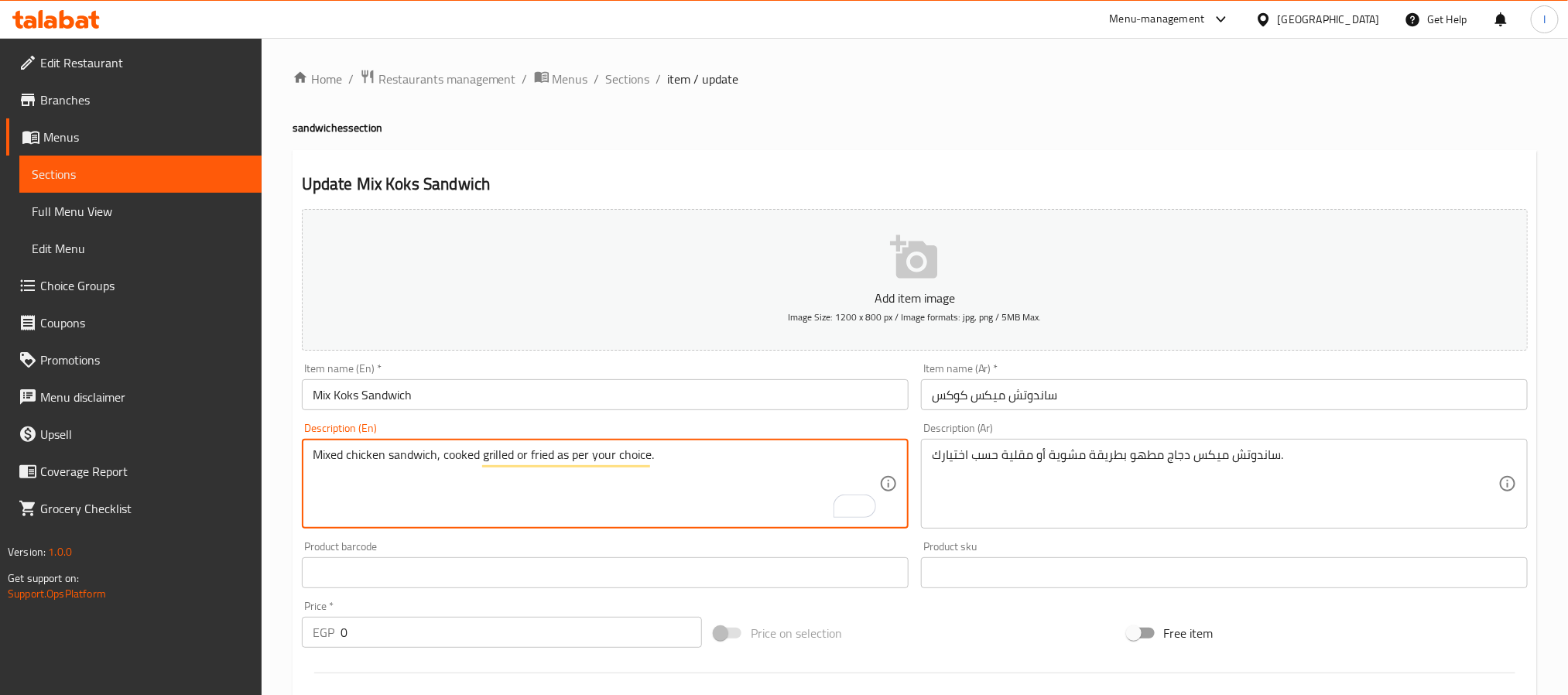
click at [677, 463] on textarea "Mixed chicken sandwich, cooked grilled or fried as per your choice." at bounding box center [596, 484] width 567 height 73
paste textarea "A mix of fresh seafood, cooked grilled or fried as per your choice."
type textarea "A mix of fresh seafood, cooked grilled or fried as per your choice."
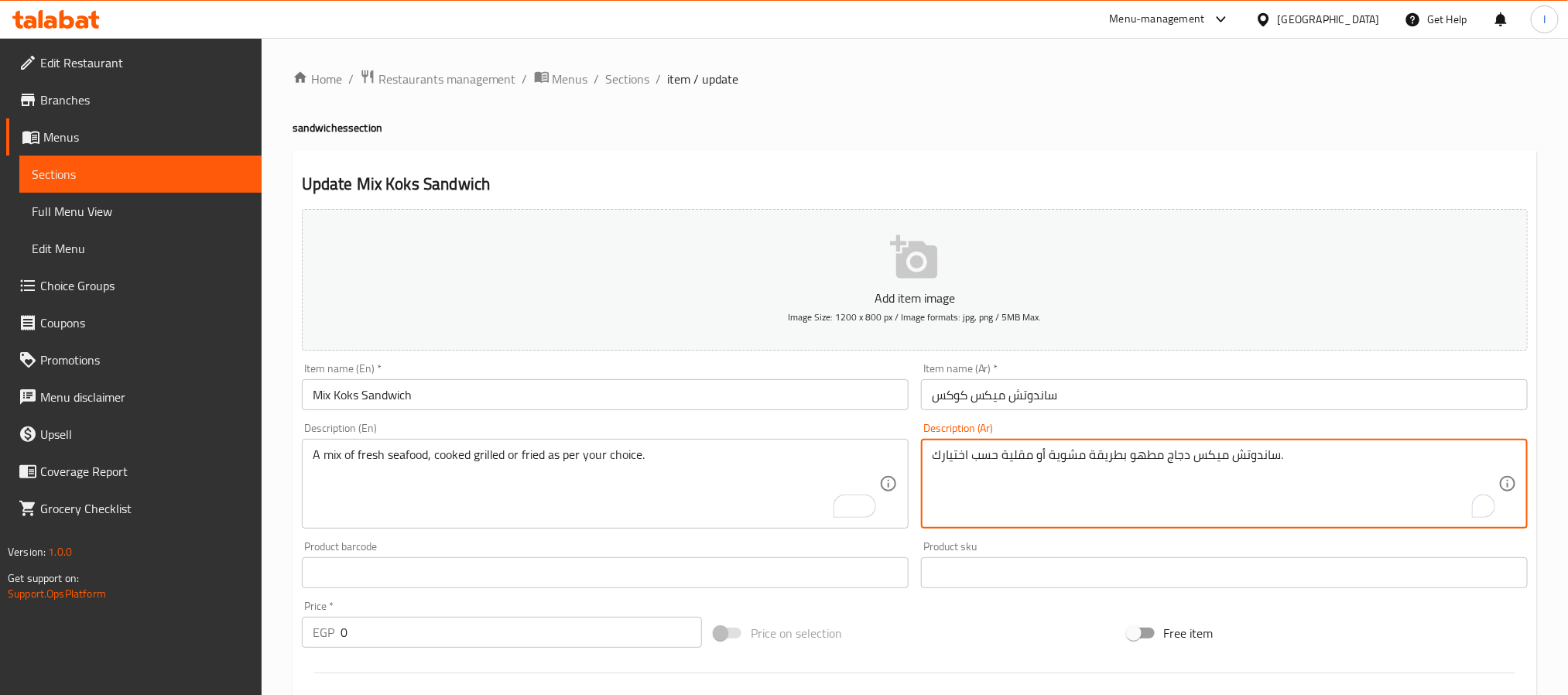
click at [1029, 457] on textarea "ساندوتش ميكس دجاج مطهو بطريقة مشوية أو [GEOGRAPHIC_DATA] حسب اختيارك." at bounding box center [1216, 484] width 567 height 73
paste textarea "ليط مأكولات بحرية طازجة مطهوة مشوي أو مقلي"
click at [1255, 450] on textarea "خليط مأكولات بحرية طازجة مطهوة مشوي أو مقلي حسب اختيارك." at bounding box center [1216, 484] width 567 height 73
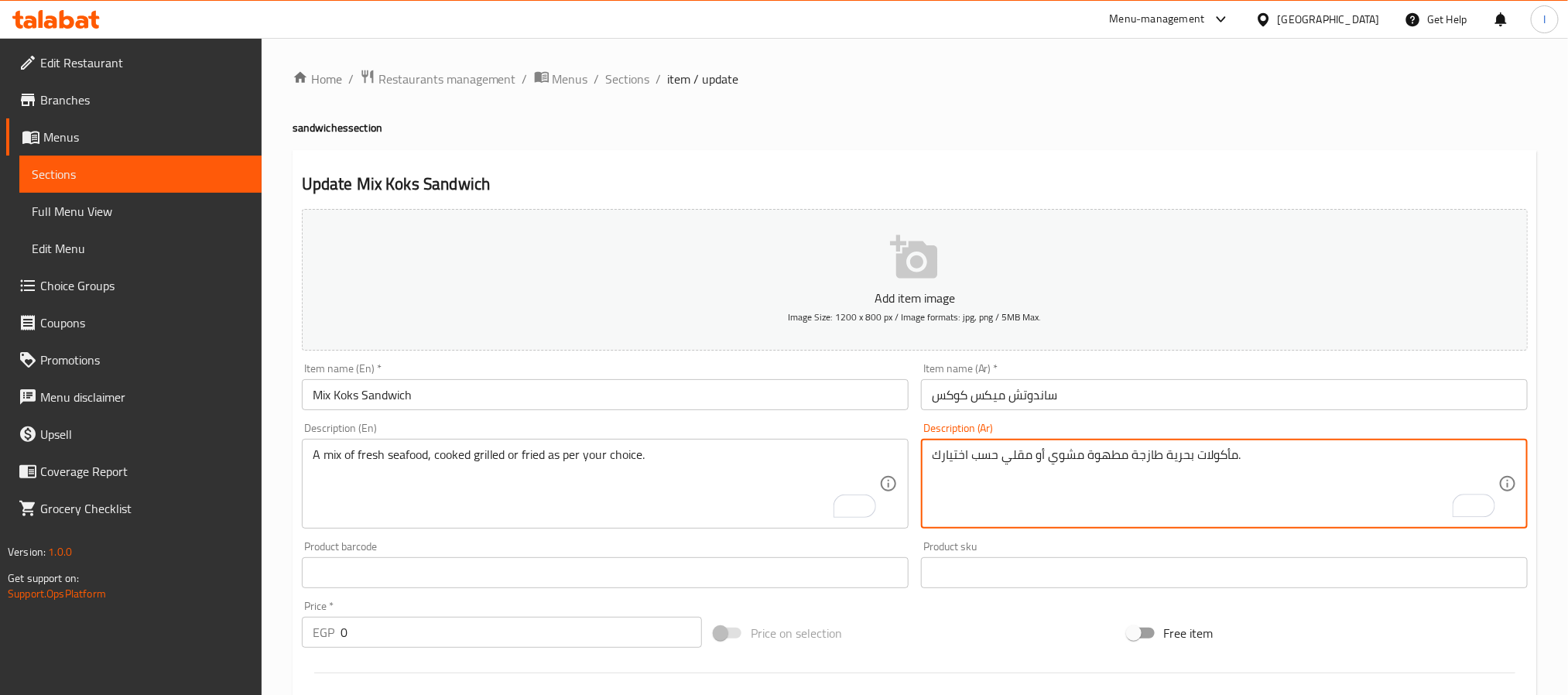
type textarea "مأكولات بحرية طازجة مطهوة مشوي أو مقلي حسب اختيارك."
click at [888, 118] on div "Home / Restaurants management / Menus / Sections / item / update sandwiches sec…" at bounding box center [915, 583] width 1245 height 1028
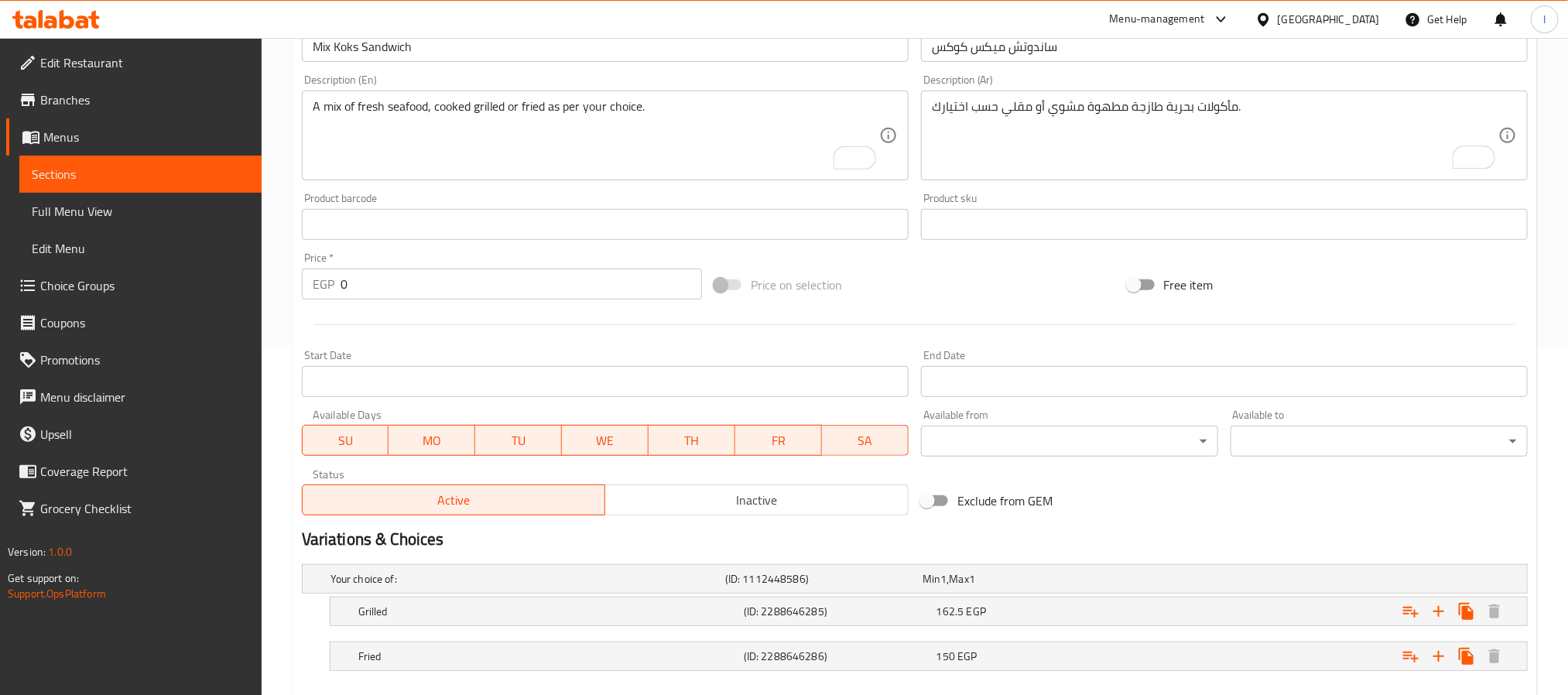
scroll to position [435, 0]
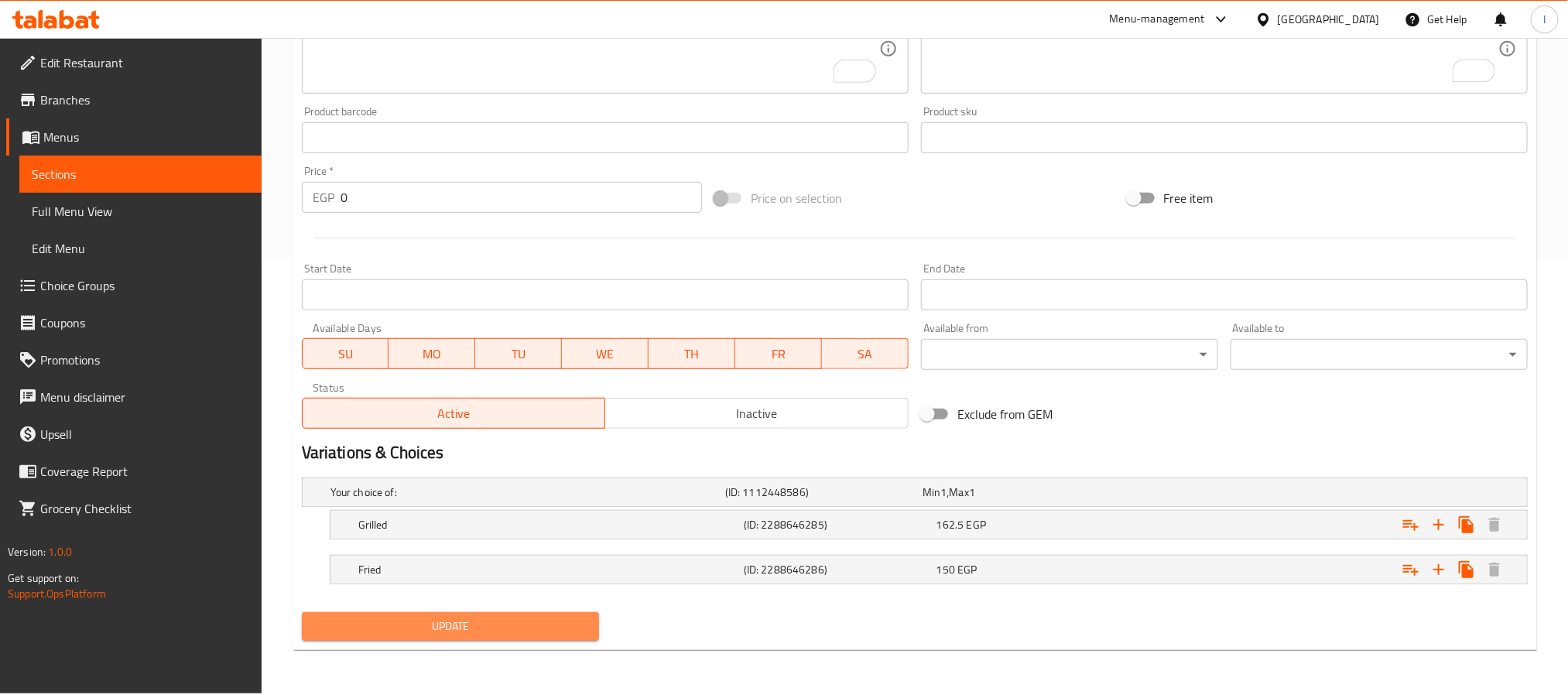
click at [540, 631] on span "Update" at bounding box center [450, 626] width 272 height 20
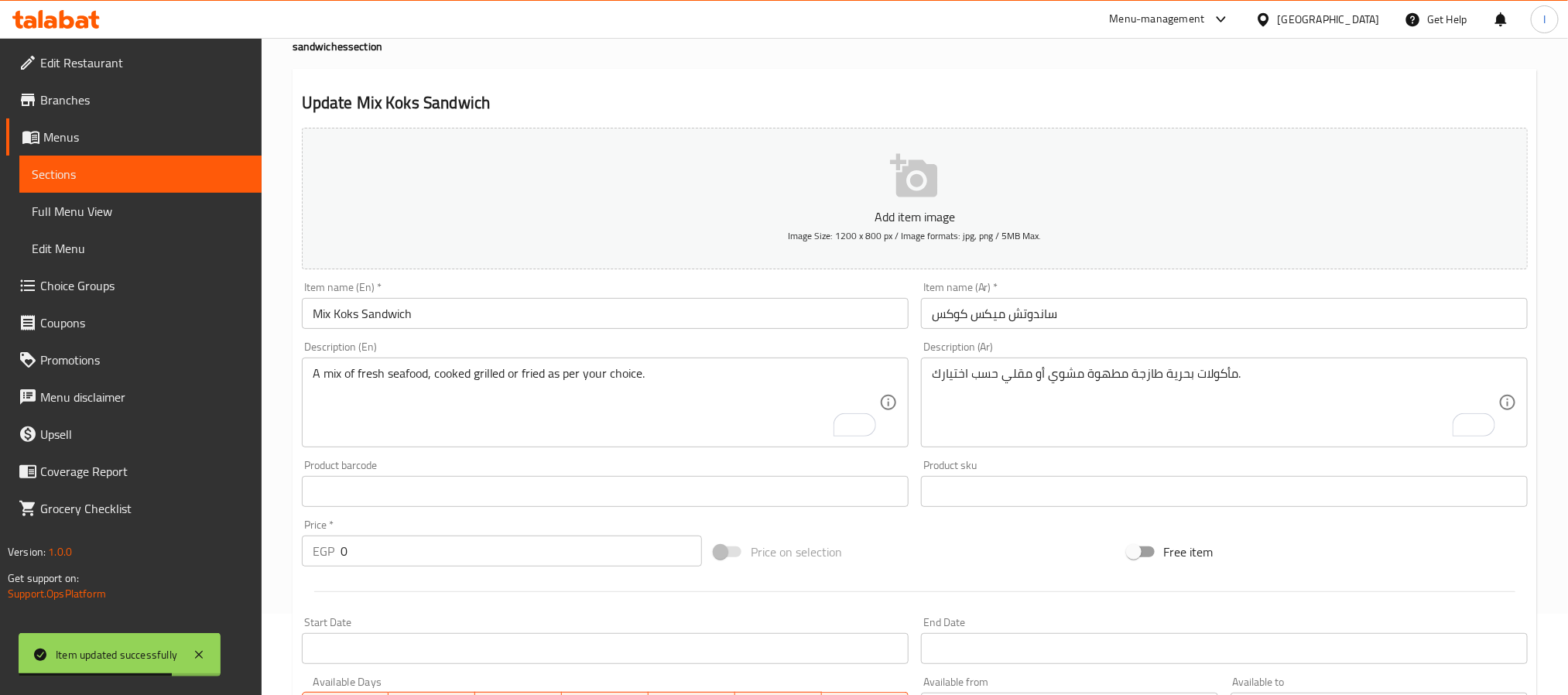
scroll to position [0, 0]
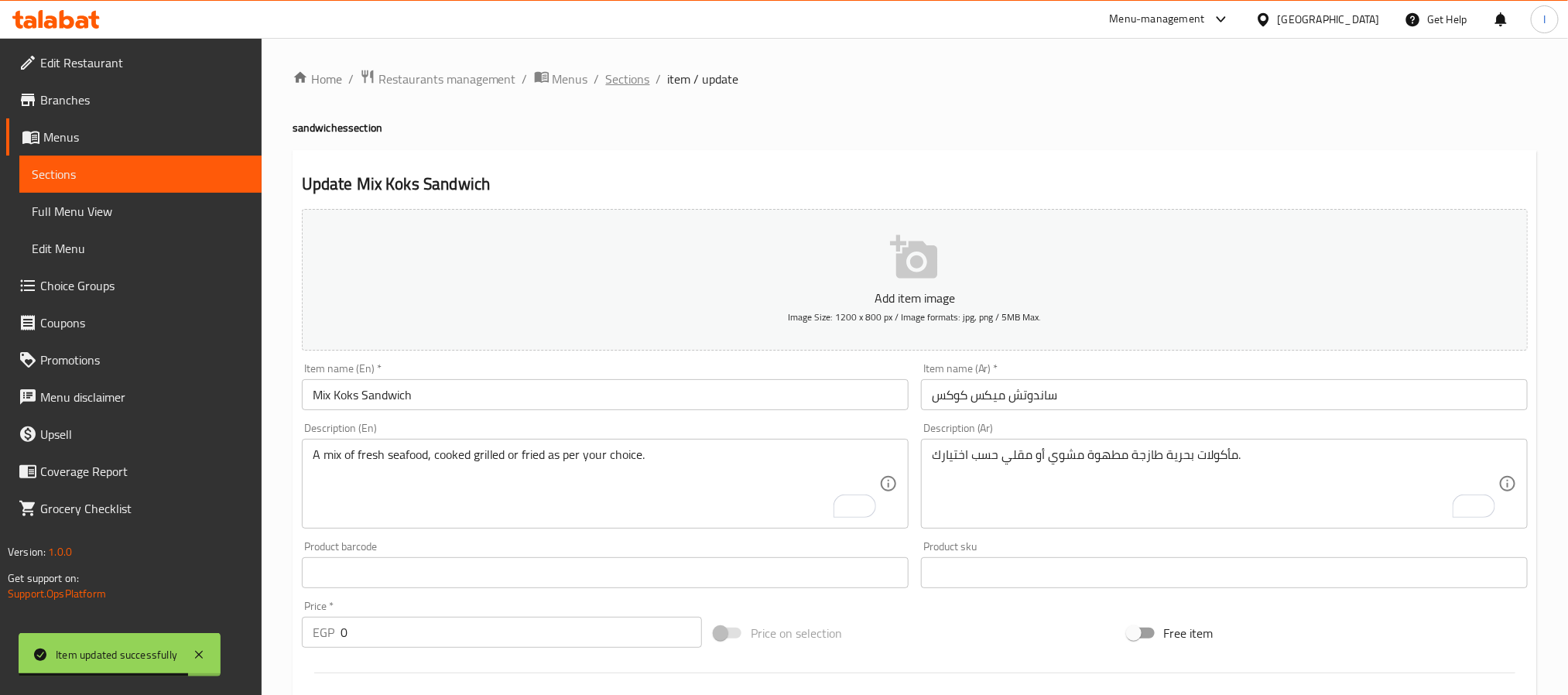
click at [606, 80] on span "Sections" at bounding box center [628, 79] width 44 height 19
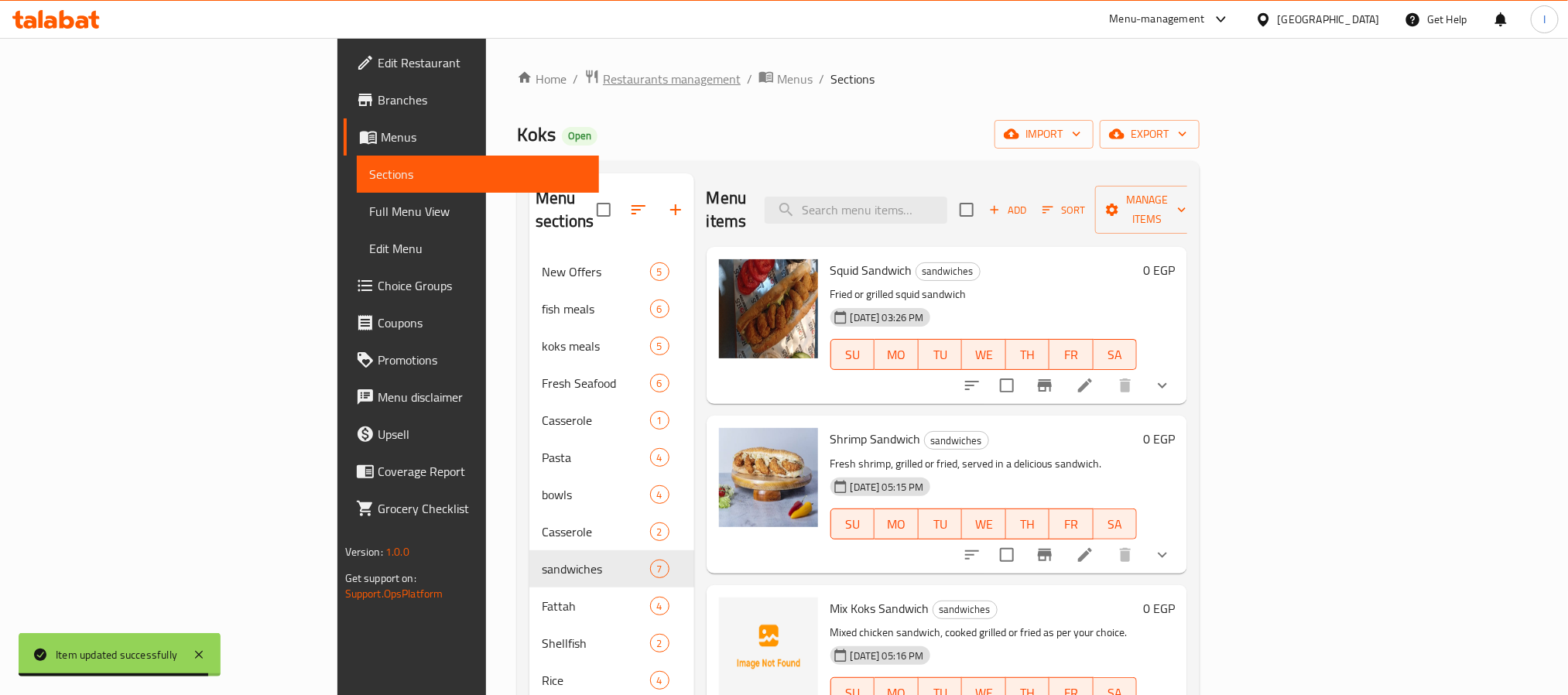
click at [603, 88] on span "Restaurants management" at bounding box center [672, 79] width 138 height 19
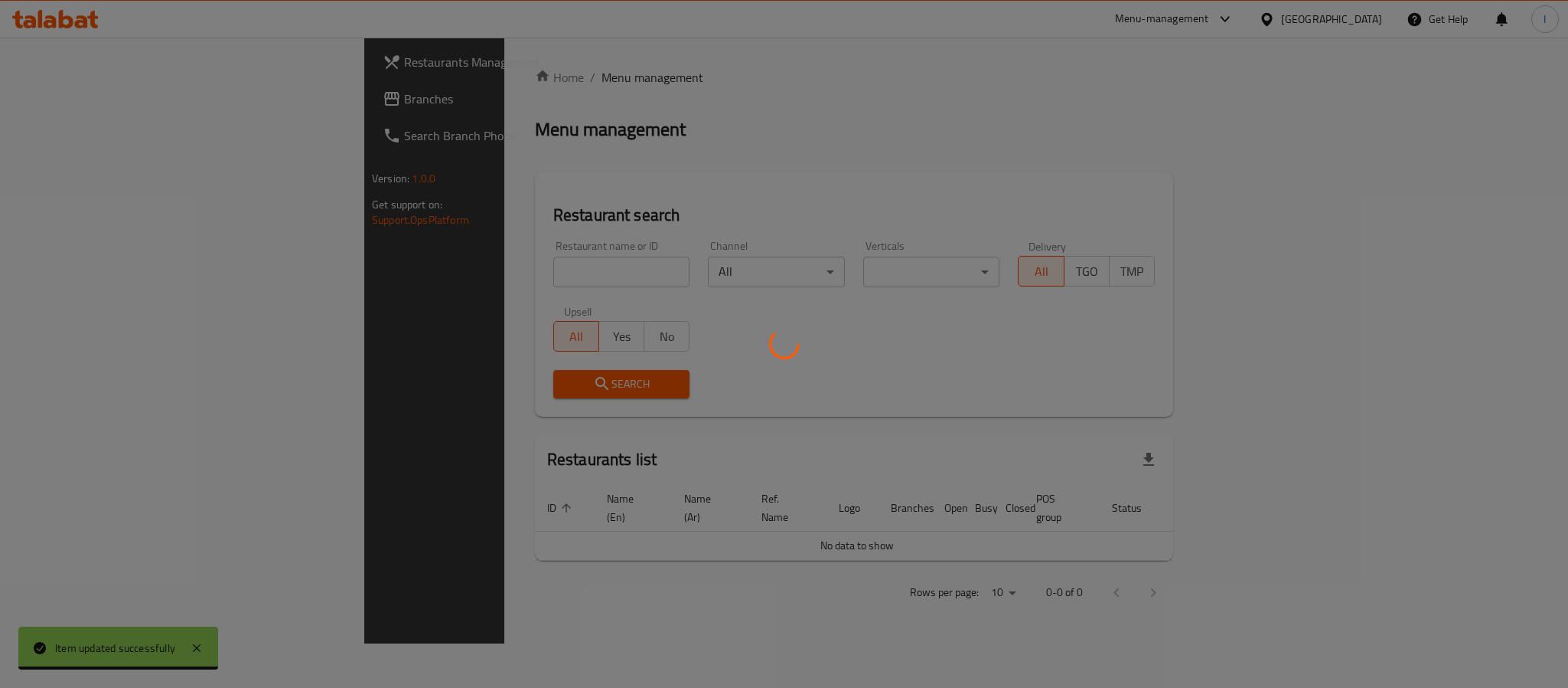
click at [448, 265] on div at bounding box center [784, 344] width 1568 height 688
click at [448, 272] on div at bounding box center [784, 344] width 1568 height 688
click at [452, 274] on div at bounding box center [784, 344] width 1568 height 688
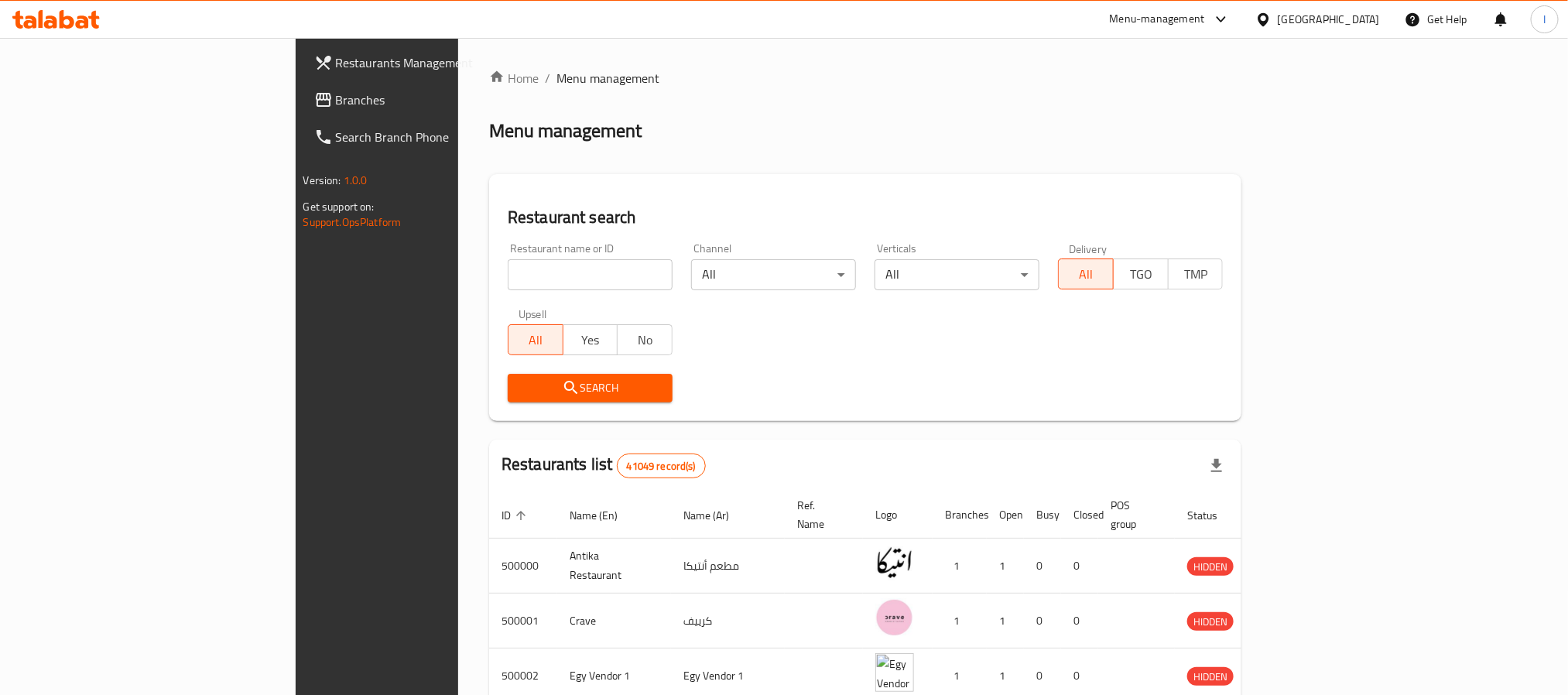
click at [508, 271] on input "search" at bounding box center [591, 275] width 165 height 31
type input "moshi crepe"
click button "Search" at bounding box center [591, 388] width 165 height 29
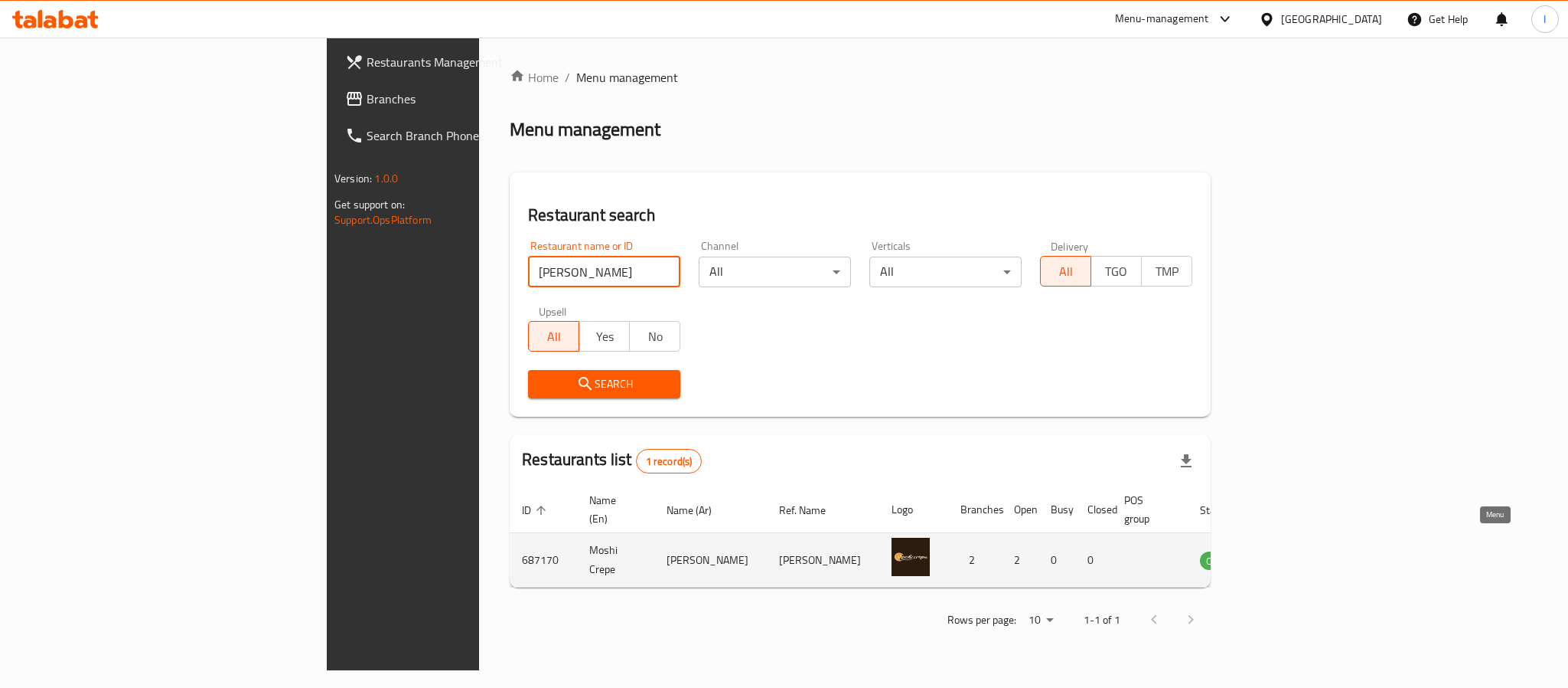
click at [1299, 551] on icon "enhanced table" at bounding box center [1289, 560] width 19 height 19
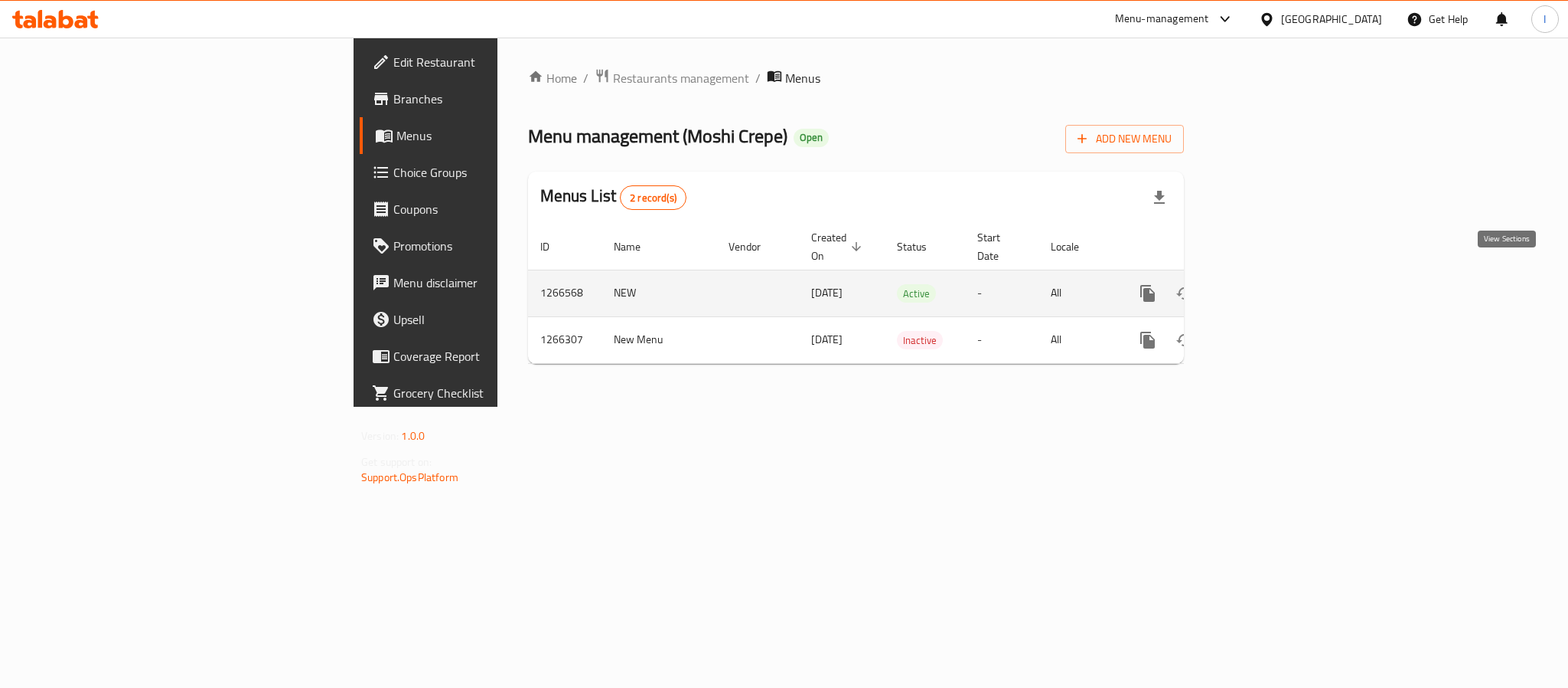
click at [1277, 288] on link "enhanced table" at bounding box center [1258, 293] width 37 height 37
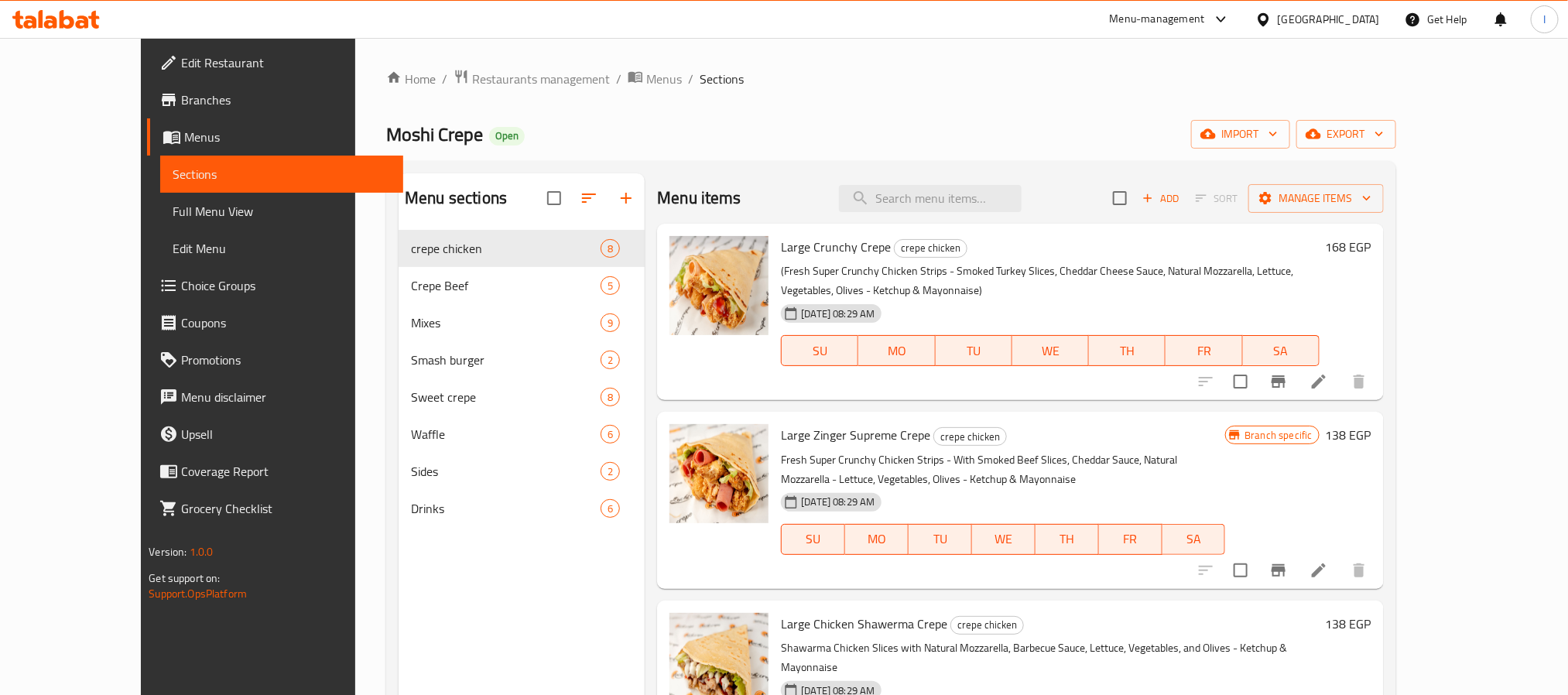
click at [804, 147] on div "Moshi Crepe Open import export" at bounding box center [891, 134] width 1010 height 29
click at [181, 109] on span "Branches" at bounding box center [286, 100] width 209 height 19
